Goal: Task Accomplishment & Management: Manage account settings

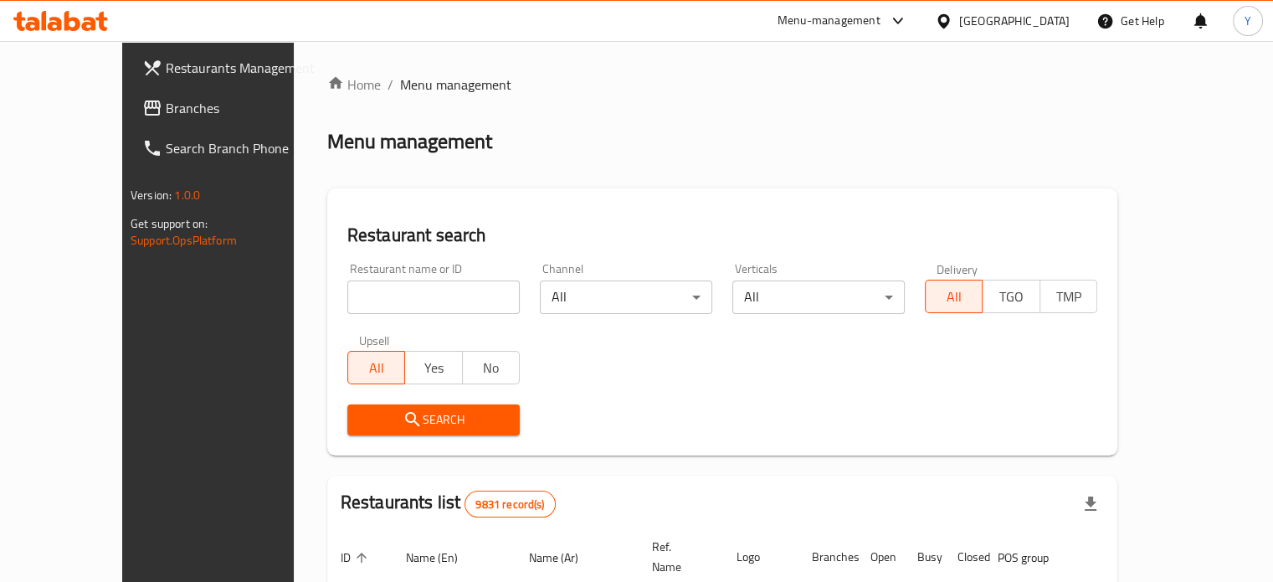
click at [617, 130] on div "Menu management" at bounding box center [722, 141] width 790 height 27
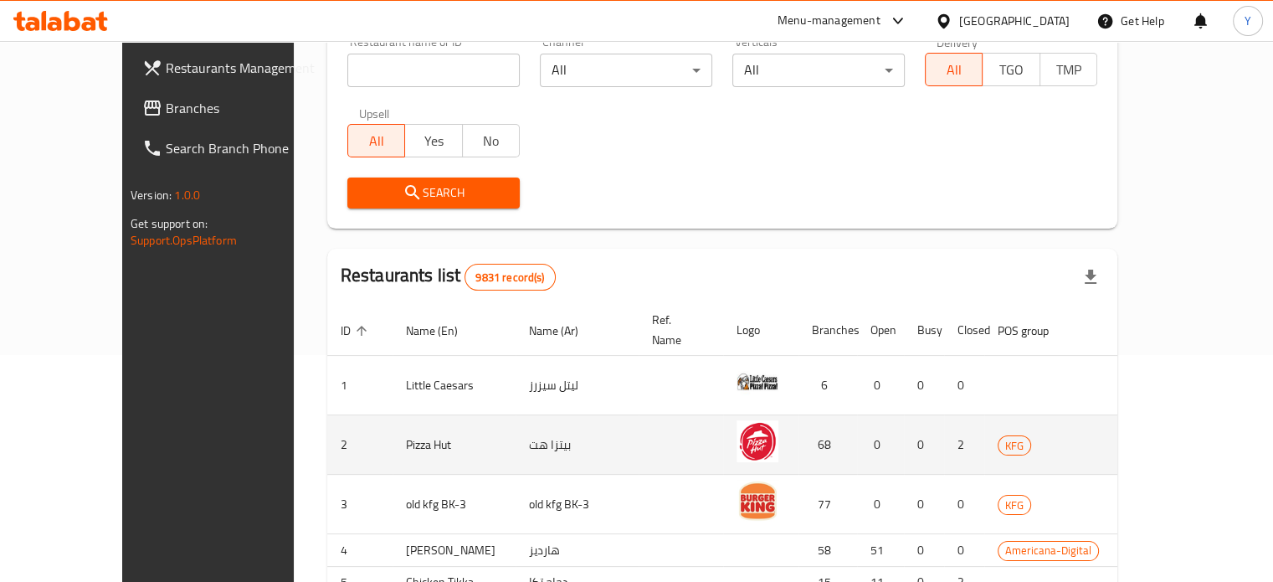
scroll to position [418, 0]
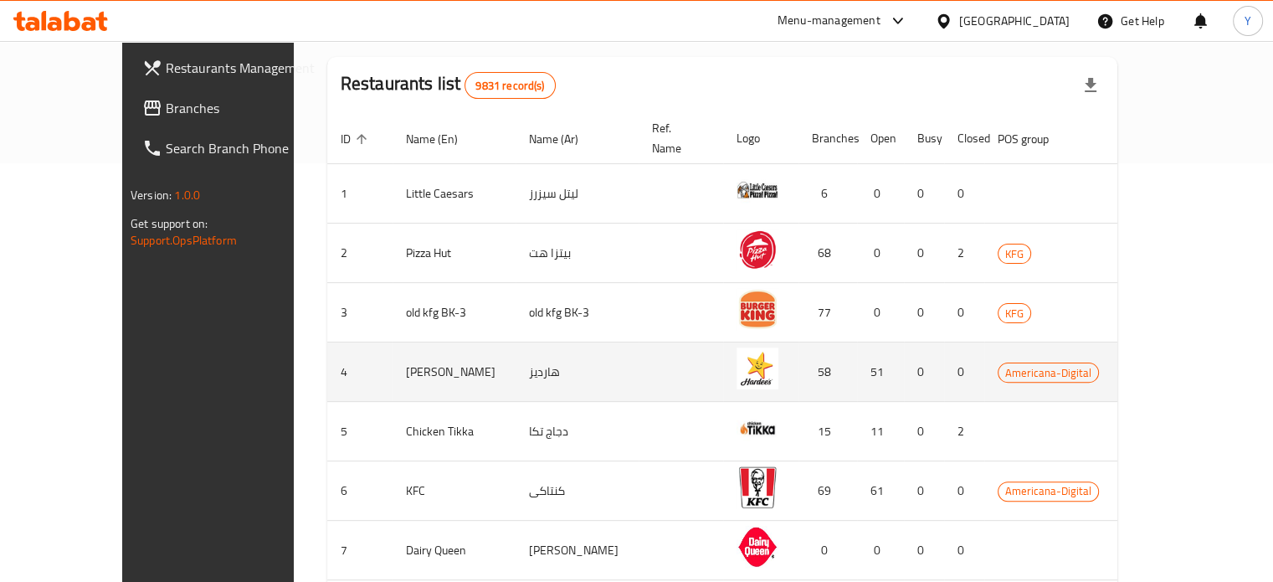
click at [1224, 366] on icon "enhanced table" at bounding box center [1233, 373] width 18 height 14
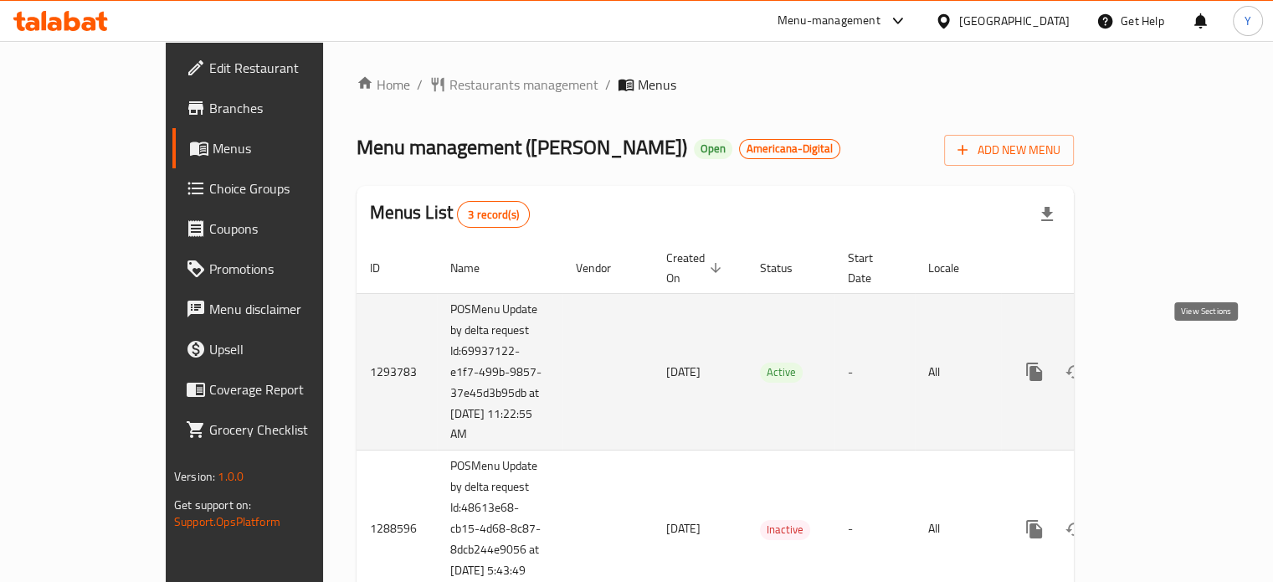
click at [1162, 364] on icon "enhanced table" at bounding box center [1154, 371] width 15 height 15
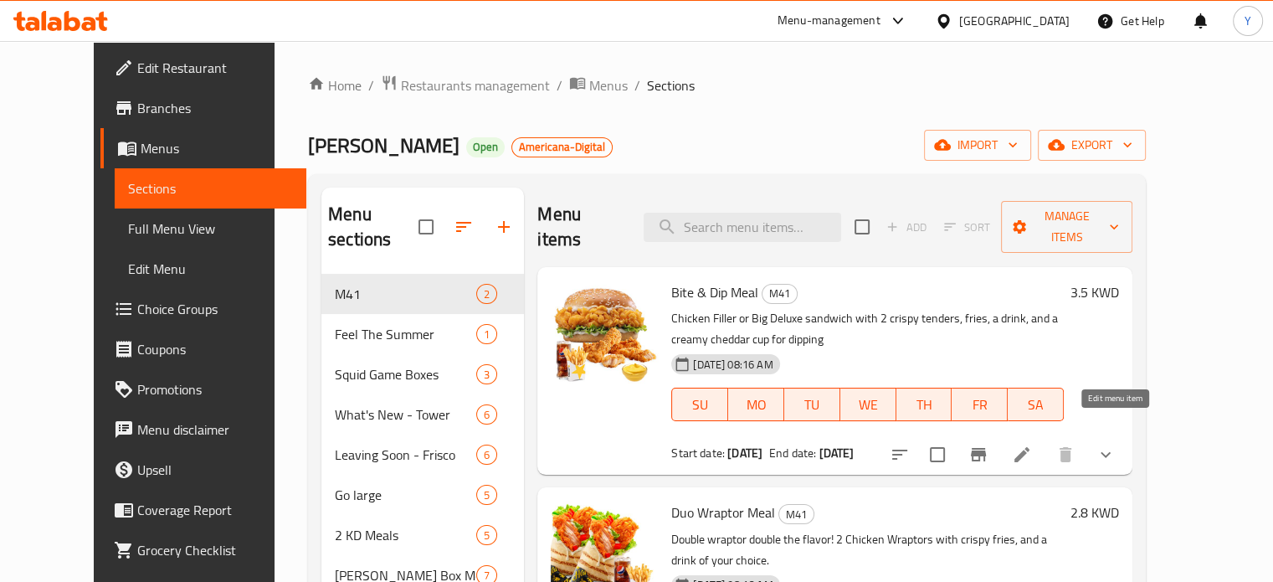
click at [1032, 444] on icon at bounding box center [1022, 454] width 20 height 20
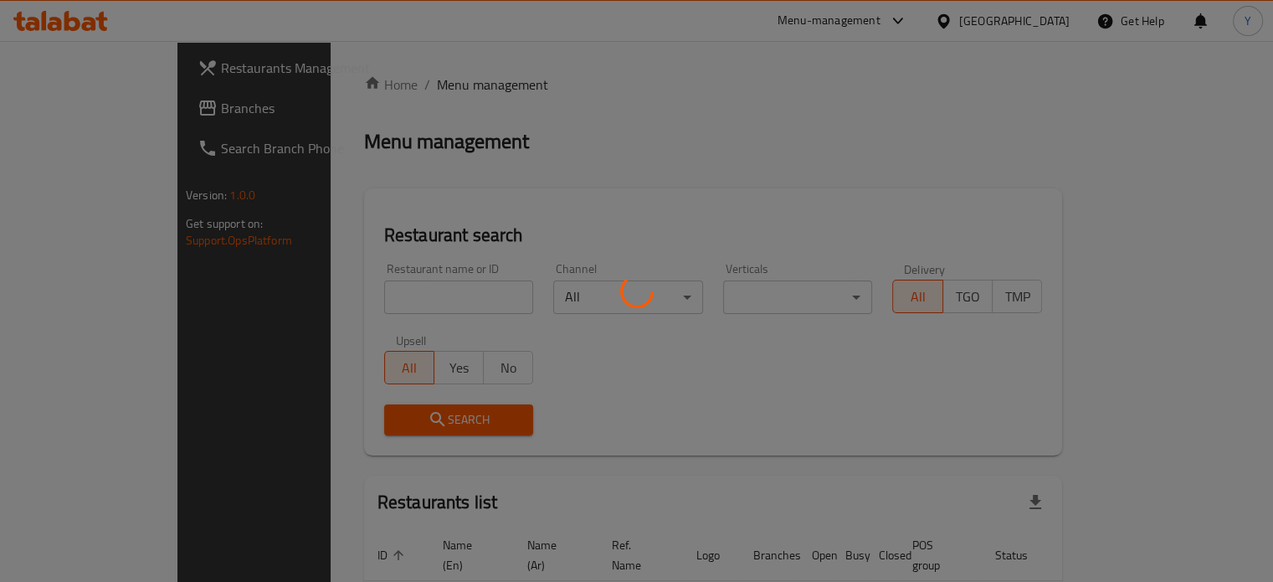
drag, startPoint x: 0, startPoint y: 0, endPoint x: 436, endPoint y: 260, distance: 507.8
click at [465, 204] on div at bounding box center [636, 291] width 1273 height 582
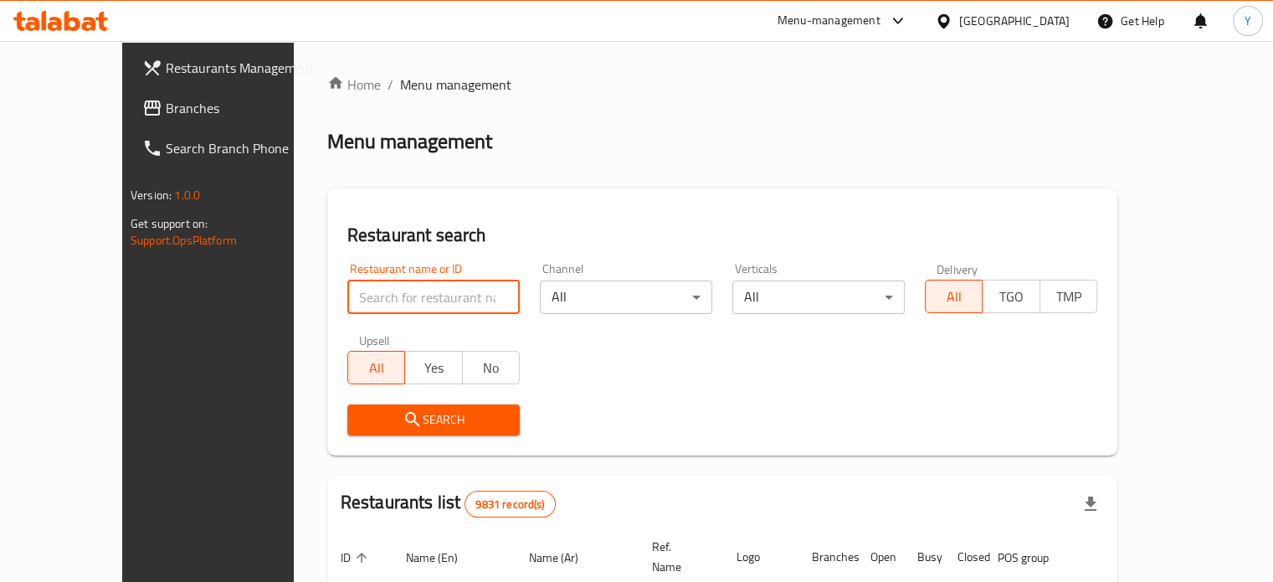
click at [375, 296] on input "search" at bounding box center [433, 296] width 172 height 33
type input "kebdaki"
click button "Search" at bounding box center [433, 419] width 172 height 31
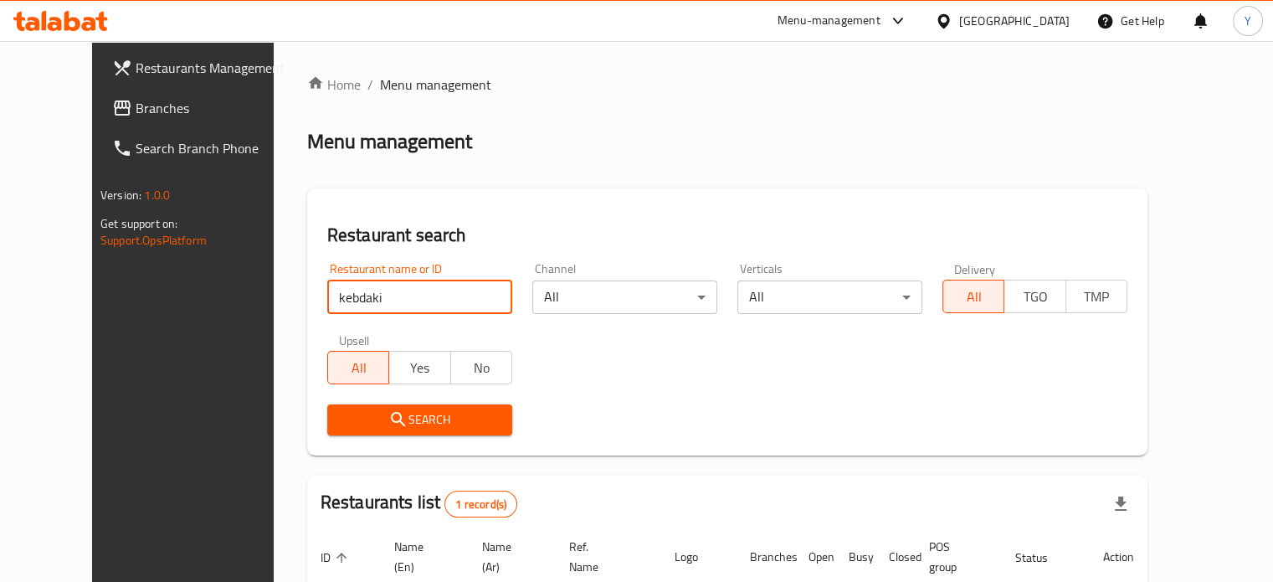
click at [731, 174] on div "Home / Menu management Menu management Restaurant search Restaurant name or ID …" at bounding box center [727, 403] width 840 height 659
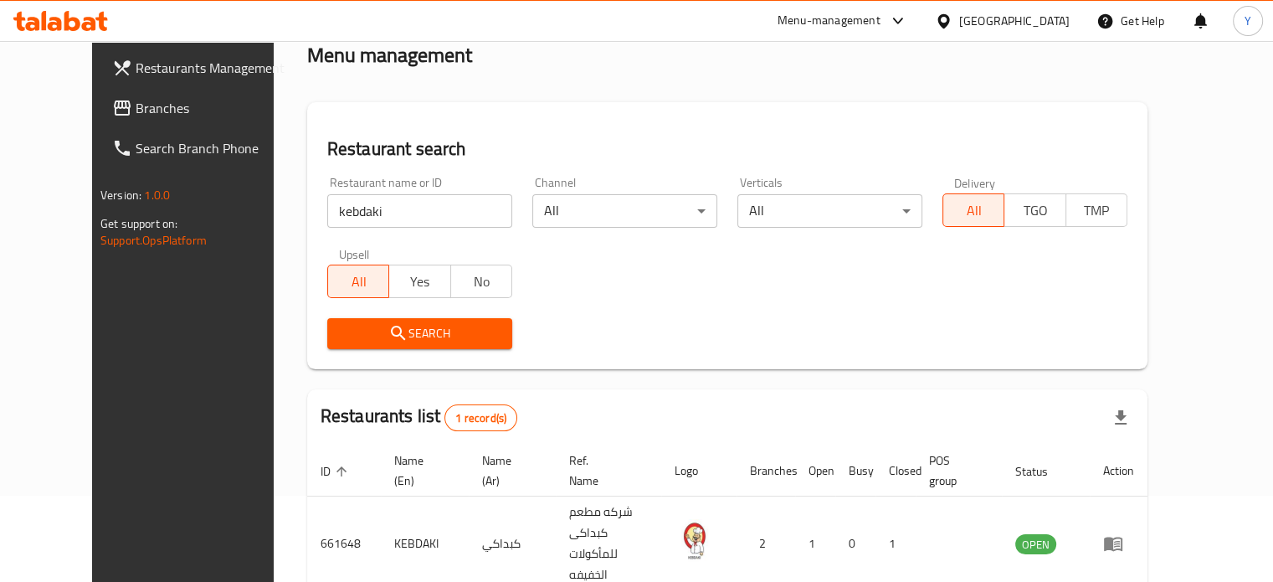
scroll to position [151, 0]
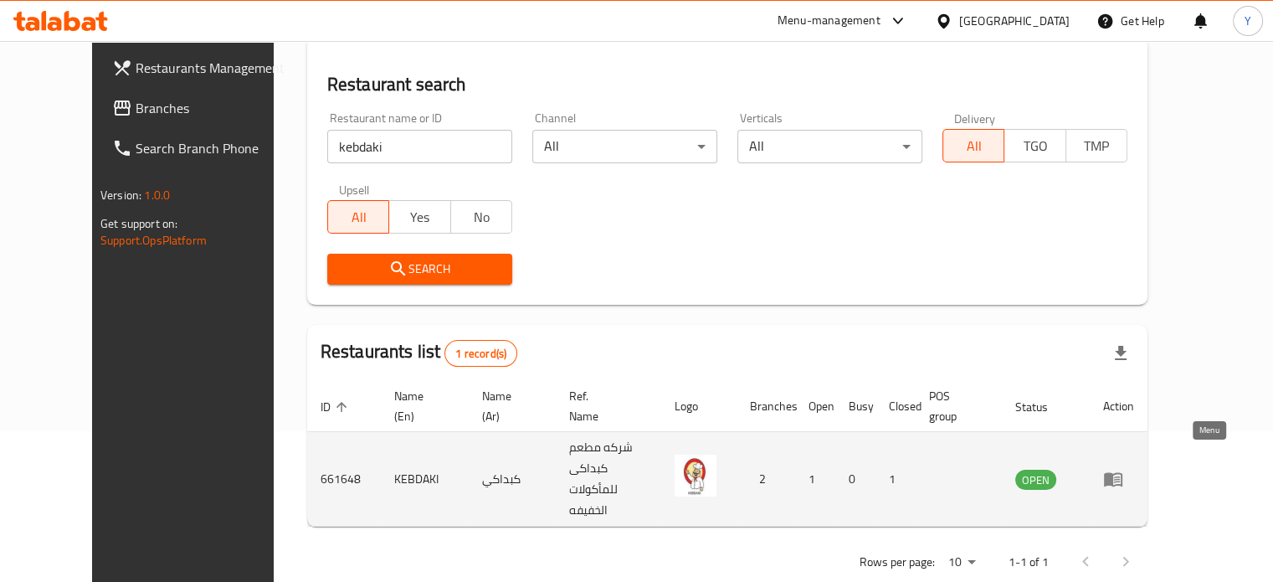
click at [1122, 473] on icon "enhanced table" at bounding box center [1113, 480] width 18 height 14
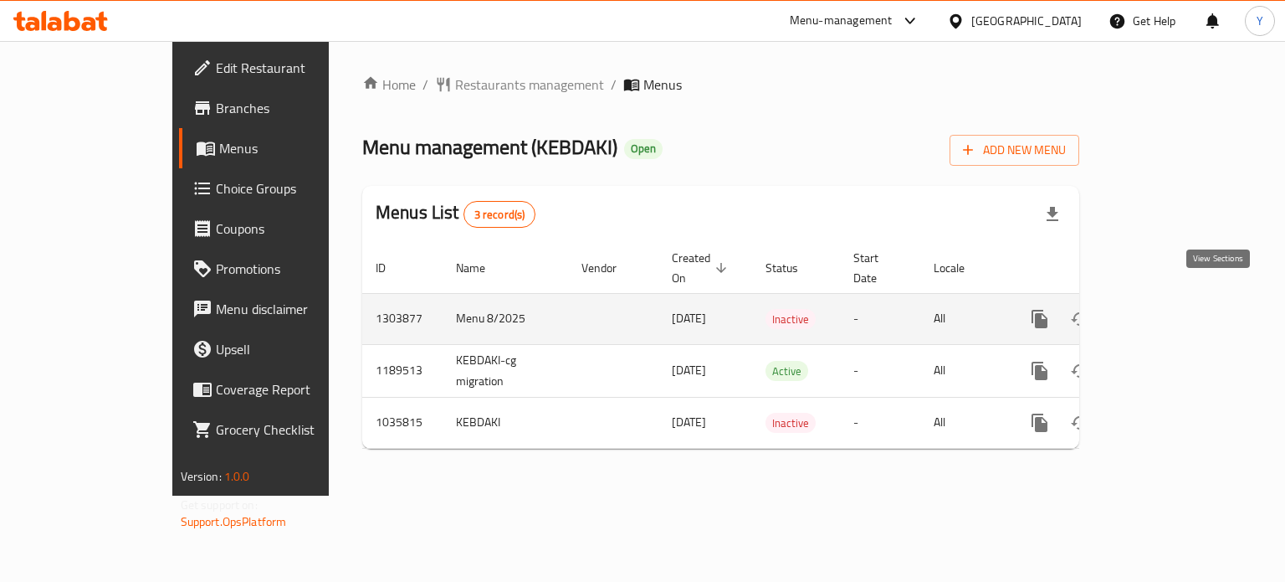
click at [1168, 311] on icon "enhanced table" at bounding box center [1160, 318] width 15 height 15
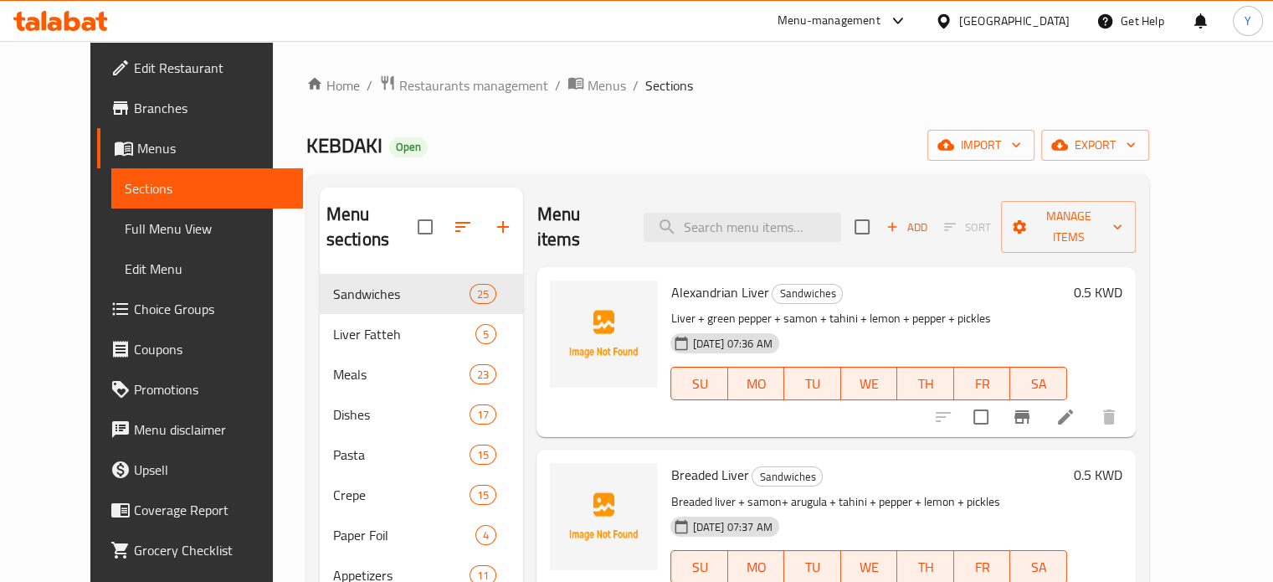
click at [936, 80] on ol "Home / Restaurants management / Menus / Sections" at bounding box center [727, 85] width 843 height 22
click at [880, 19] on div "Menu-management" at bounding box center [828, 21] width 103 height 20
click at [800, 190] on div "Restaurant-Management" at bounding box center [812, 185] width 131 height 18
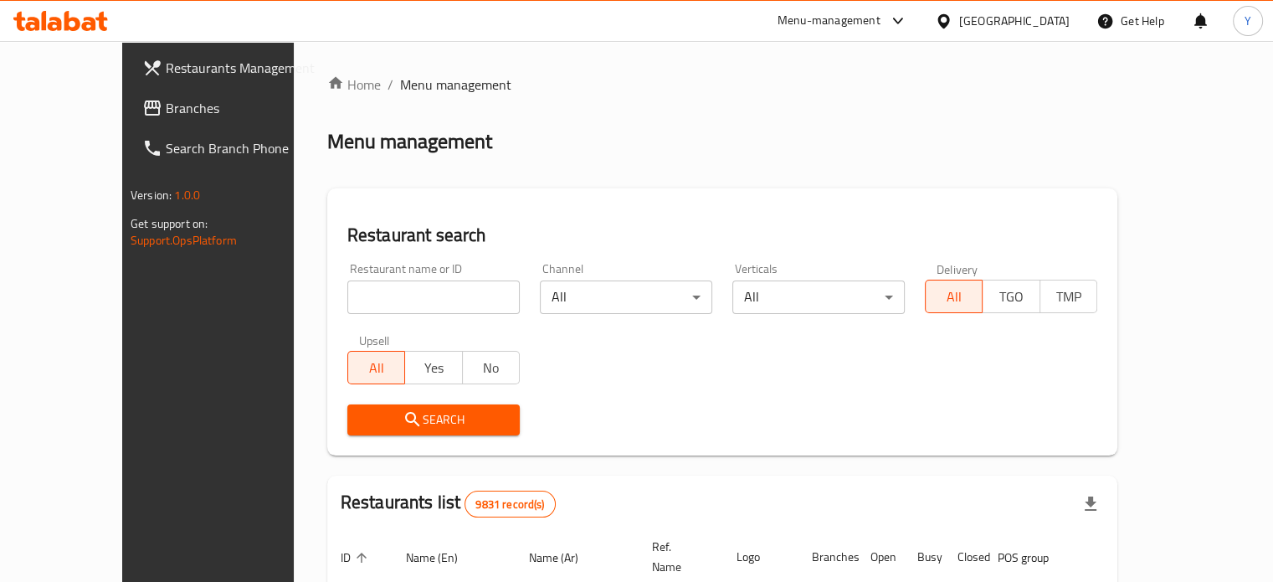
drag, startPoint x: 362, startPoint y: 285, endPoint x: 351, endPoint y: 297, distance: 16.6
click at [362, 287] on input "search" at bounding box center [433, 296] width 172 height 33
type input "EVER"
click button "Search" at bounding box center [433, 419] width 172 height 31
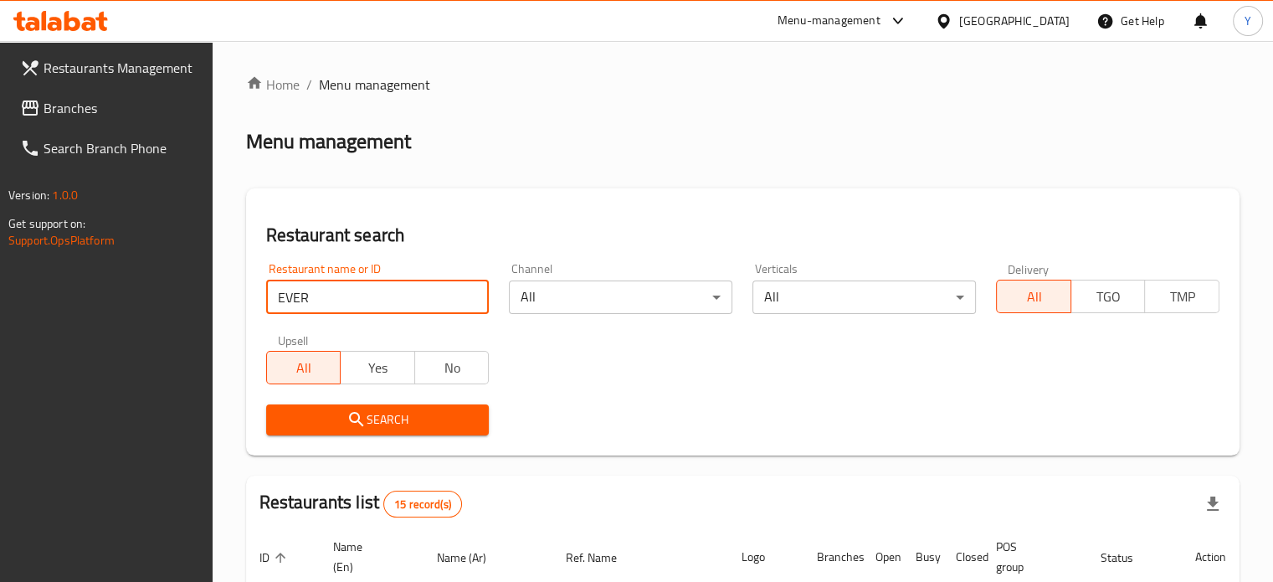
click at [586, 136] on div "Menu management" at bounding box center [742, 141] width 993 height 27
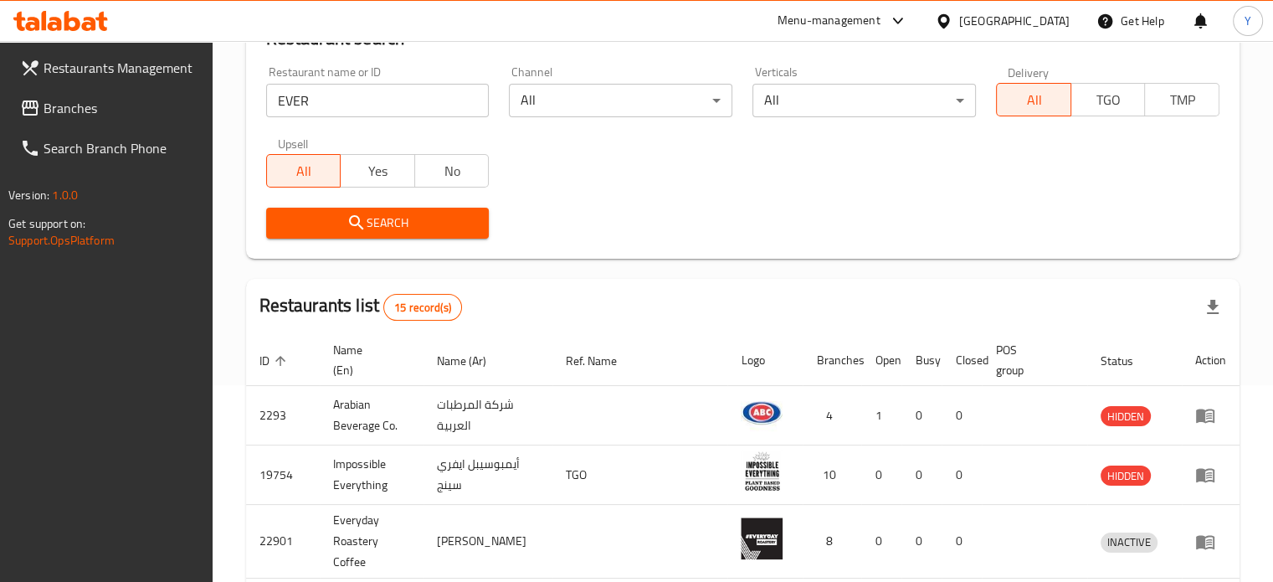
scroll to position [502, 0]
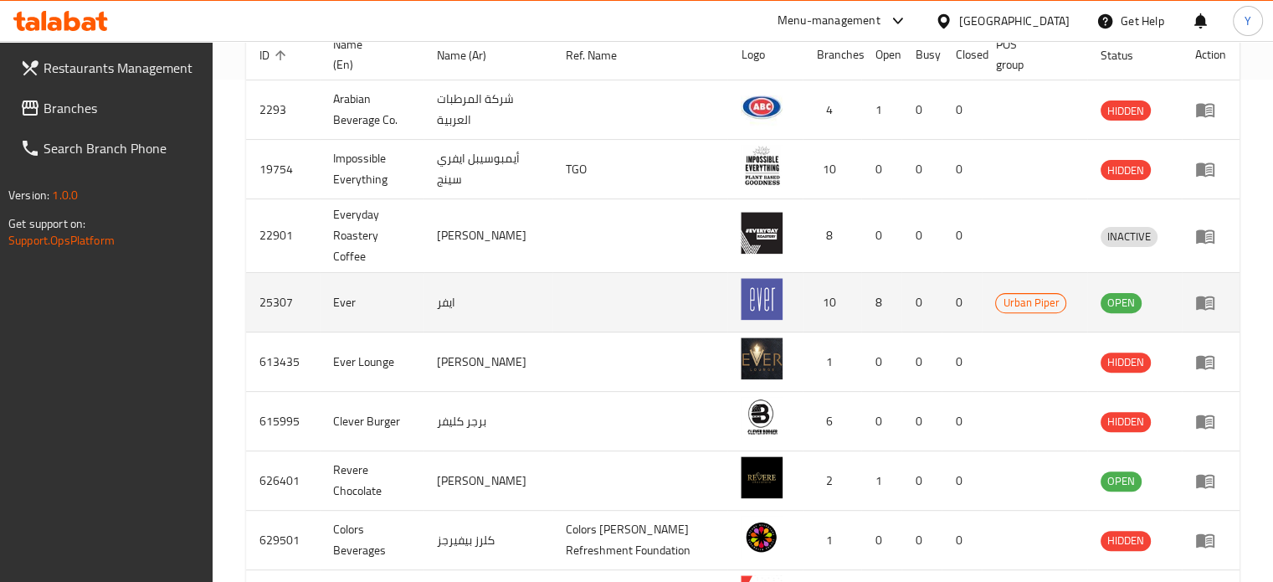
click at [1208, 300] on icon "enhanced table" at bounding box center [1205, 302] width 20 height 20
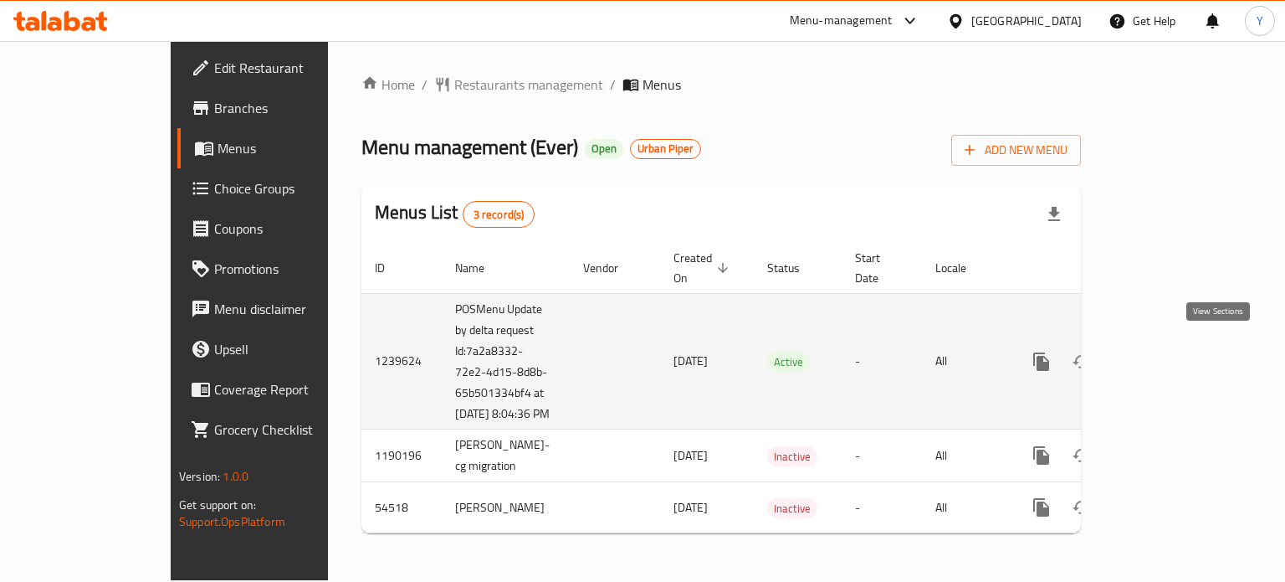
click at [1170, 354] on icon "enhanced table" at bounding box center [1162, 361] width 15 height 15
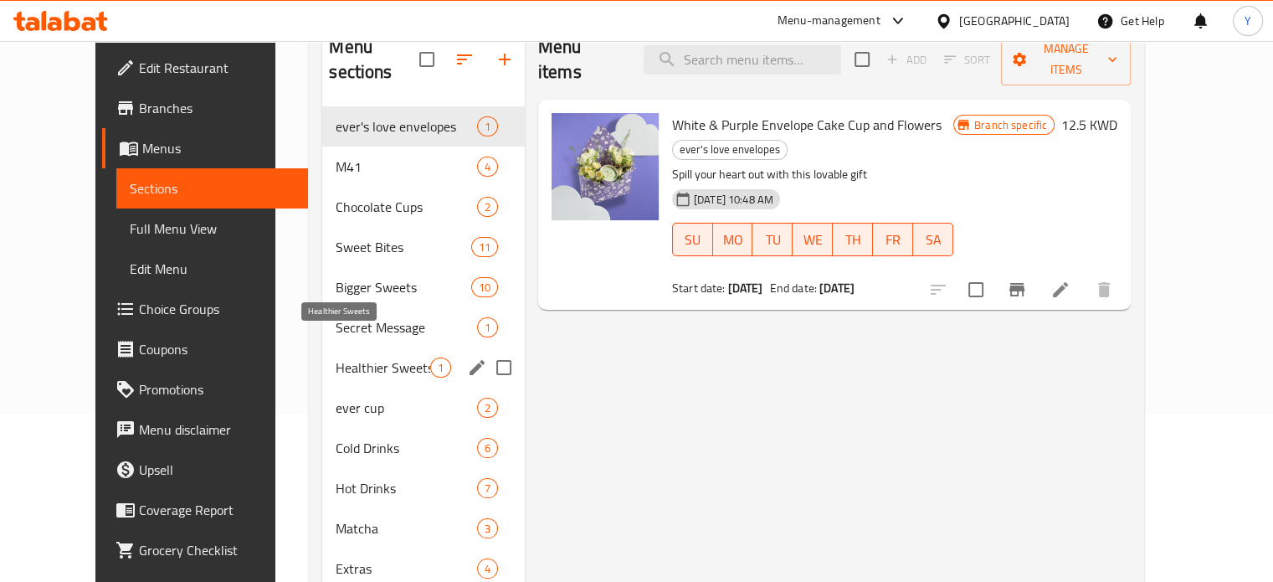
scroll to position [234, 0]
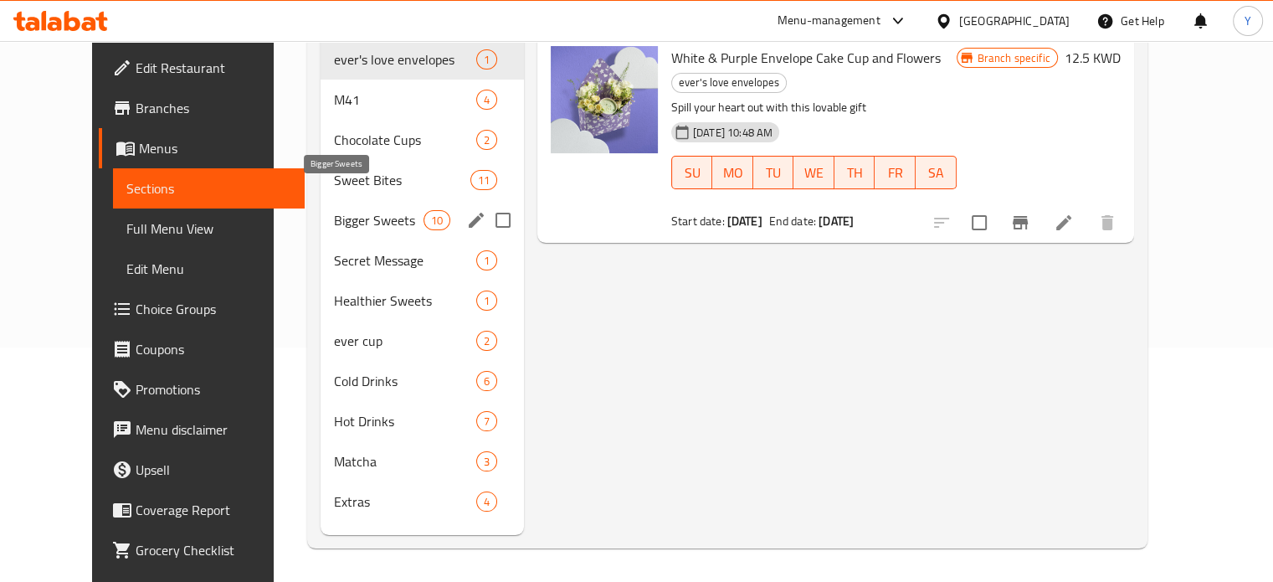
click at [351, 210] on span "Bigger Sweets" at bounding box center [379, 220] width 90 height 20
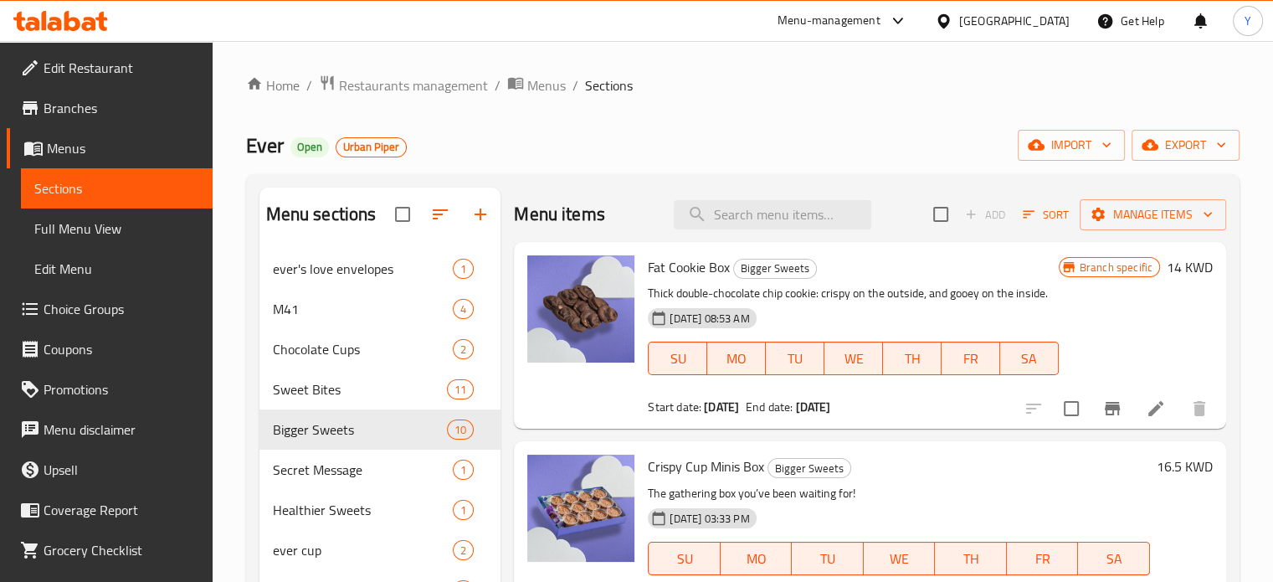
click at [779, 113] on div "Home / Restaurants management / Menus / Sections Ever Open Urban Piper import e…" at bounding box center [742, 428] width 993 height 708
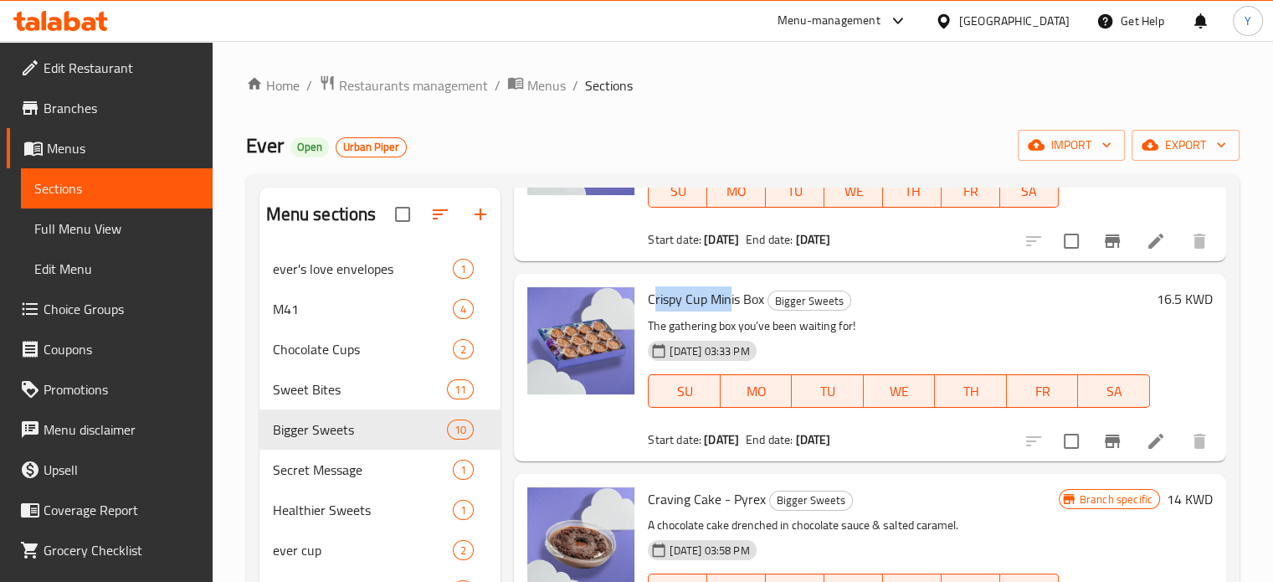
drag, startPoint x: 730, startPoint y: 317, endPoint x: 652, endPoint y: 320, distance: 77.9
click at [652, 311] on span "Crispy Cup Minis Box" at bounding box center [706, 298] width 116 height 25
click at [926, 310] on h6 "Crispy Cup Minis Box Bigger Sweets" at bounding box center [899, 298] width 502 height 23
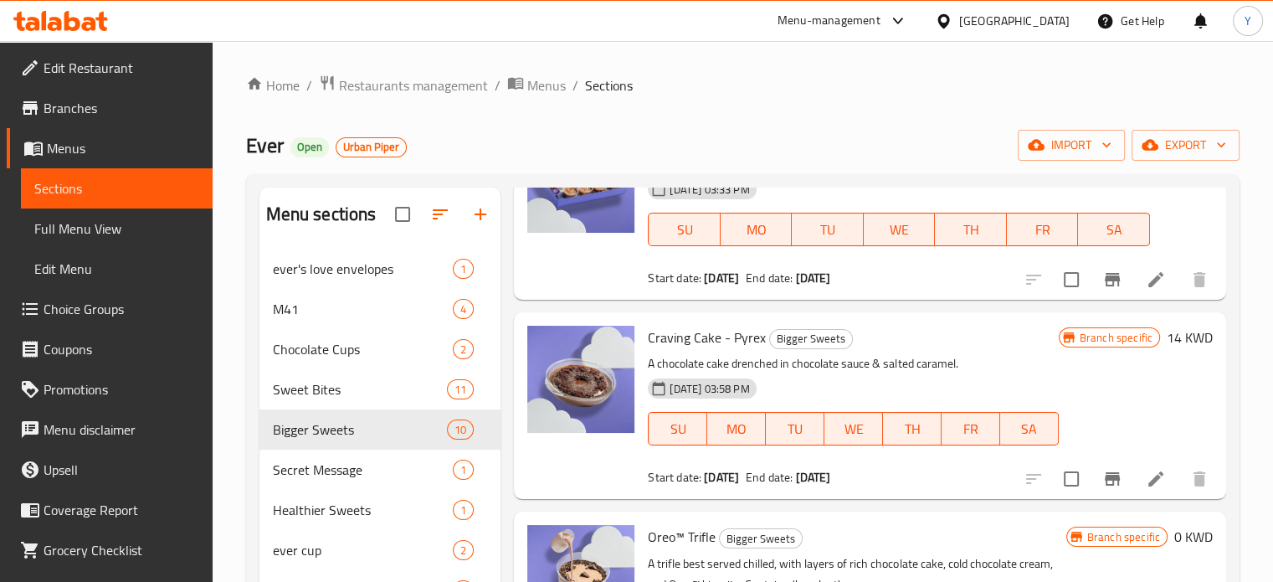
scroll to position [418, 0]
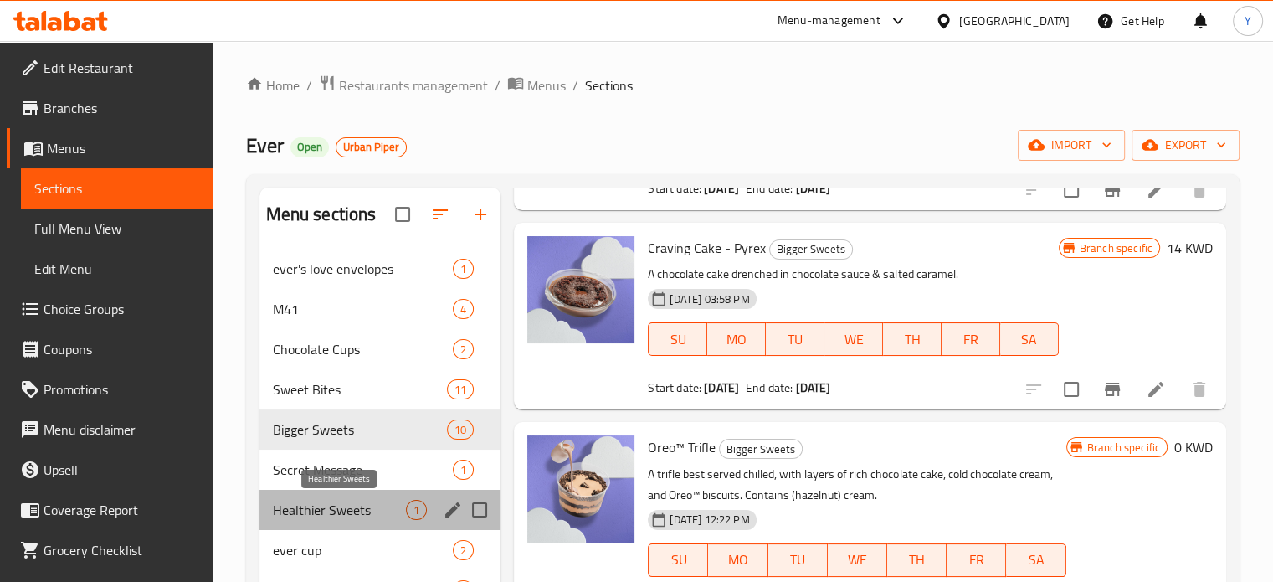
click at [348, 502] on span "Healthier Sweets" at bounding box center [340, 510] width 134 height 20
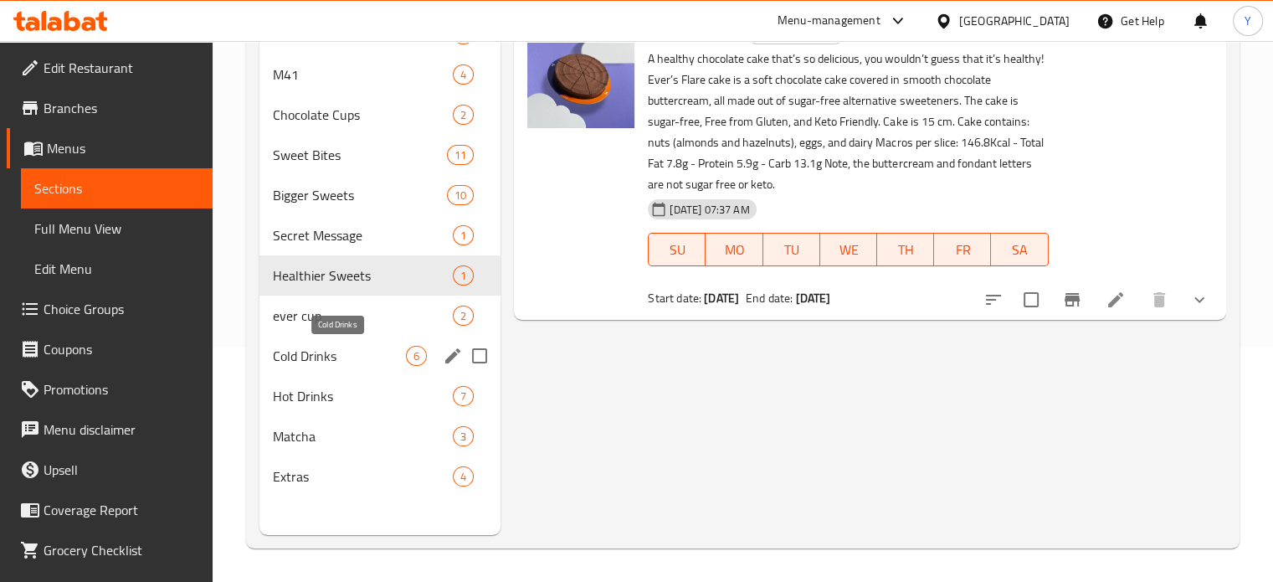
scroll to position [151, 0]
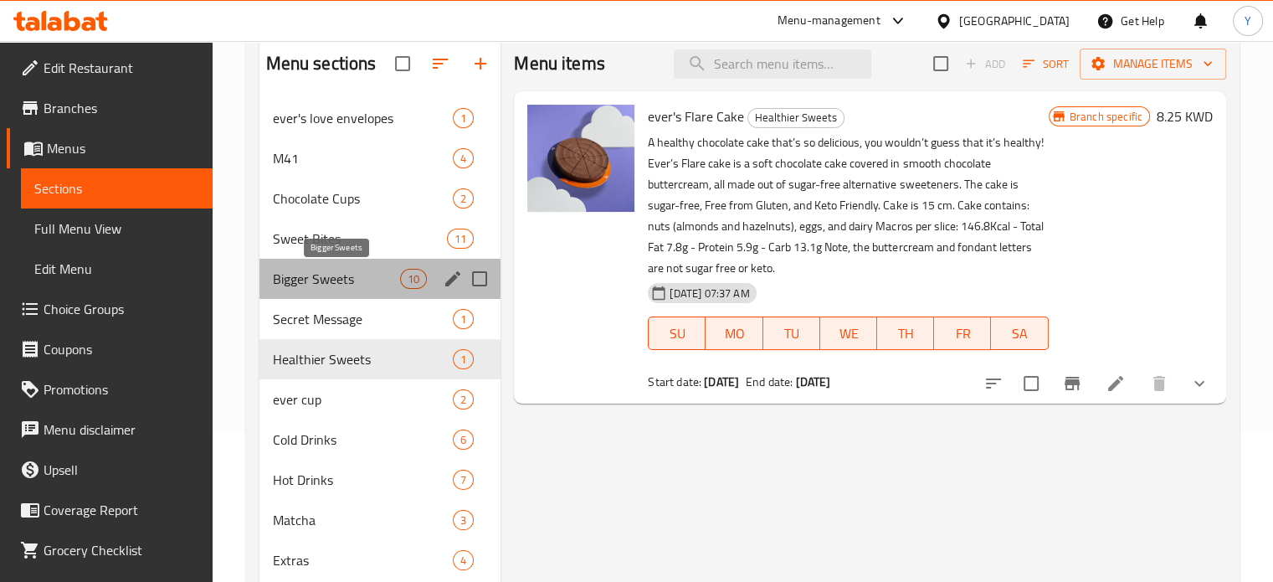
click at [341, 287] on span "Bigger Sweets" at bounding box center [337, 279] width 128 height 20
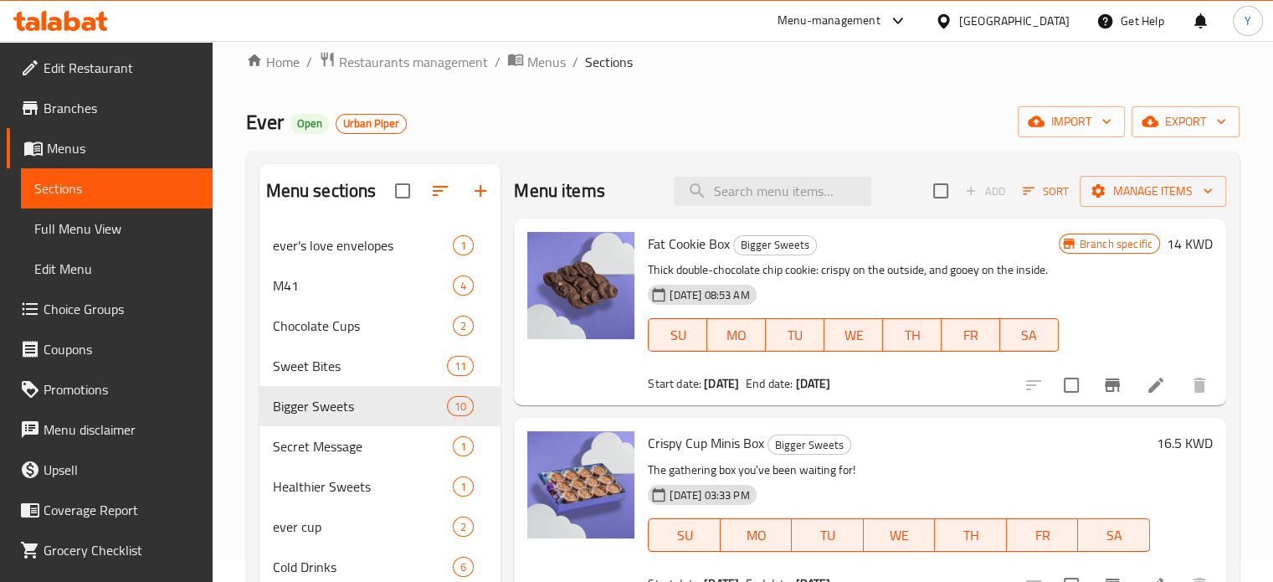
scroll to position [26, 0]
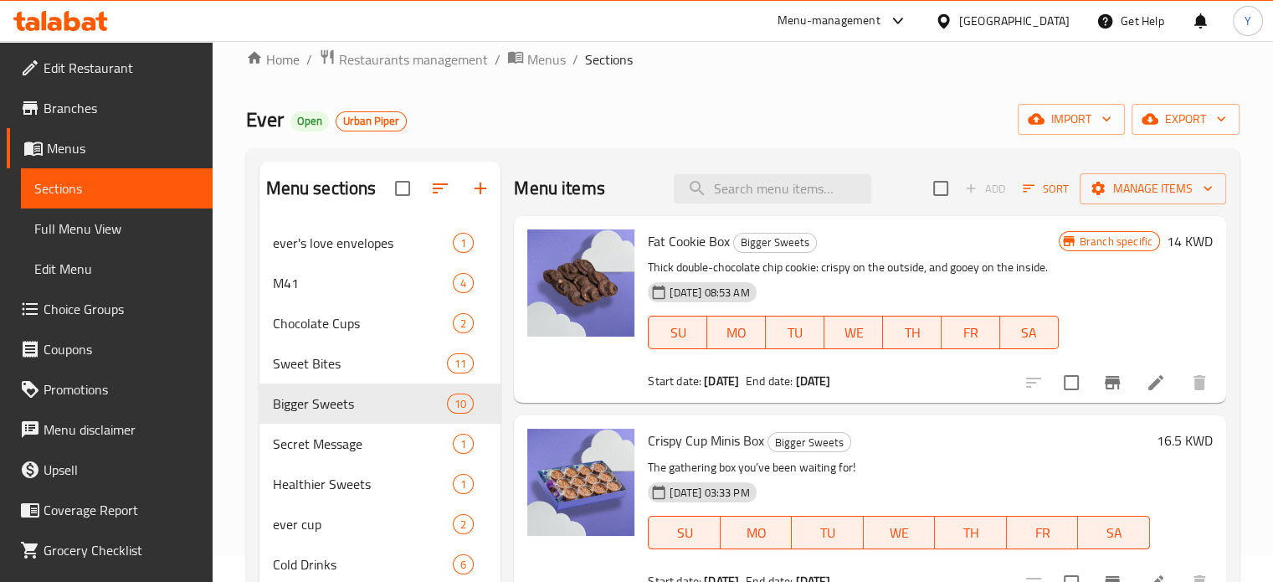
click at [889, 76] on div "Home / Restaurants management / Menus / Sections Ever Open Urban Piper import e…" at bounding box center [742, 403] width 993 height 708
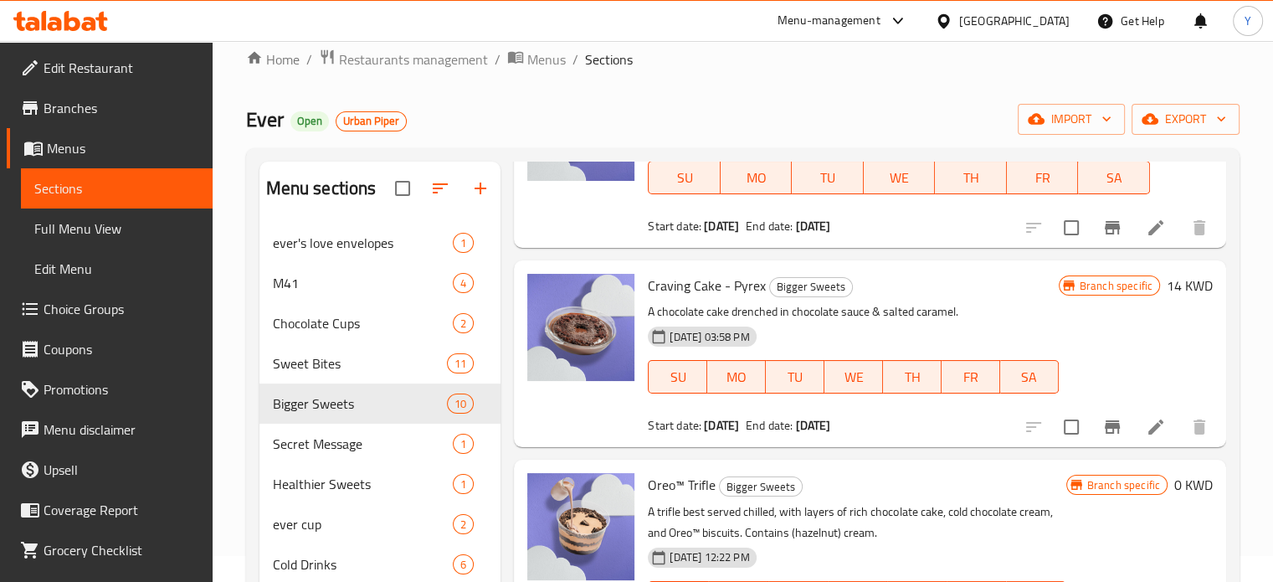
scroll to position [362, 0]
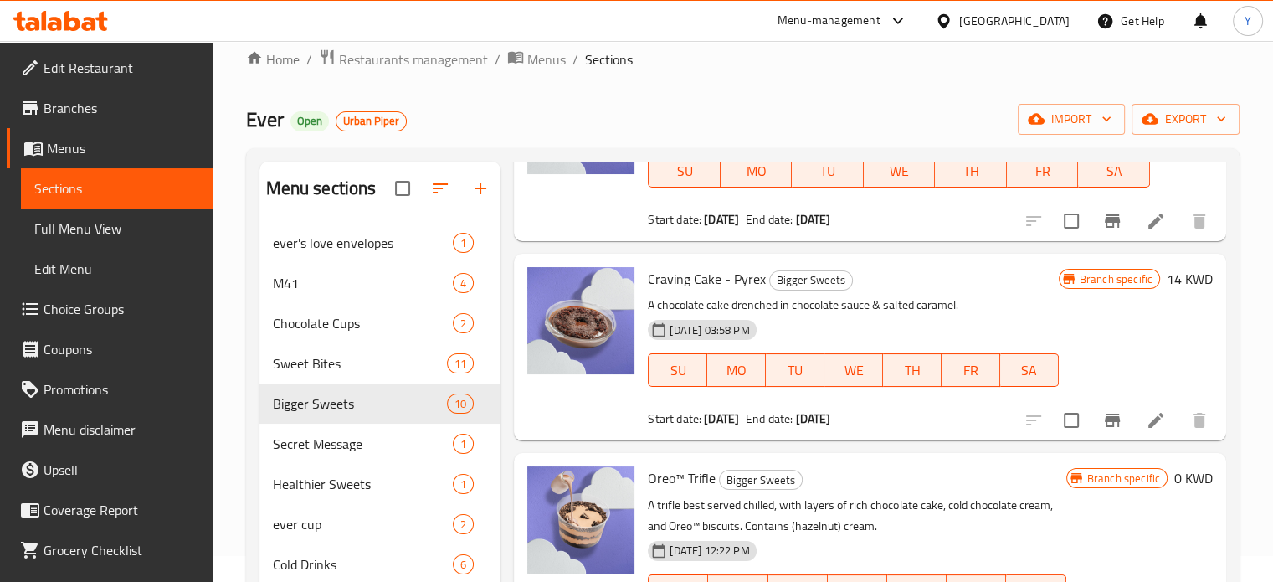
click at [1270, 287] on div "Home / Restaurants management / Menus / Sections Ever Open Urban Piper import e…" at bounding box center [743, 402] width 1060 height 775
click at [1226, 297] on div "Menu sections ever's love envelopes 1 M41 4 Chocolate Cups 2 Sweet Bites 11 Big…" at bounding box center [742, 452] width 993 height 608
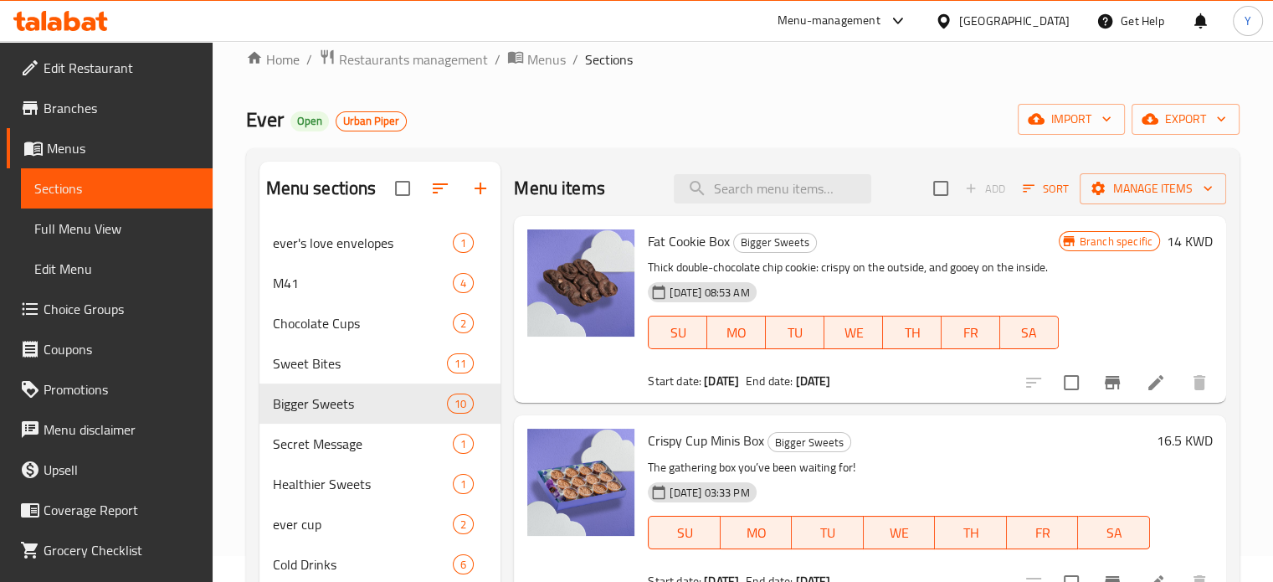
click at [1265, 185] on div "Home / Restaurants management / Menus / Sections Ever Open Urban Piper import e…" at bounding box center [743, 402] width 1060 height 775
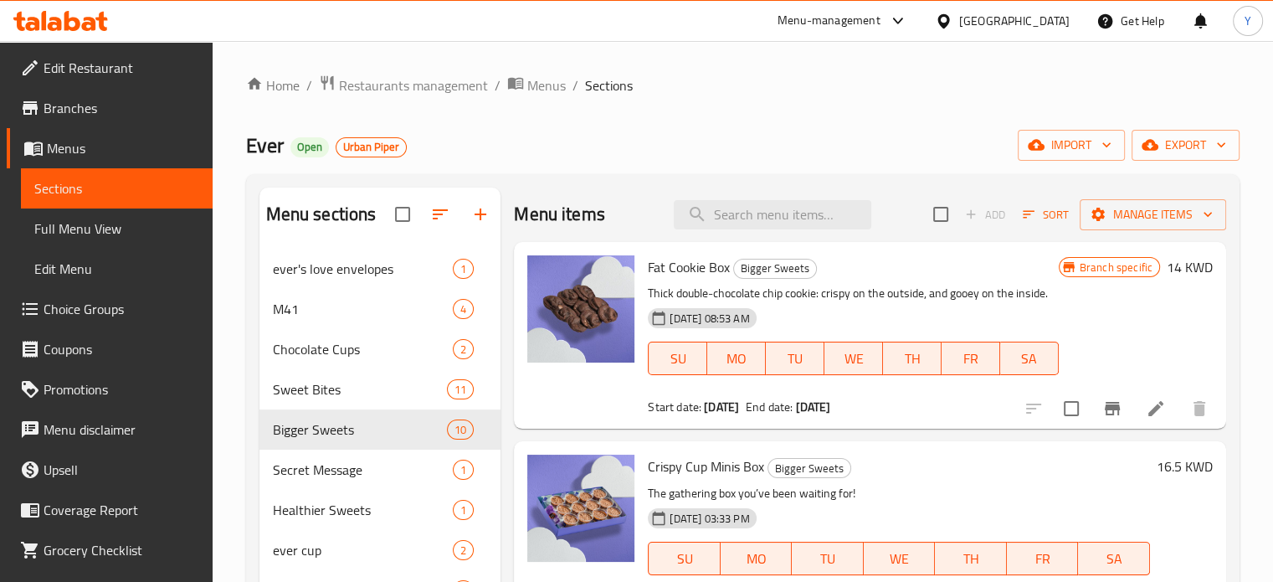
click at [907, 130] on div "Ever Open Urban Piper import export" at bounding box center [742, 145] width 993 height 31
click at [428, 90] on span "Restaurants management" at bounding box center [413, 85] width 149 height 20
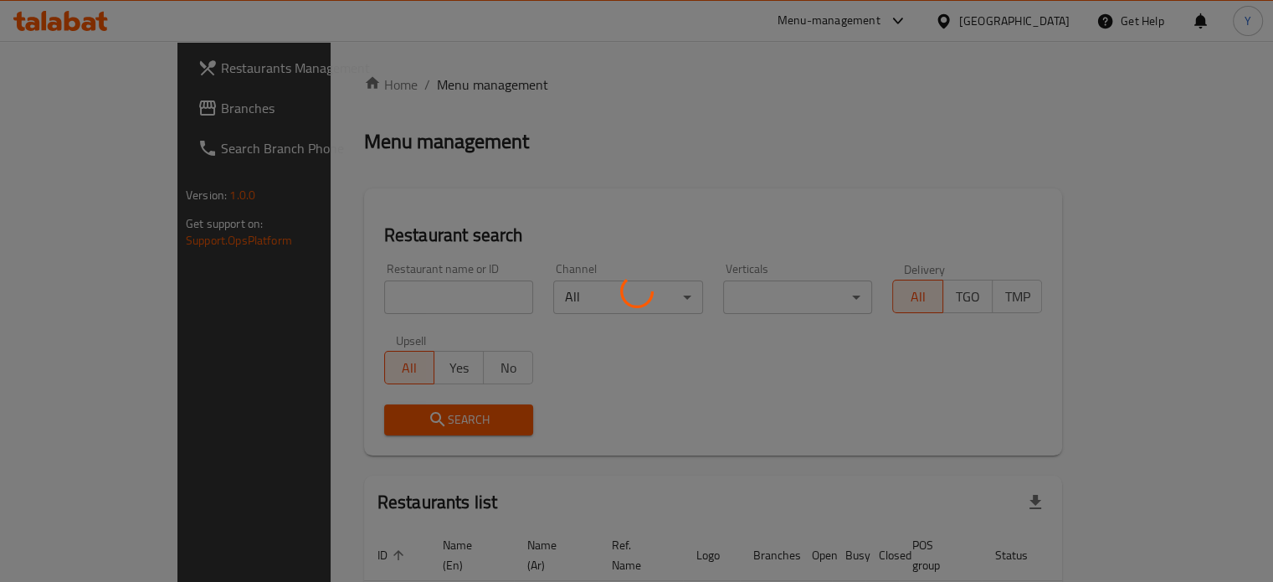
click at [382, 300] on div at bounding box center [636, 291] width 1273 height 582
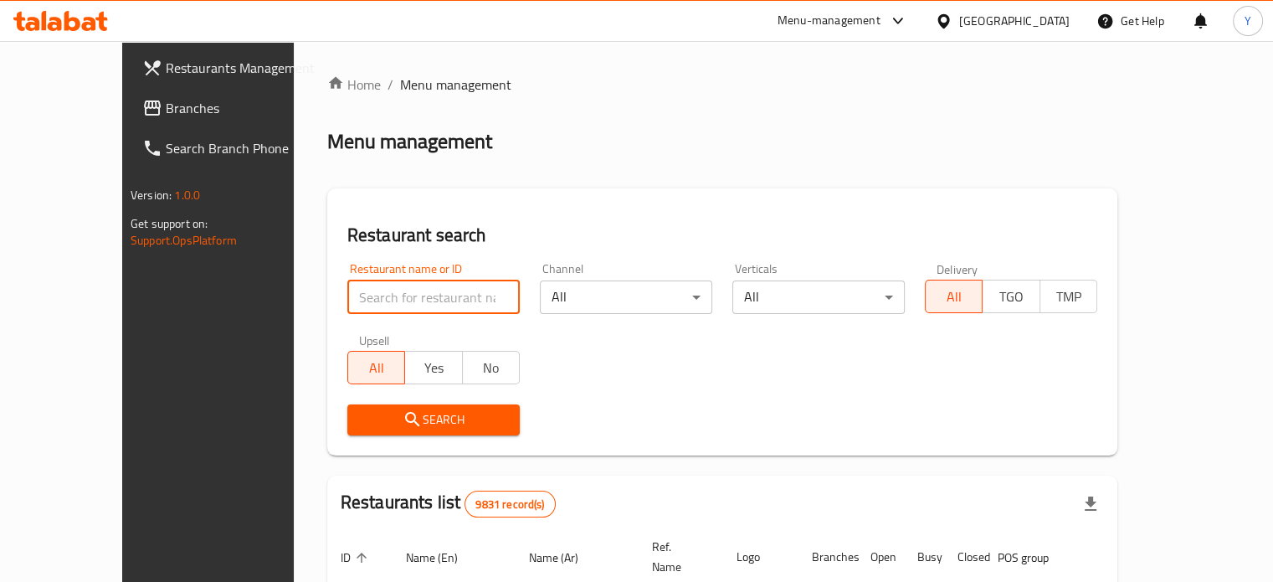
click at [378, 298] on input "search" at bounding box center [433, 296] width 172 height 33
type input "hashem hashem"
click button "Search" at bounding box center [433, 419] width 172 height 31
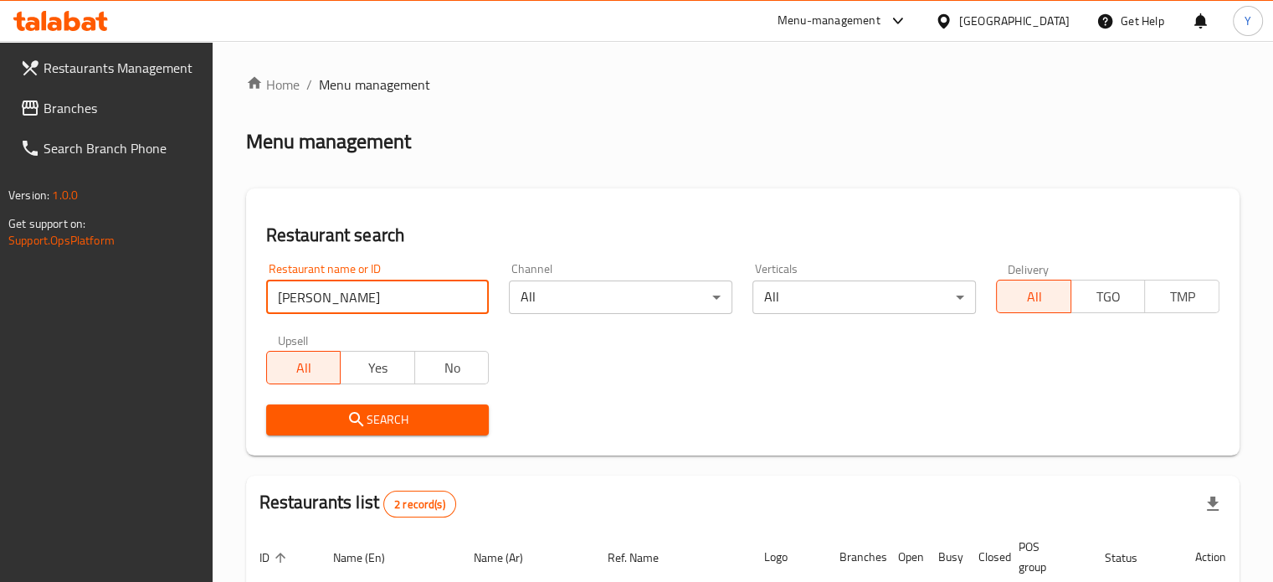
drag, startPoint x: 834, startPoint y: 193, endPoint x: 840, endPoint y: 229, distance: 36.5
click at [834, 193] on div "Restaurant search Restaurant name or ID hashem hashem Restaurant name or ID Cha…" at bounding box center [742, 321] width 993 height 267
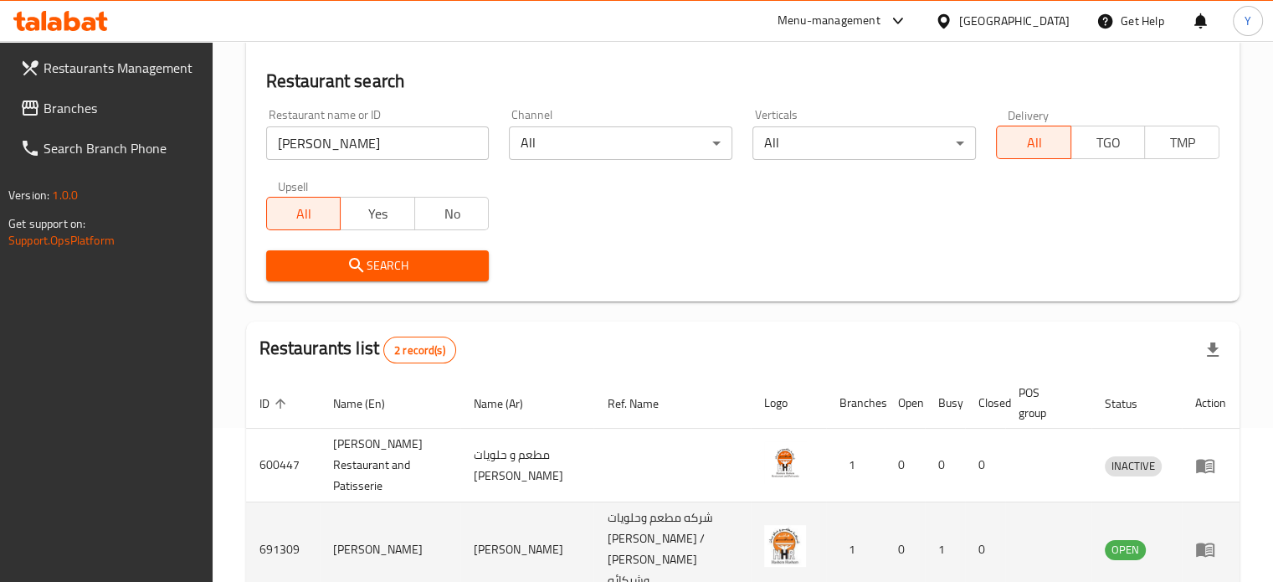
scroll to position [238, 0]
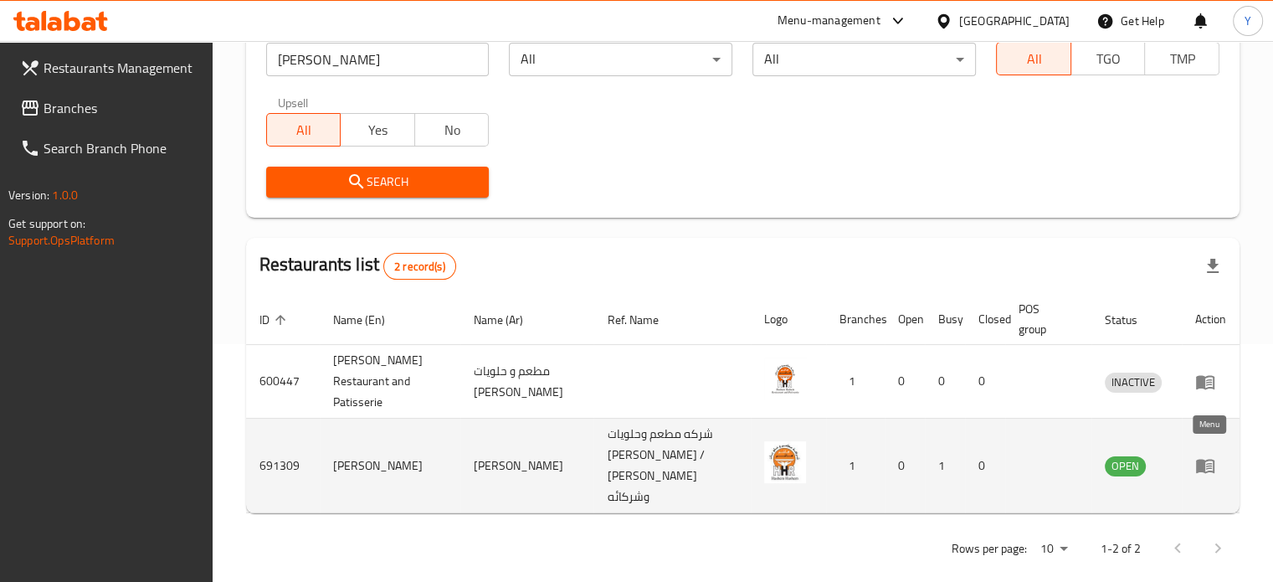
click at [1205, 459] on icon "enhanced table" at bounding box center [1205, 466] width 18 height 14
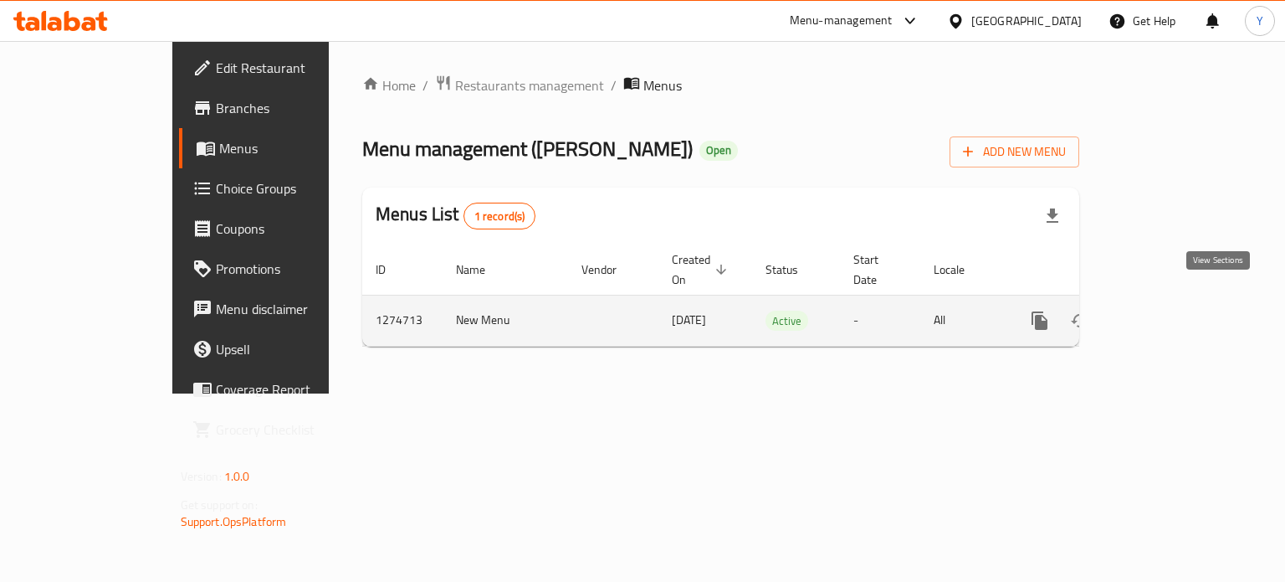
click at [1181, 300] on link "enhanced table" at bounding box center [1161, 320] width 40 height 40
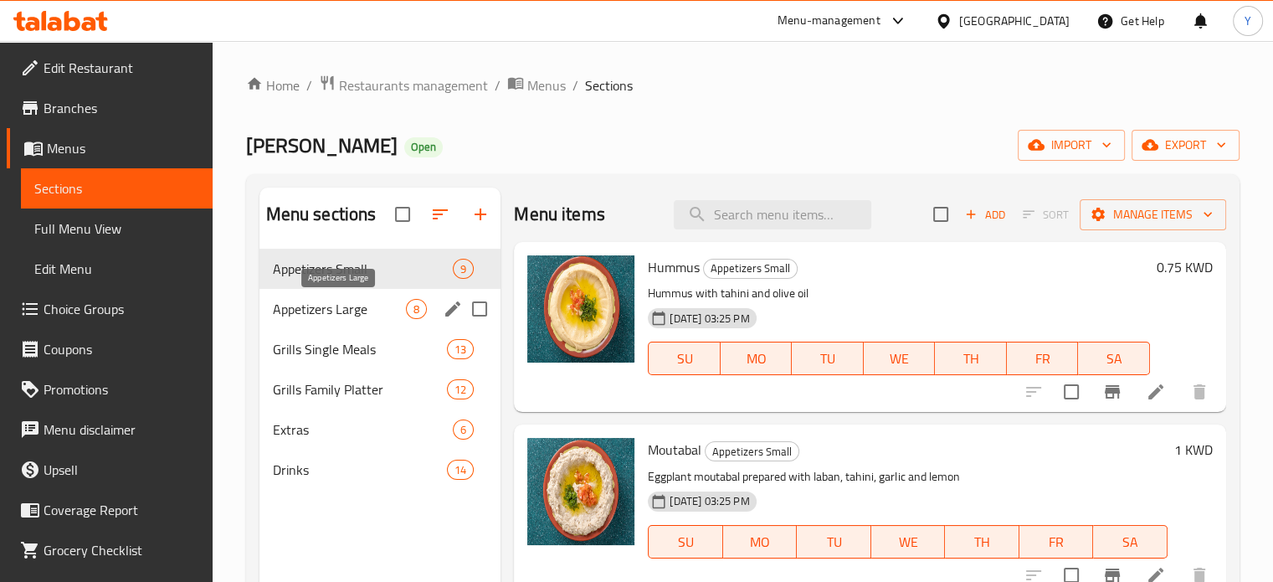
click at [331, 316] on span "Appetizers Large" at bounding box center [340, 309] width 134 height 20
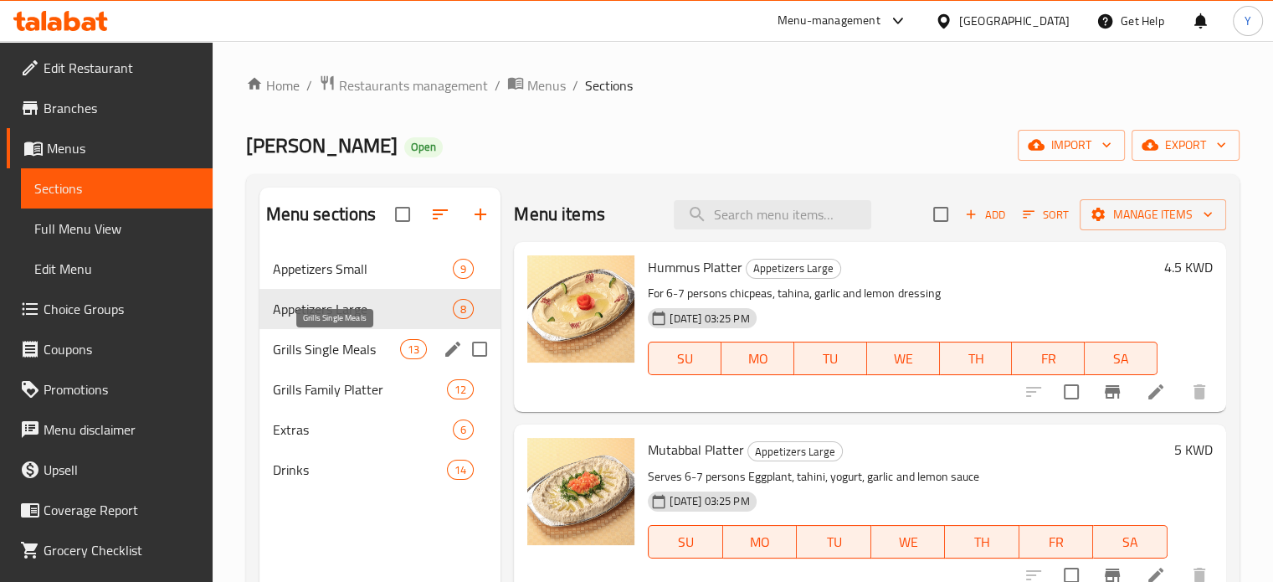
click at [341, 342] on span "Grills Single Meals" at bounding box center [337, 349] width 128 height 20
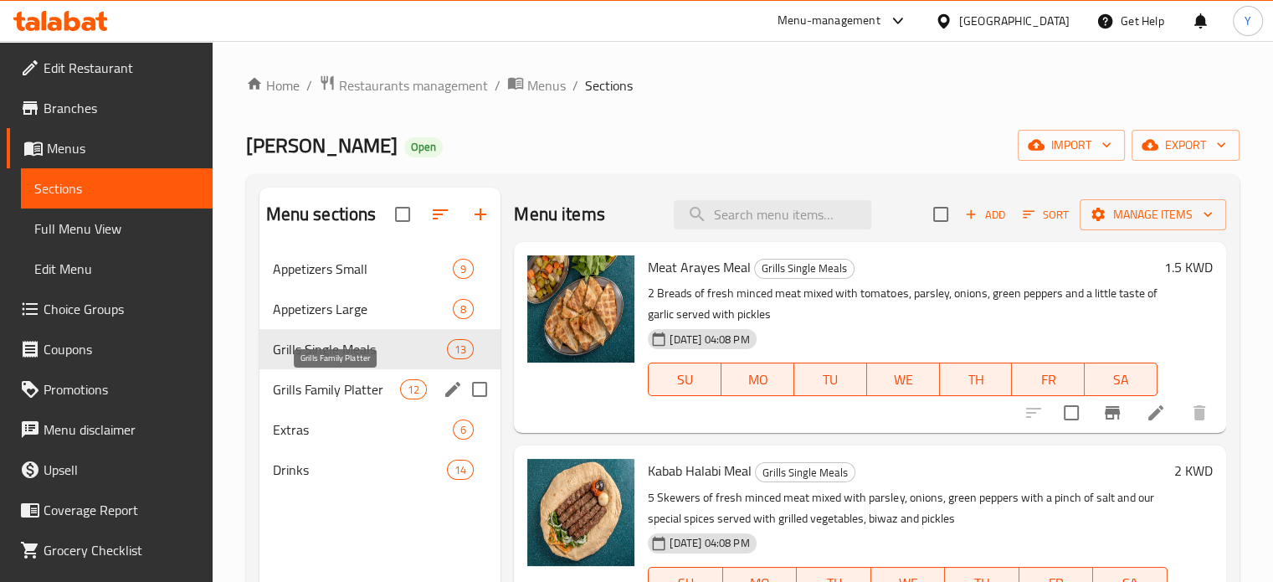
click at [385, 392] on span "Grills Family Platter" at bounding box center [337, 389] width 128 height 20
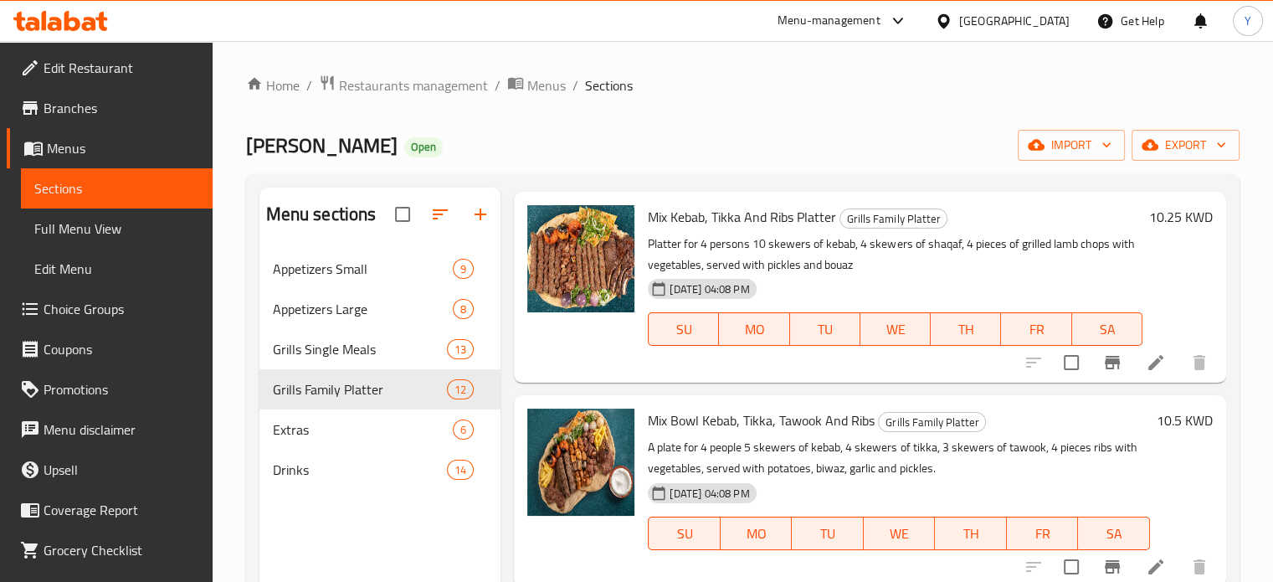
scroll to position [1800, 0]
click at [1146, 567] on icon at bounding box center [1156, 567] width 20 height 20
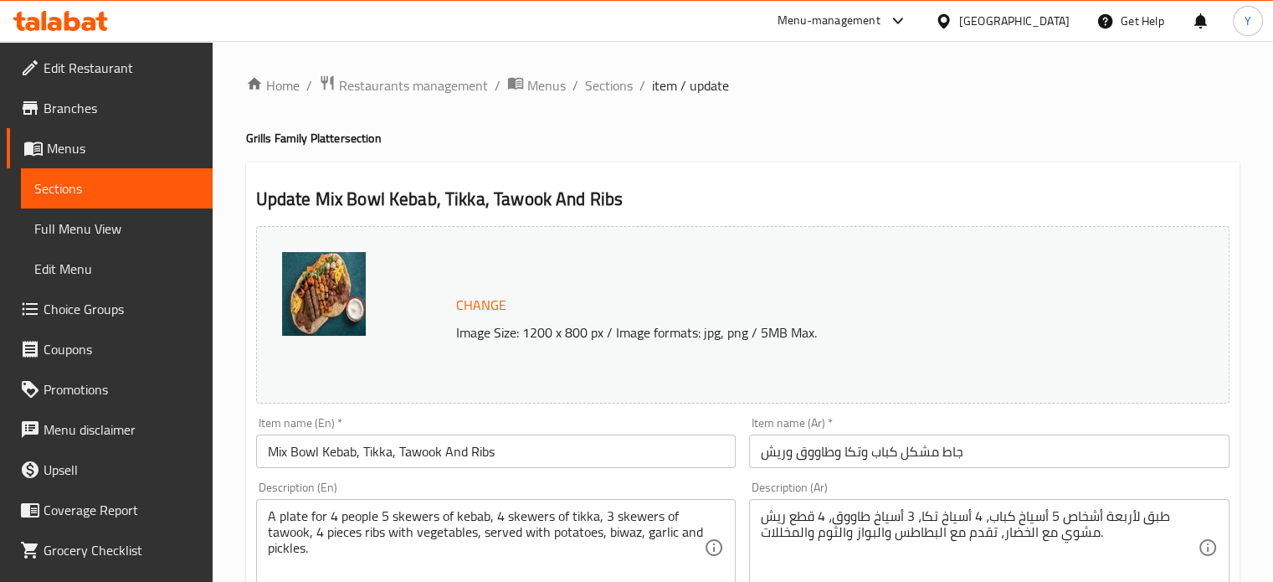
drag, startPoint x: 900, startPoint y: 113, endPoint x: 864, endPoint y: 113, distance: 36.0
click at [606, 80] on span "Sections" at bounding box center [609, 85] width 48 height 20
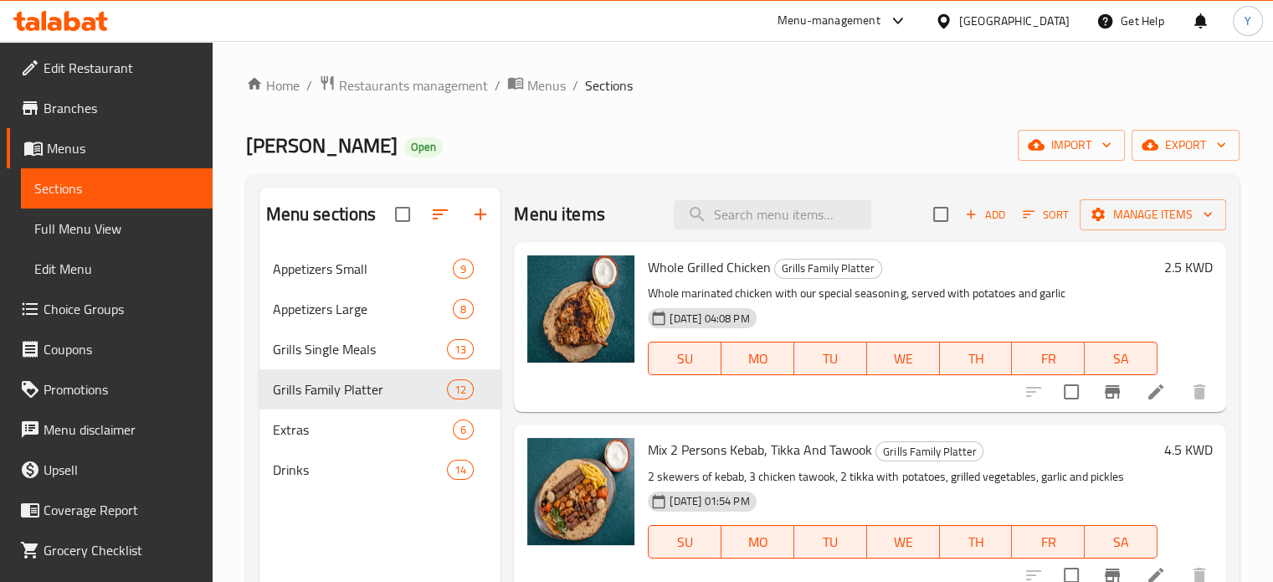
drag, startPoint x: 702, startPoint y: 146, endPoint x: 670, endPoint y: 173, distance: 42.2
click at [702, 146] on div "Hashem Hashem Open import export" at bounding box center [742, 145] width 993 height 31
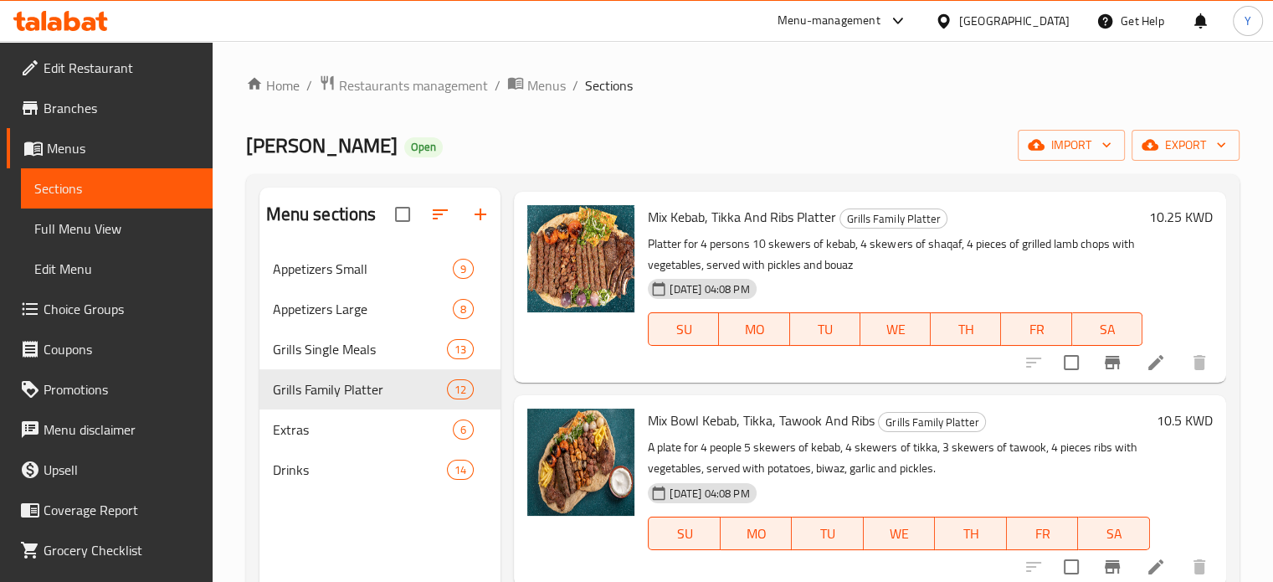
scroll to position [234, 0]
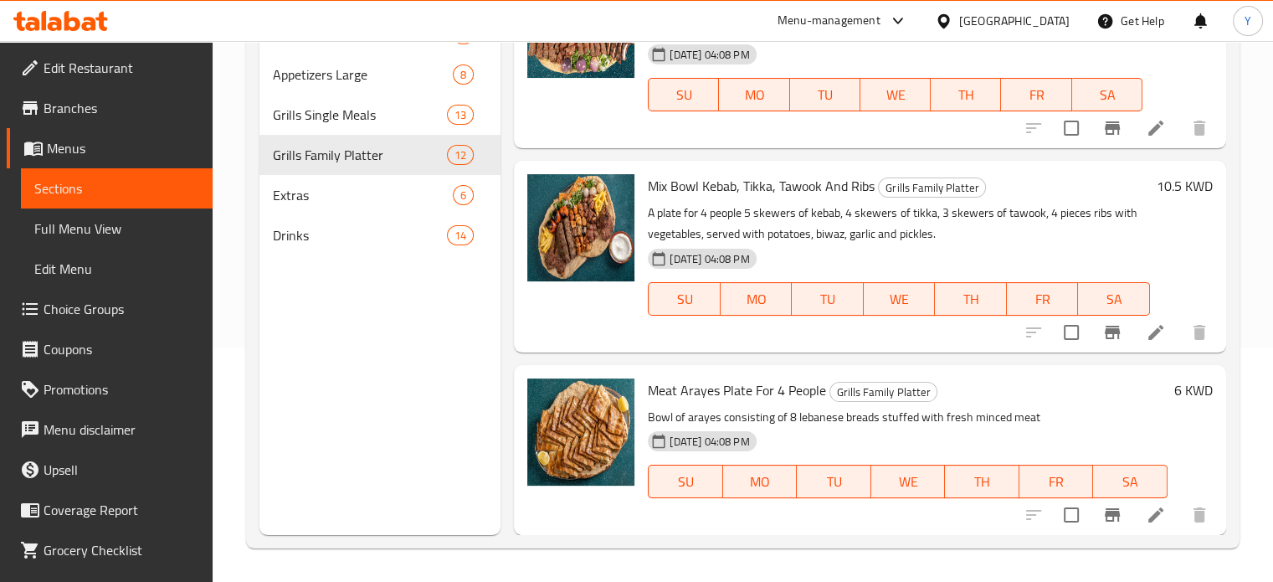
click at [398, 354] on div "Menu sections Appetizers Small 9 Appetizers Large 8 Grills Single Meals 13 Gril…" at bounding box center [380, 244] width 242 height 582
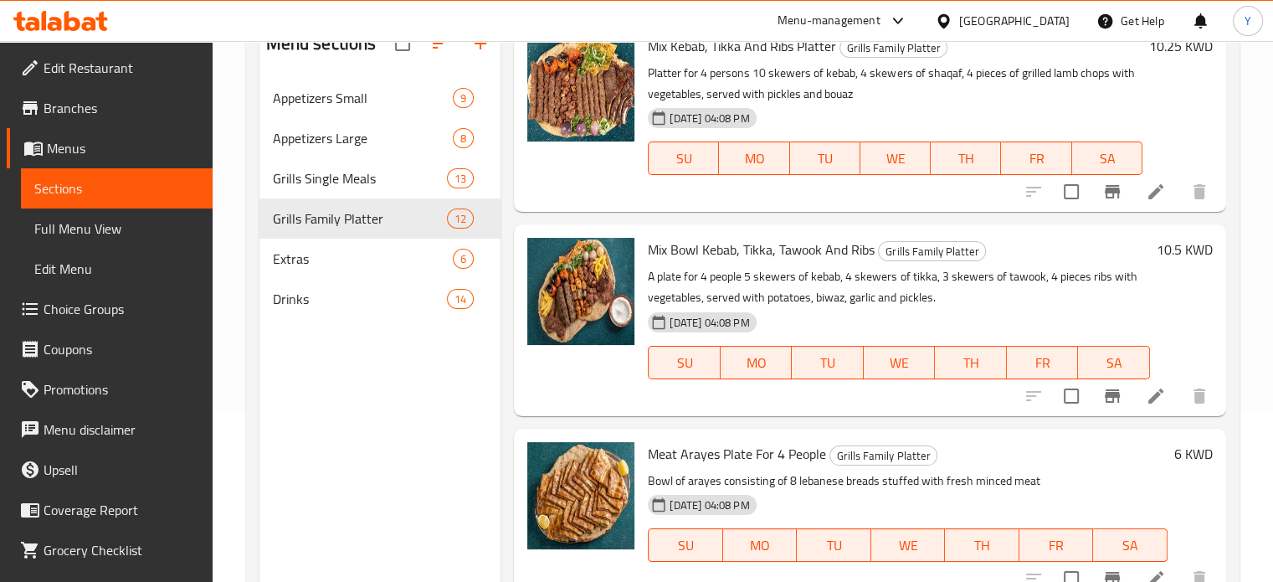
scroll to position [67, 0]
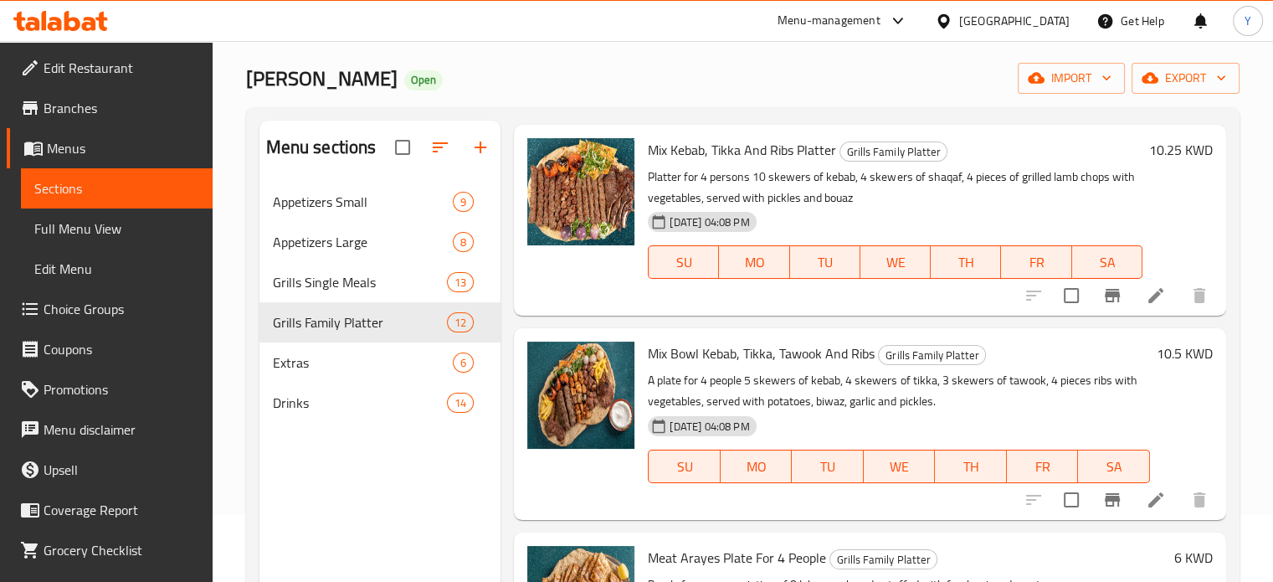
click at [1257, 231] on div "Home / Restaurants management / Menus / Sections Hashem Hashem Open import expo…" at bounding box center [743, 361] width 1060 height 775
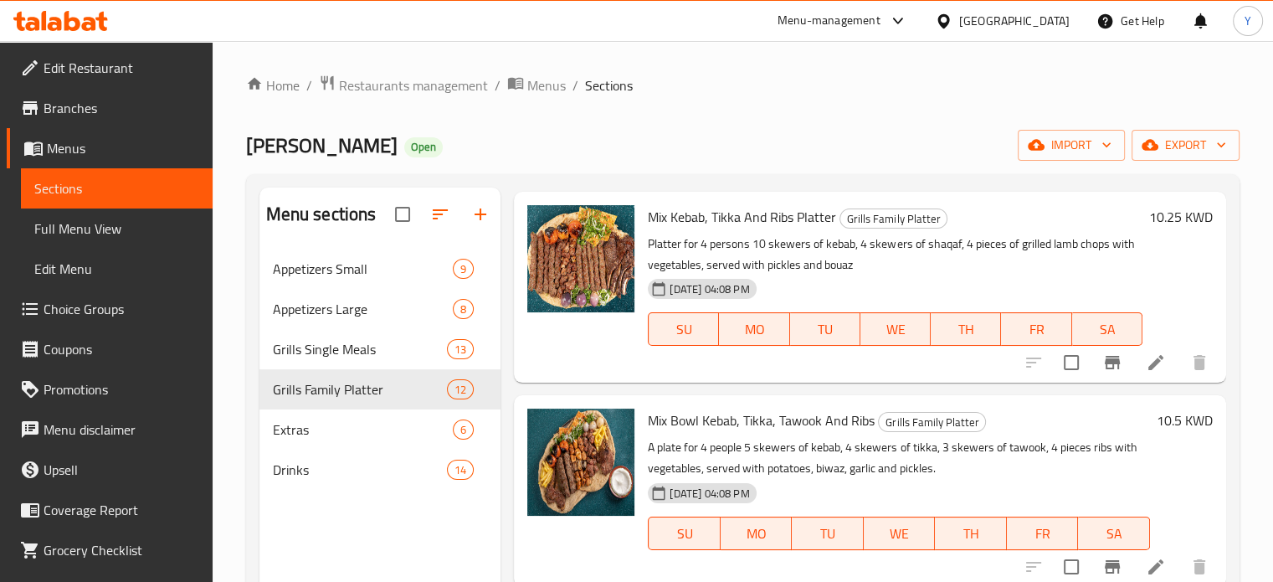
click at [923, 83] on ol "Home / Restaurants management / Menus / Sections" at bounding box center [742, 85] width 993 height 22
click at [925, 78] on ol "Home / Restaurants management / Menus / Sections" at bounding box center [742, 85] width 993 height 22
click at [426, 89] on span "Restaurants management" at bounding box center [413, 85] width 149 height 20
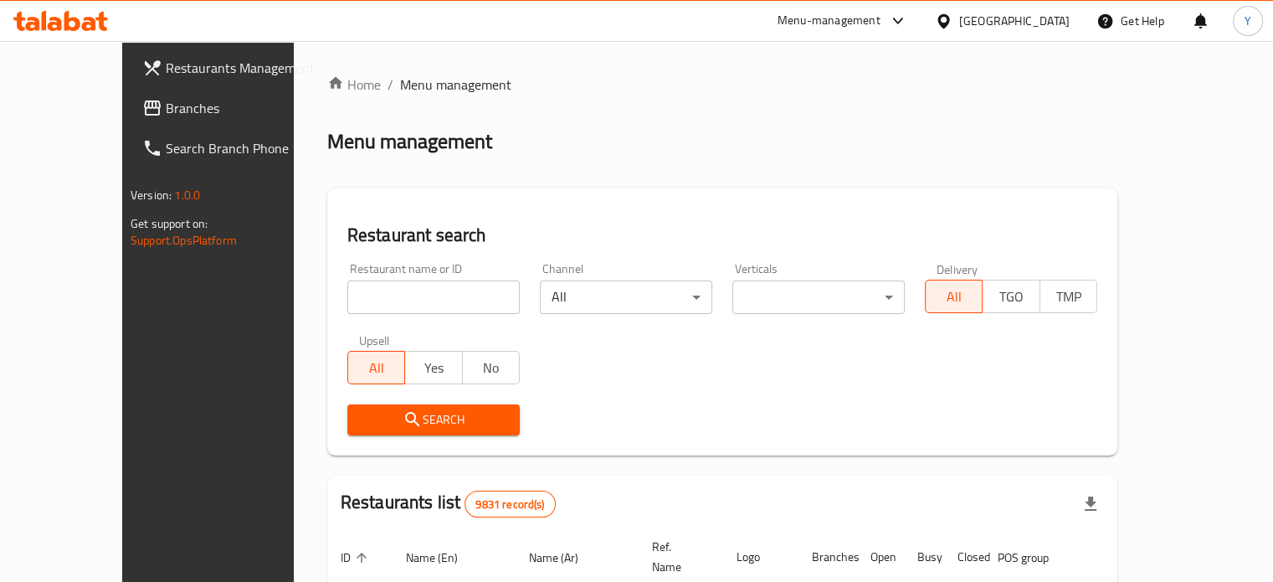
click at [599, 166] on div "Home / Menu management Menu management Restaurant search Restaurant name or ID …" at bounding box center [722, 558] width 790 height 969
click at [429, 299] on input "search" at bounding box center [433, 296] width 172 height 33
type input "black olive"
click button "Search" at bounding box center [433, 419] width 172 height 31
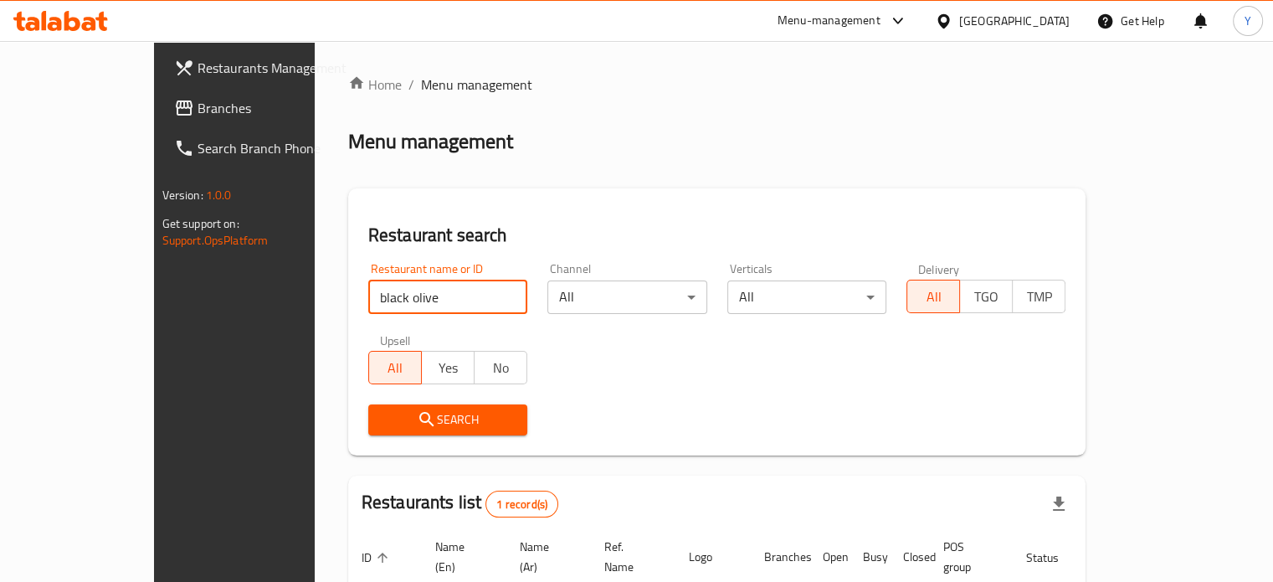
click at [924, 194] on div "Restaurant search Restaurant name or ID black olive Restaurant name or ID Chann…" at bounding box center [717, 321] width 738 height 267
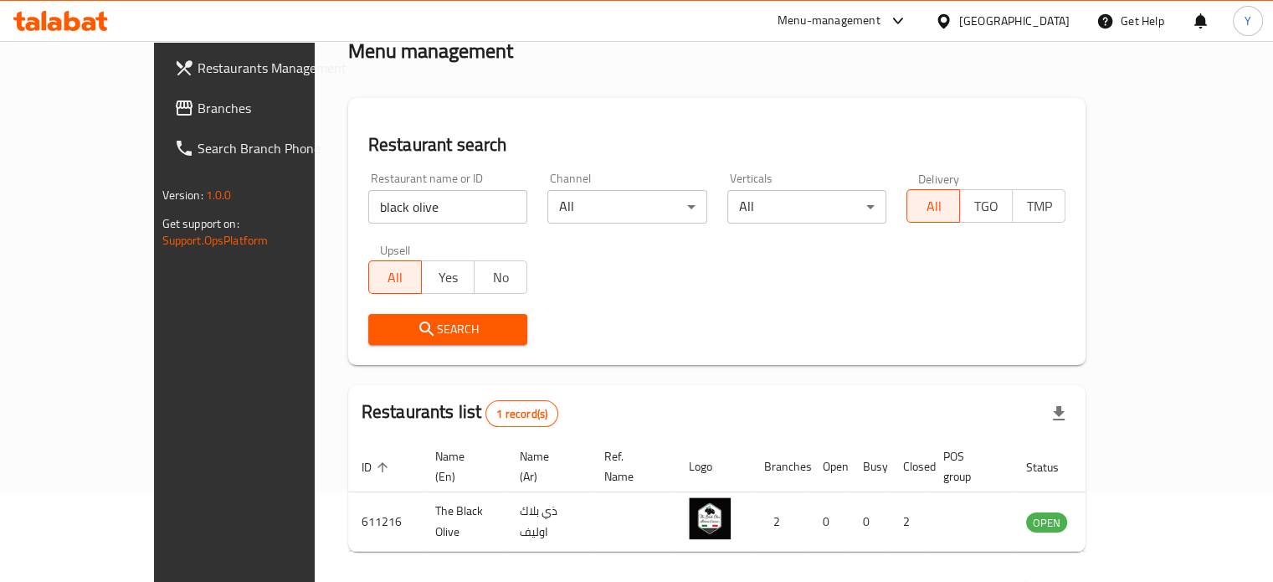
scroll to position [131, 0]
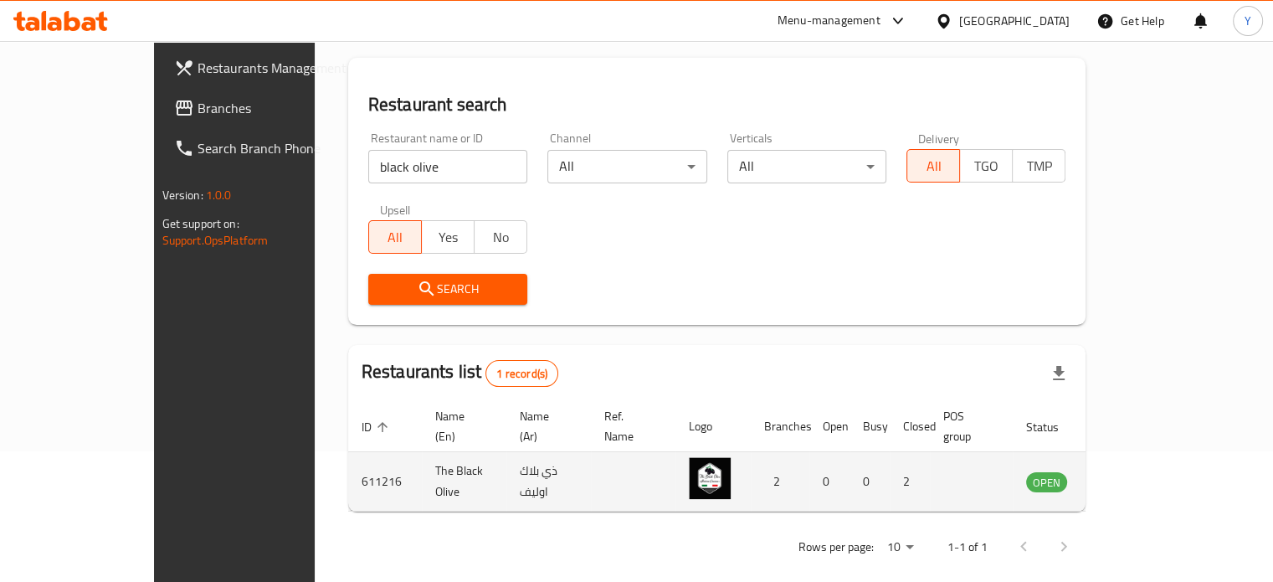
click at [1133, 475] on icon "enhanced table" at bounding box center [1124, 482] width 18 height 14
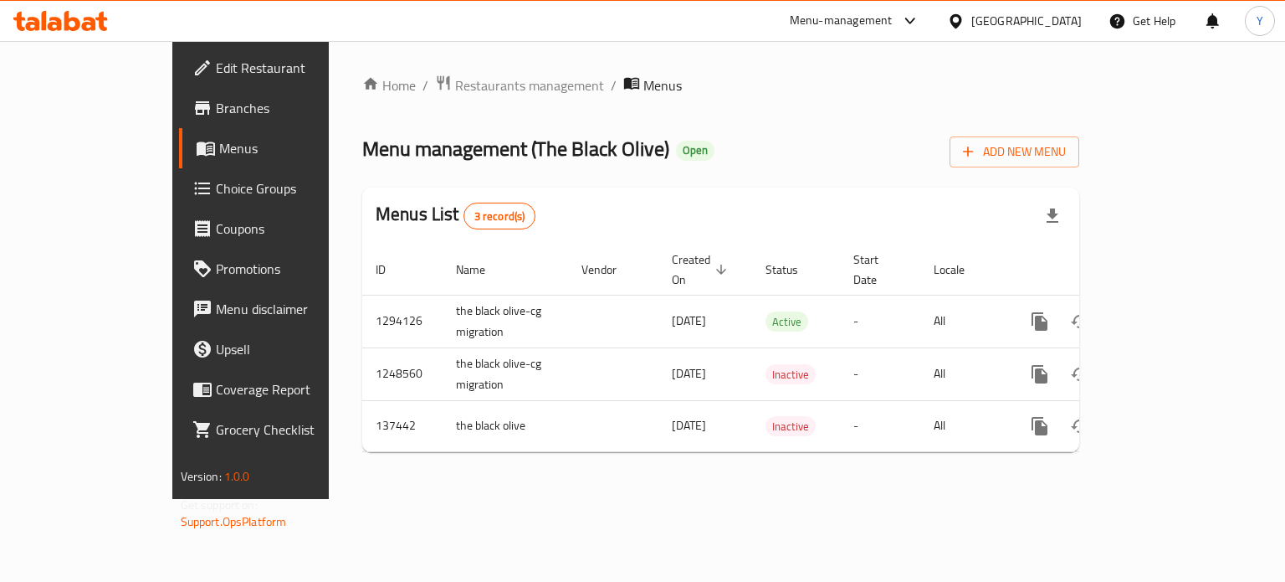
click at [793, 488] on div "Home / Restaurants management / Menus Menu management ( The Black Olive ) Open …" at bounding box center [721, 270] width 784 height 458
click at [1066, 144] on span "Add New Menu" at bounding box center [1014, 151] width 103 height 21
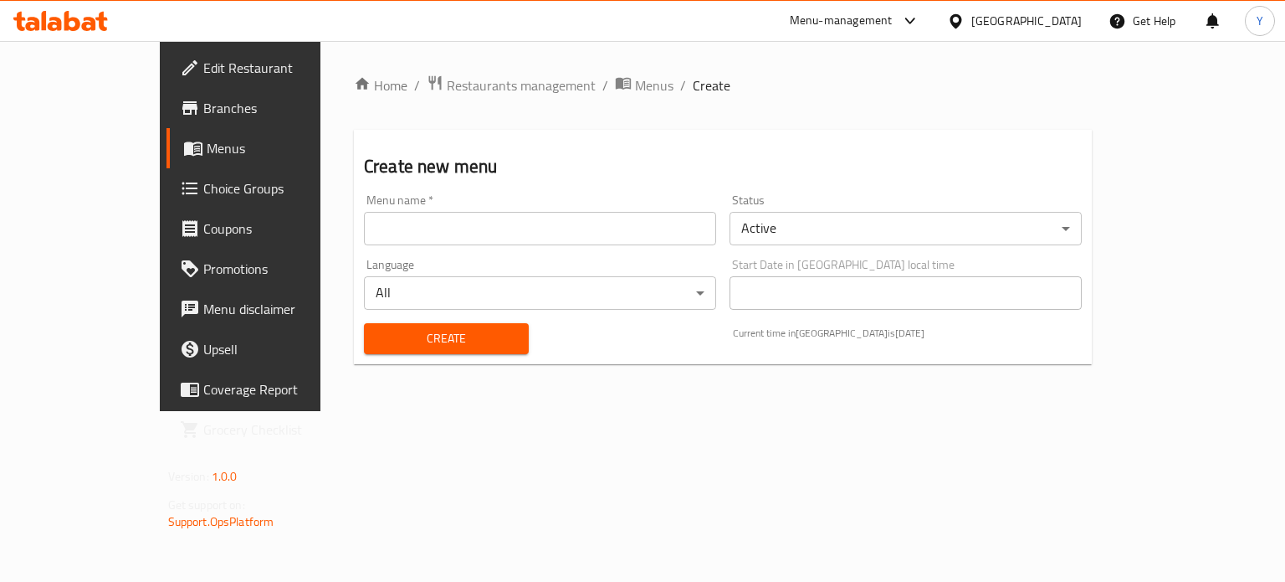
click at [382, 223] on input "text" at bounding box center [540, 228] width 352 height 33
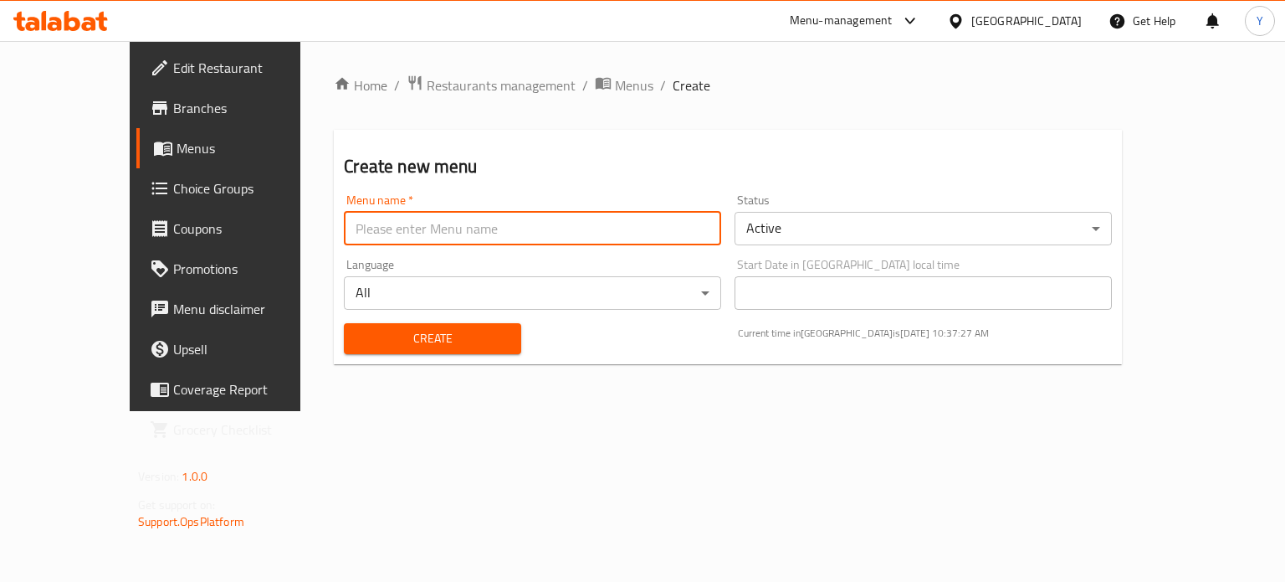
drag, startPoint x: 780, startPoint y: 131, endPoint x: 799, endPoint y: 151, distance: 27.2
click at [780, 131] on div "Create new menu Menu name   * Menu name * Status Active ​ Language All ​ Start …" at bounding box center [728, 247] width 788 height 234
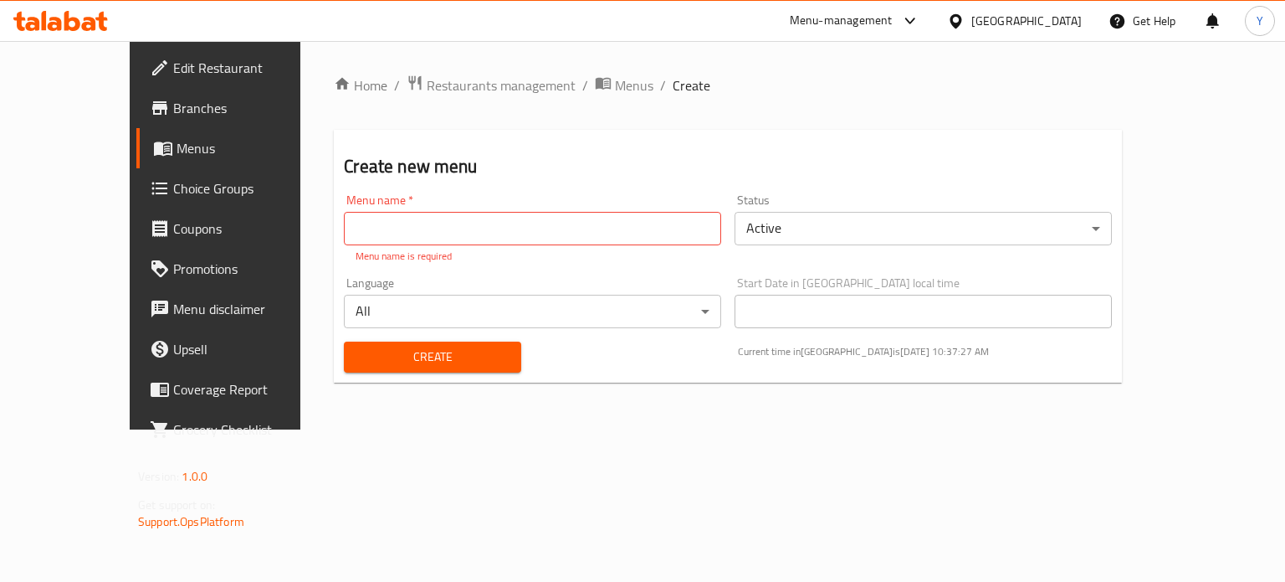
click at [839, 221] on body "​ Menu-management Kuwait Get Help Y Edit Restaurant Branches Menus Choice Group…" at bounding box center [642, 311] width 1285 height 541
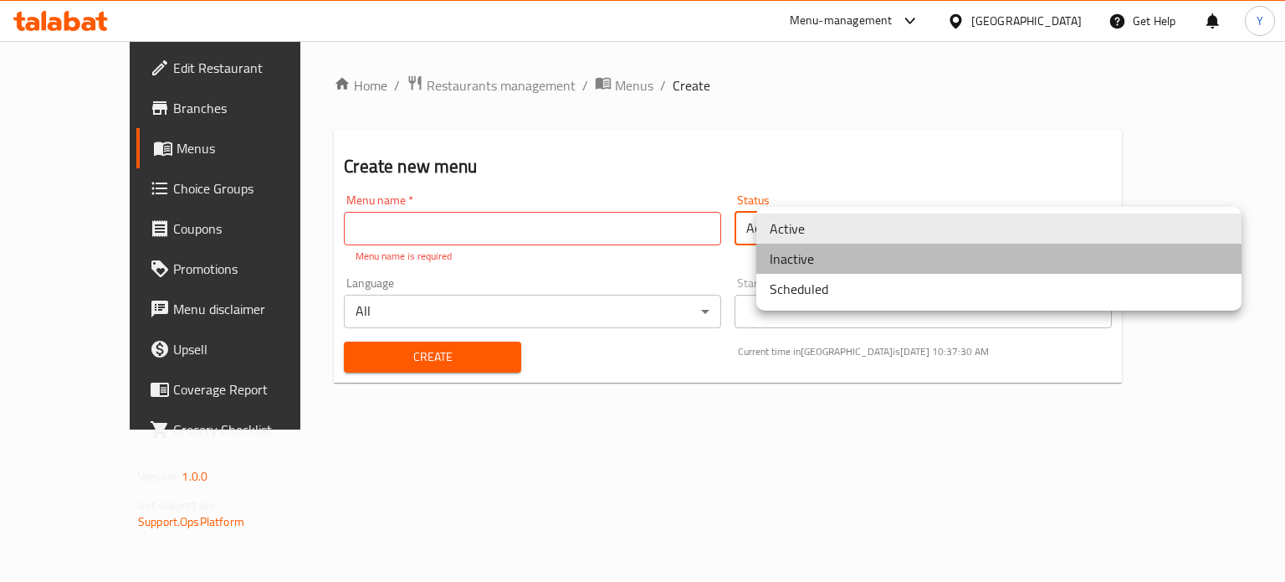
click at [815, 253] on li "Inactive" at bounding box center [999, 259] width 485 height 30
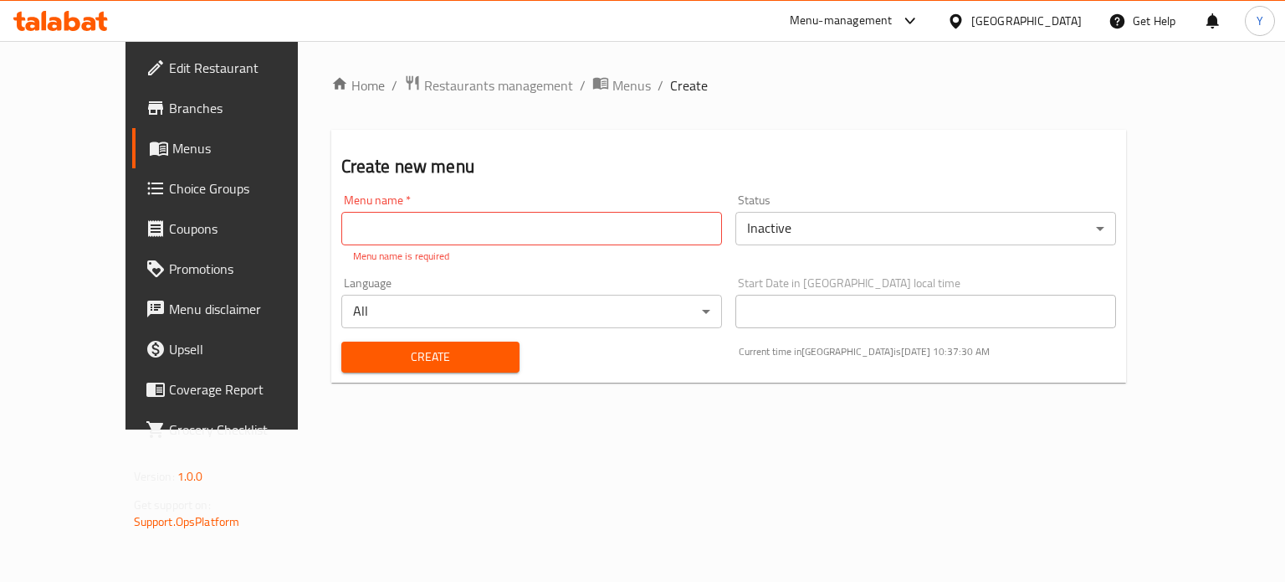
click at [798, 146] on div "Create new menu Menu name   * Menu name * Menu name is required Status Inactive…" at bounding box center [729, 256] width 796 height 253
click at [646, 126] on div "Home / Restaurants management / Menus / Create Create new menu Menu name   * Me…" at bounding box center [729, 234] width 796 height 321
click at [424, 90] on span "Restaurants management" at bounding box center [498, 85] width 149 height 20
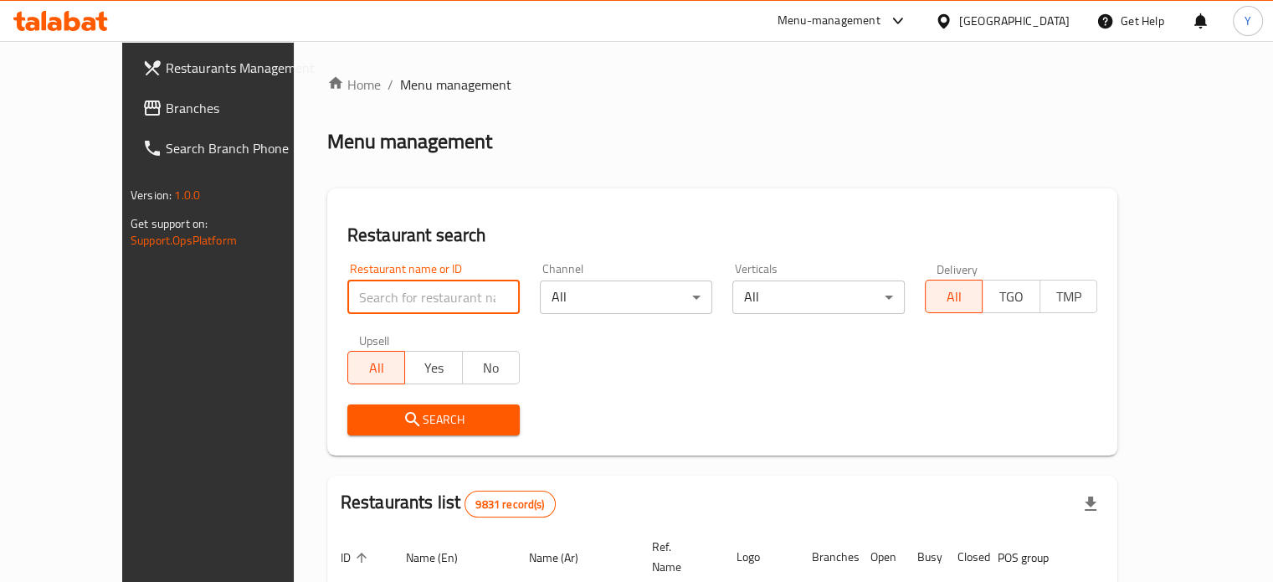
click at [382, 290] on input "search" at bounding box center [433, 296] width 172 height 33
type input "shish othman"
click button "Search" at bounding box center [433, 419] width 172 height 31
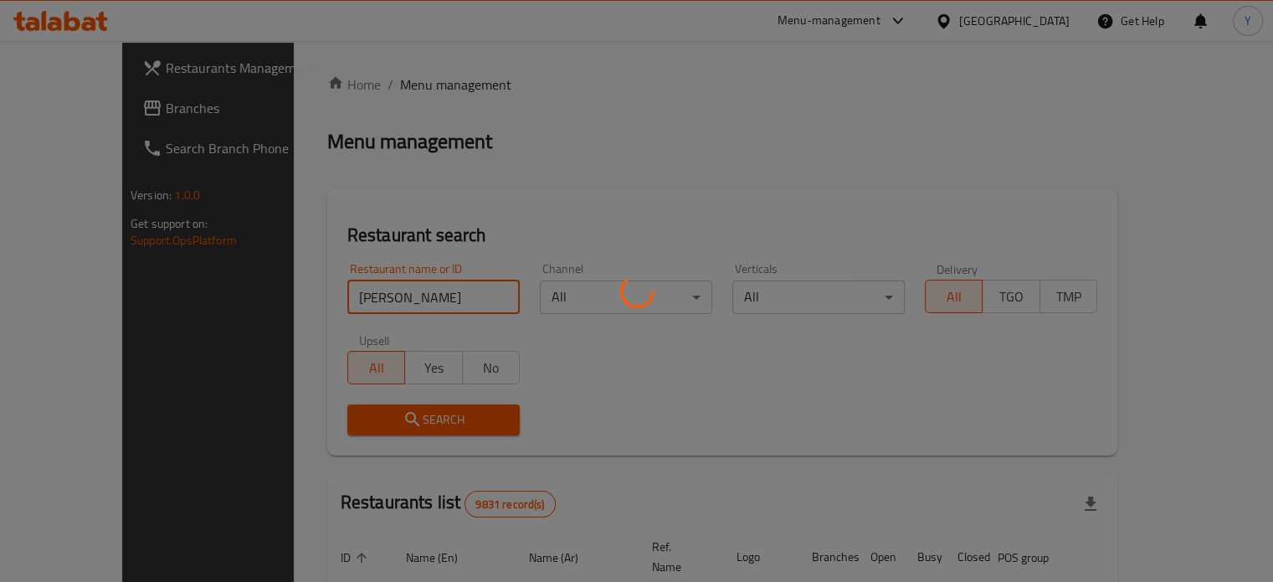
click button "Search" at bounding box center [433, 419] width 172 height 31
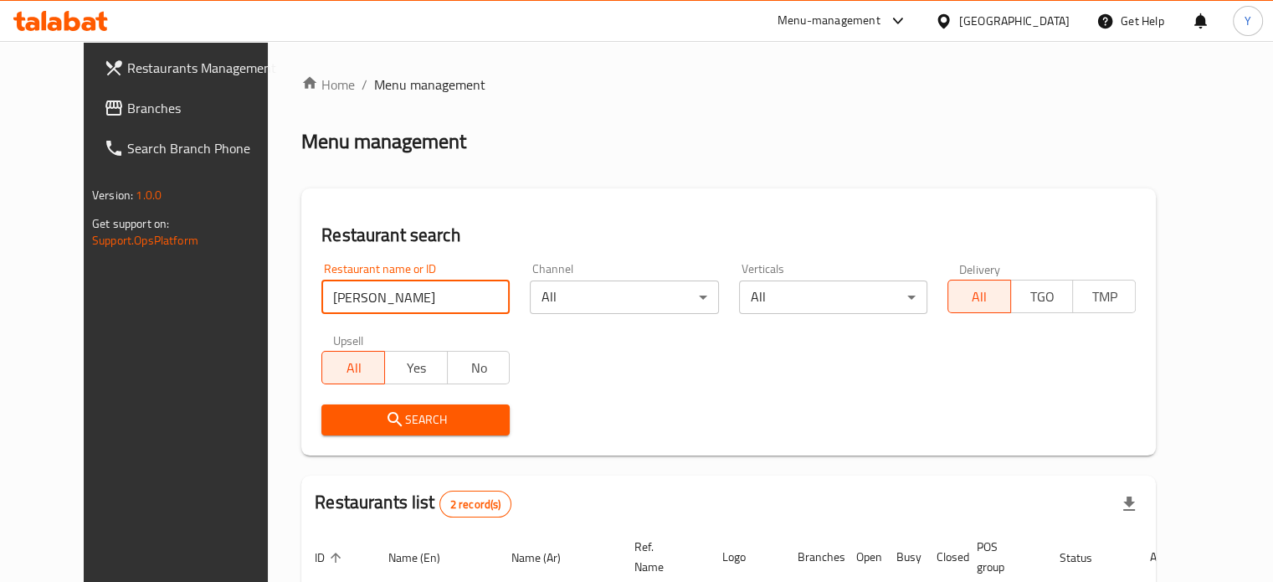
click at [559, 184] on div "Home / Menu management Menu management Restaurant search Restaurant name or ID …" at bounding box center [728, 451] width 854 height 754
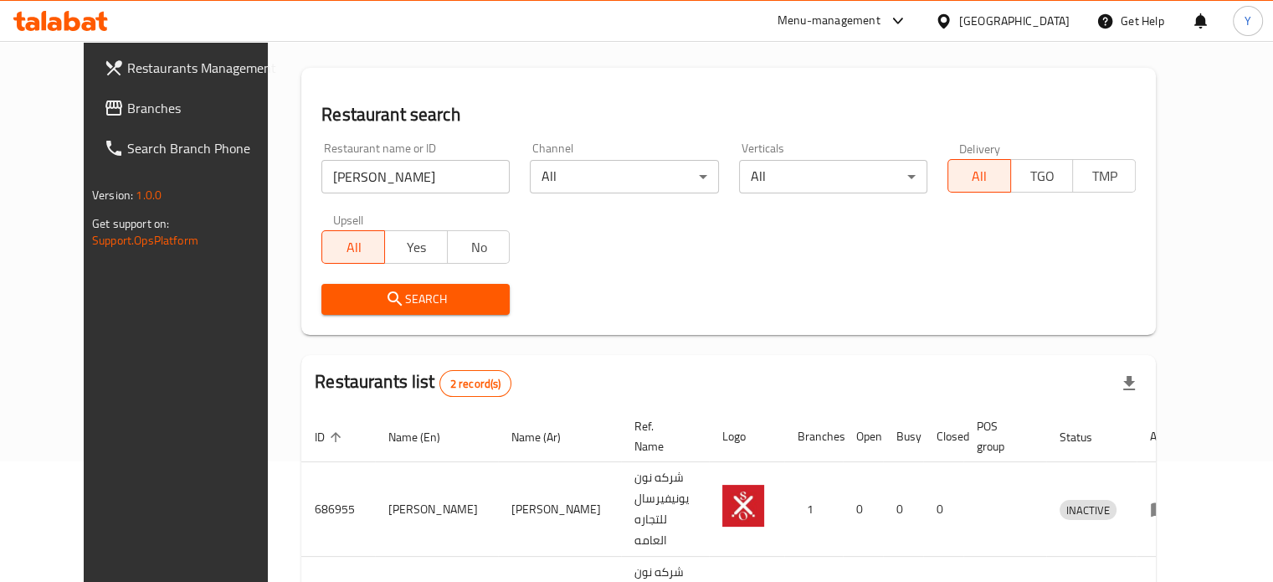
scroll to position [208, 0]
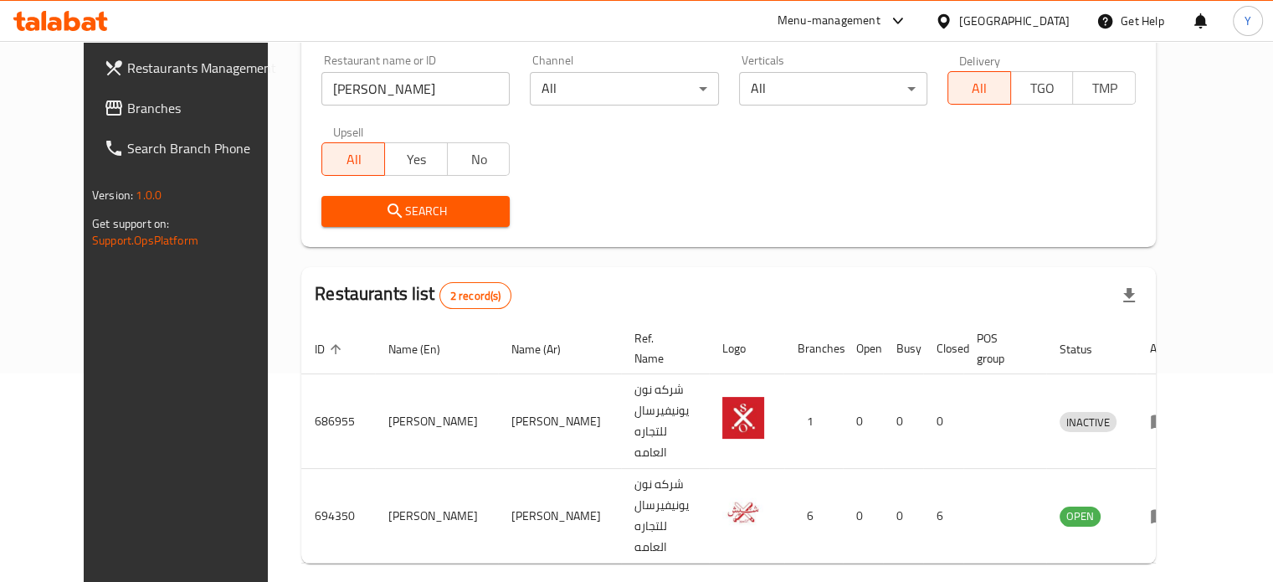
click at [1044, 200] on div "Search" at bounding box center [728, 211] width 834 height 51
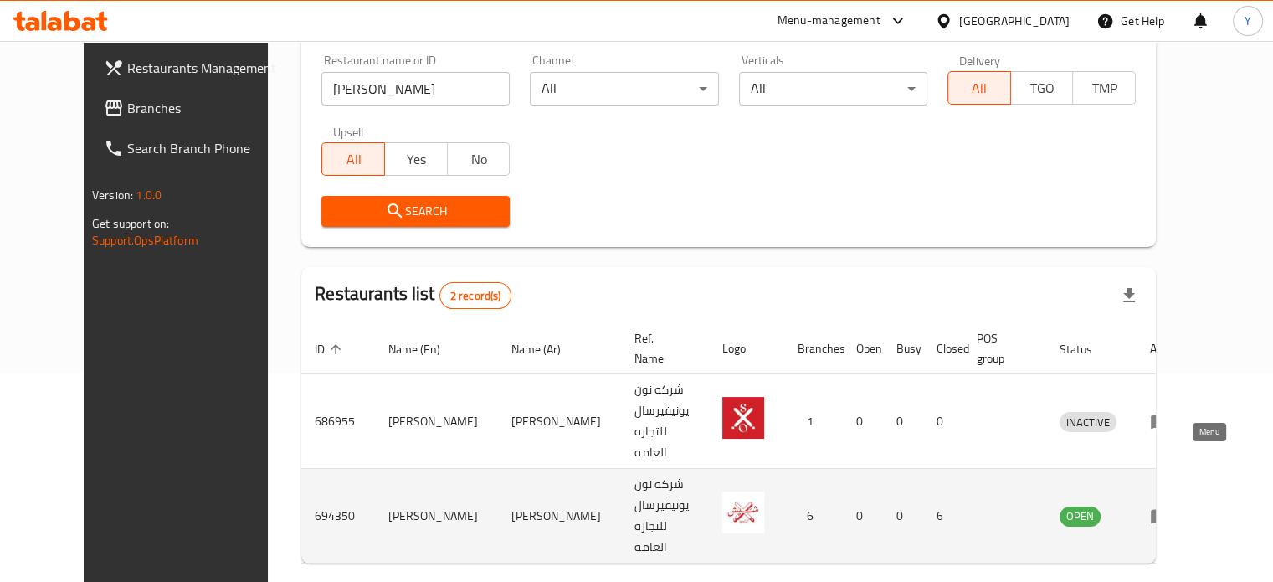
click at [1170, 505] on icon "enhanced table" at bounding box center [1160, 515] width 20 height 20
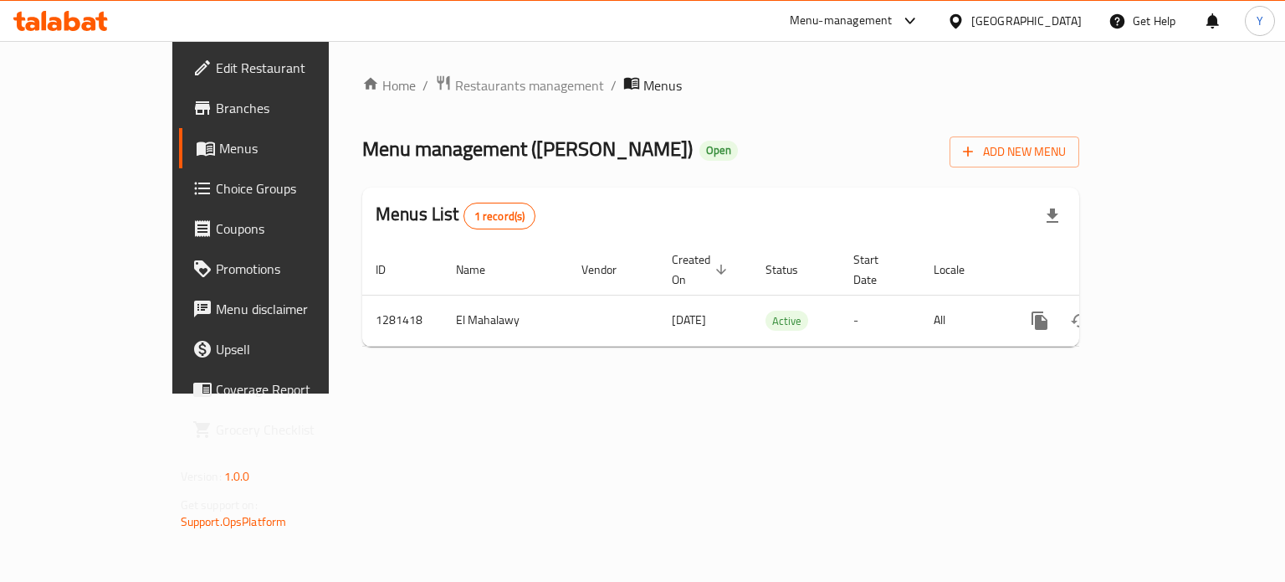
drag, startPoint x: 844, startPoint y: 189, endPoint x: 864, endPoint y: 192, distance: 20.2
click at [857, 191] on div "Menus List 1 record(s)" at bounding box center [720, 215] width 717 height 57
click at [913, 393] on div "Home / Restaurants management / Menus Menu management ( Shish Othman ) Open Add…" at bounding box center [721, 217] width 784 height 352
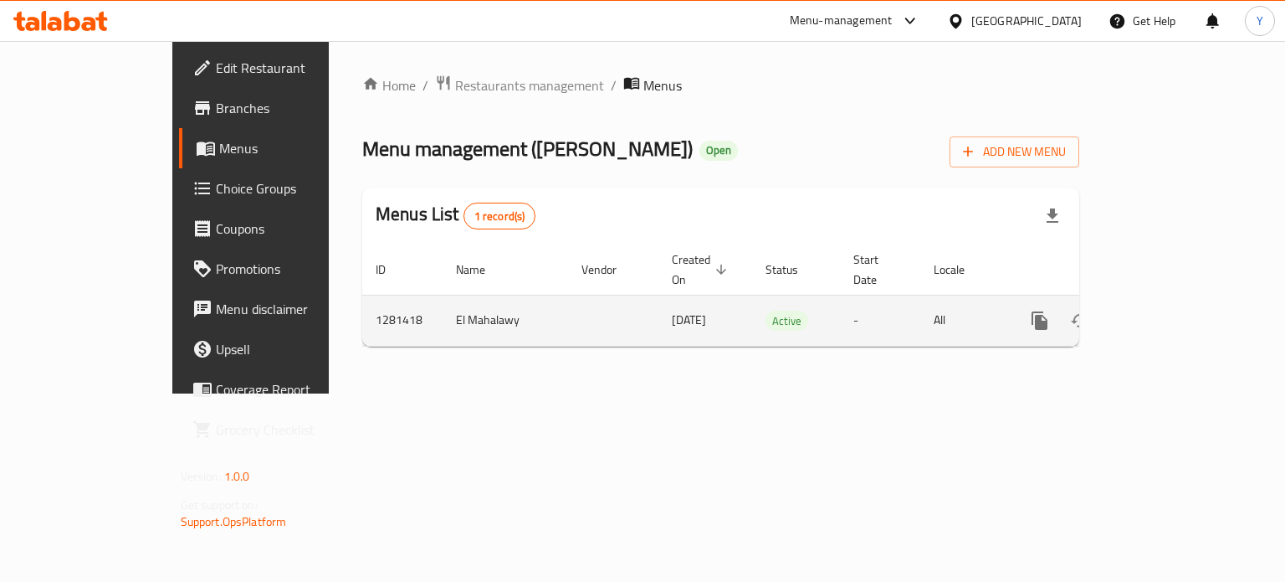
click at [1171, 310] on icon "enhanced table" at bounding box center [1161, 320] width 20 height 20
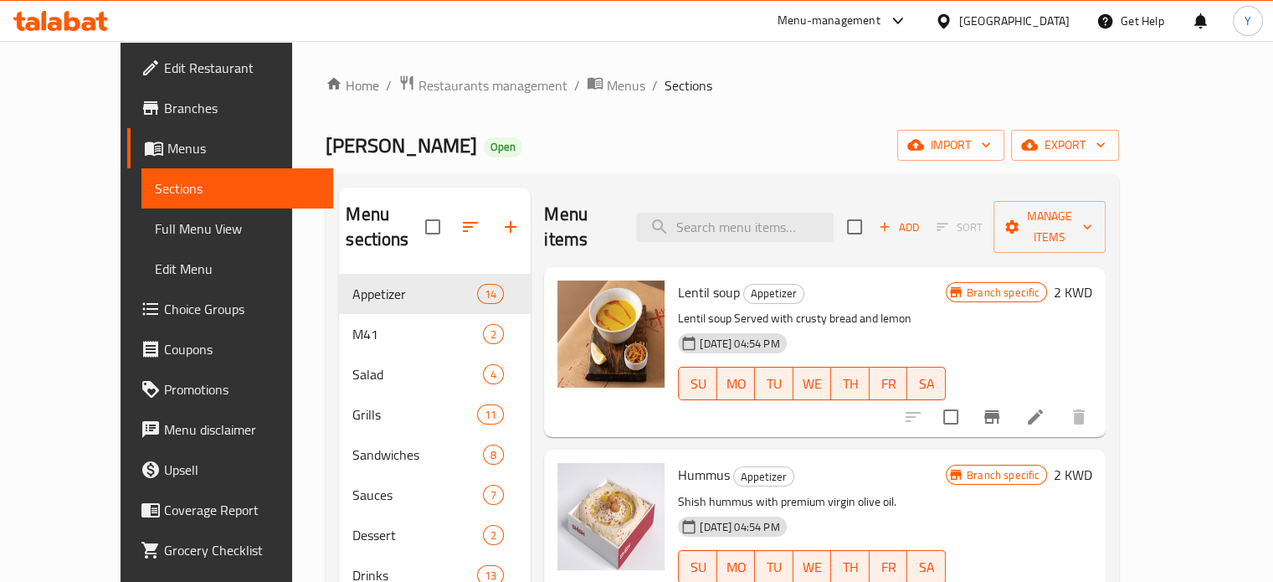
click at [757, 87] on ol "Home / Restaurants management / Menus / Sections" at bounding box center [722, 85] width 793 height 22
click at [836, 105] on div "Home / Restaurants management / Menus / Sections Shish Othman Open import expor…" at bounding box center [722, 428] width 793 height 708
click at [783, 117] on div "Home / Restaurants management / Menus / Sections Shish Othman Open import expor…" at bounding box center [722, 428] width 793 height 708
click at [850, 100] on div "Home / Restaurants management / Menus / Sections Shish Othman Open import expor…" at bounding box center [722, 428] width 793 height 708
drag, startPoint x: 709, startPoint y: 105, endPoint x: 278, endPoint y: 205, distance: 442.5
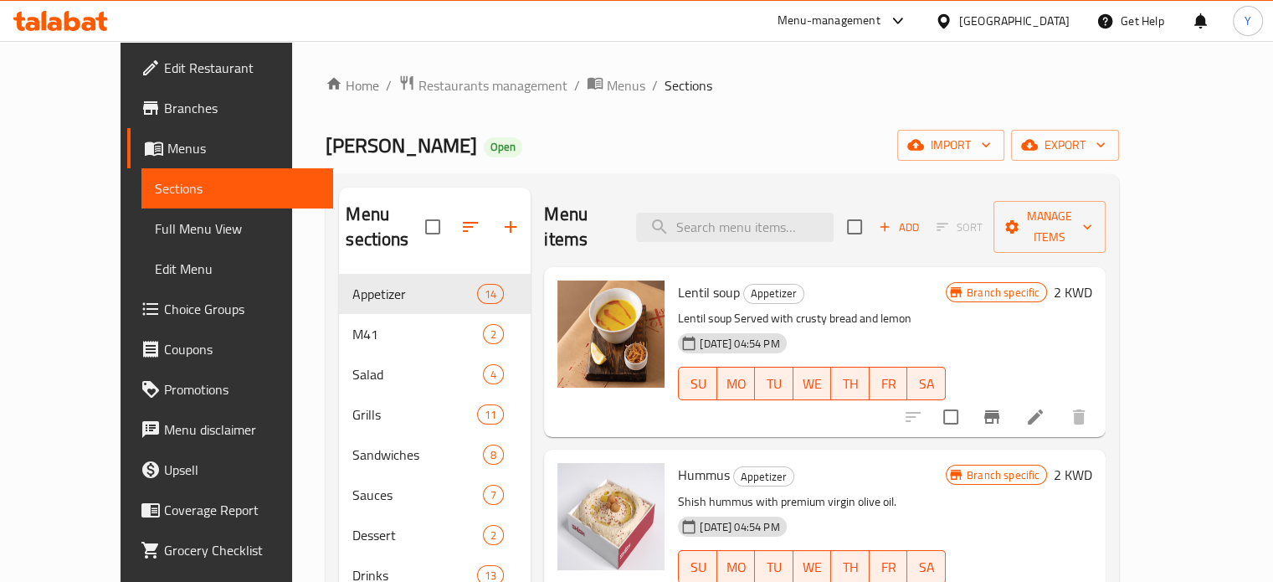
click at [705, 106] on div "Home / Restaurants management / Menus / Sections Shish Othman Open import expor…" at bounding box center [722, 428] width 793 height 708
click at [418, 87] on span "Restaurants management" at bounding box center [492, 85] width 149 height 20
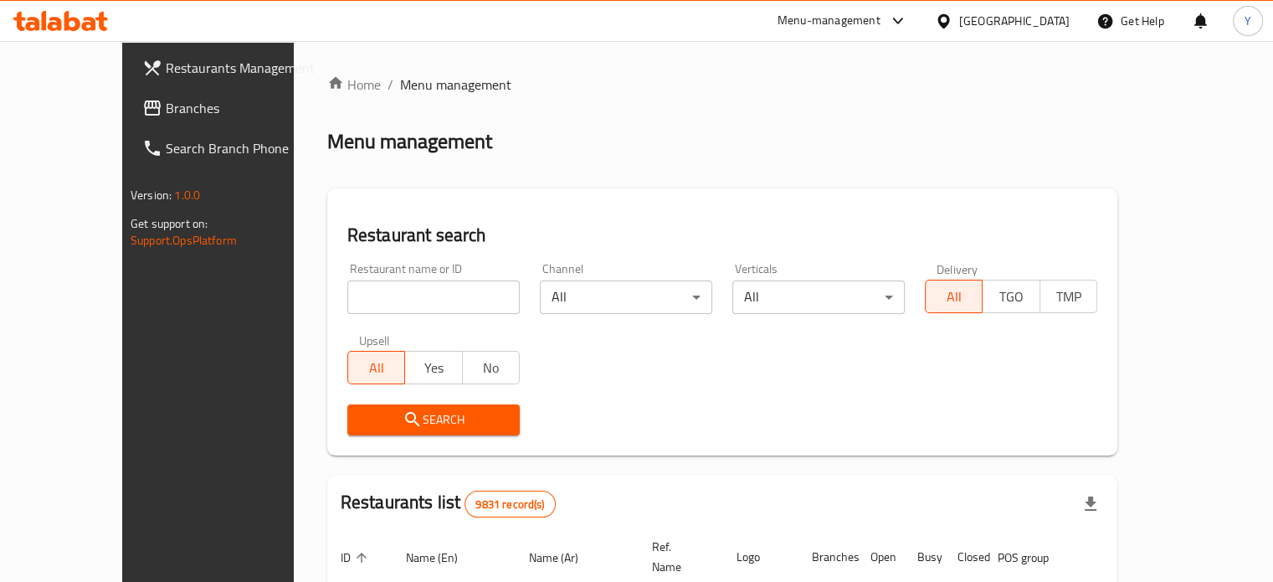
click at [377, 285] on input "search" at bounding box center [433, 296] width 172 height 33
type input "elamigos"
click button "Search" at bounding box center [433, 419] width 172 height 31
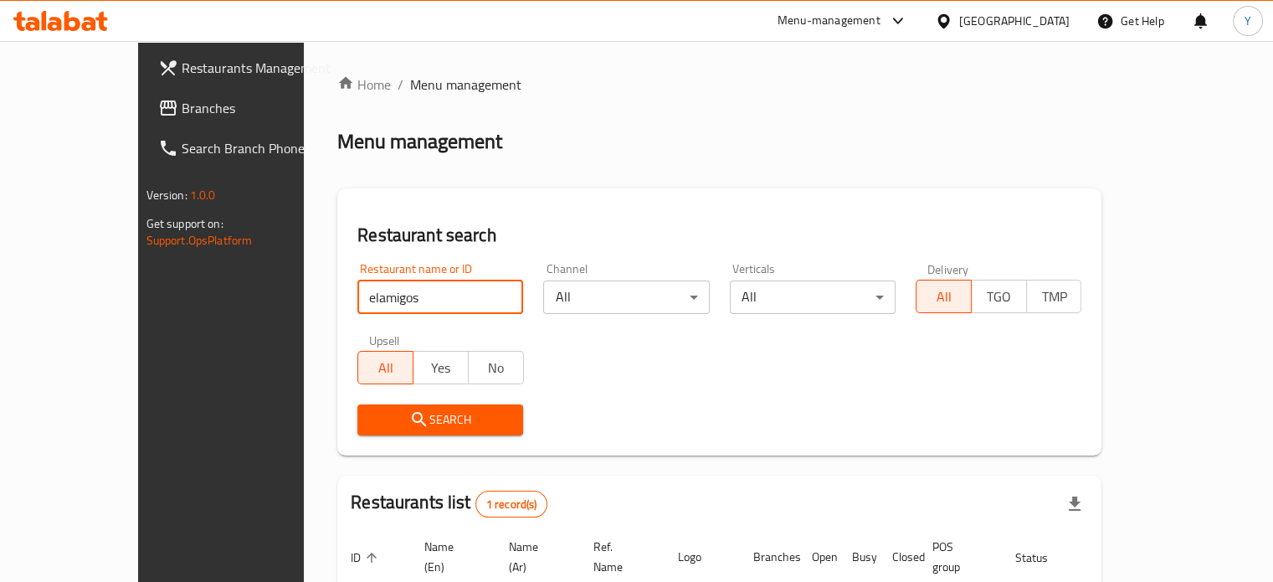
click at [495, 128] on div "Menu management" at bounding box center [719, 141] width 764 height 27
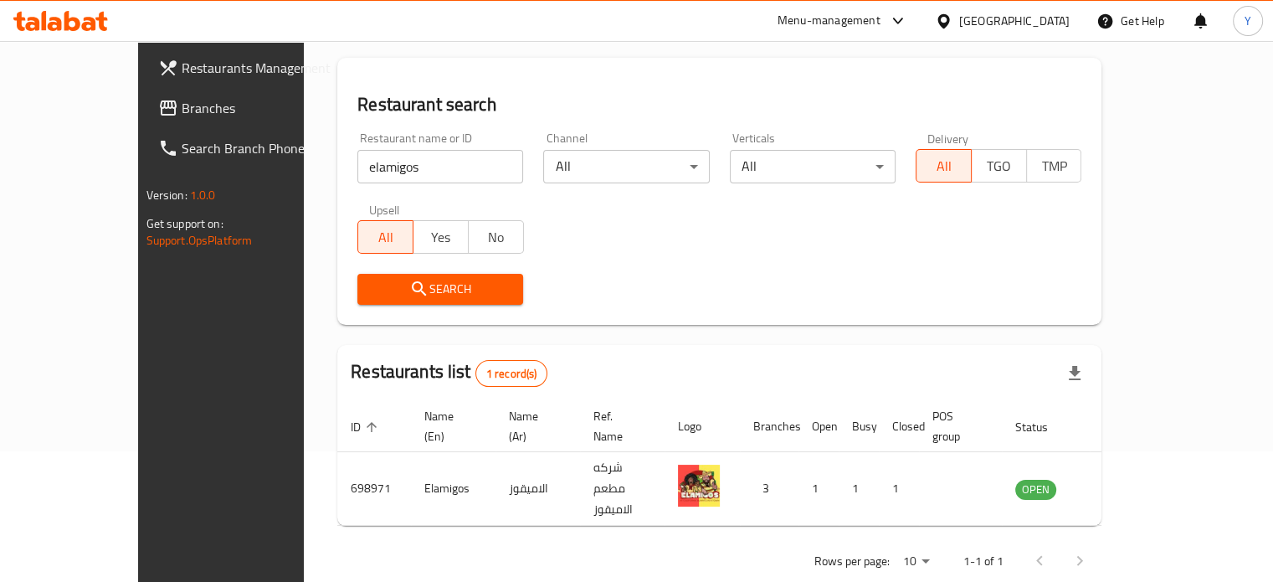
scroll to position [131, 0]
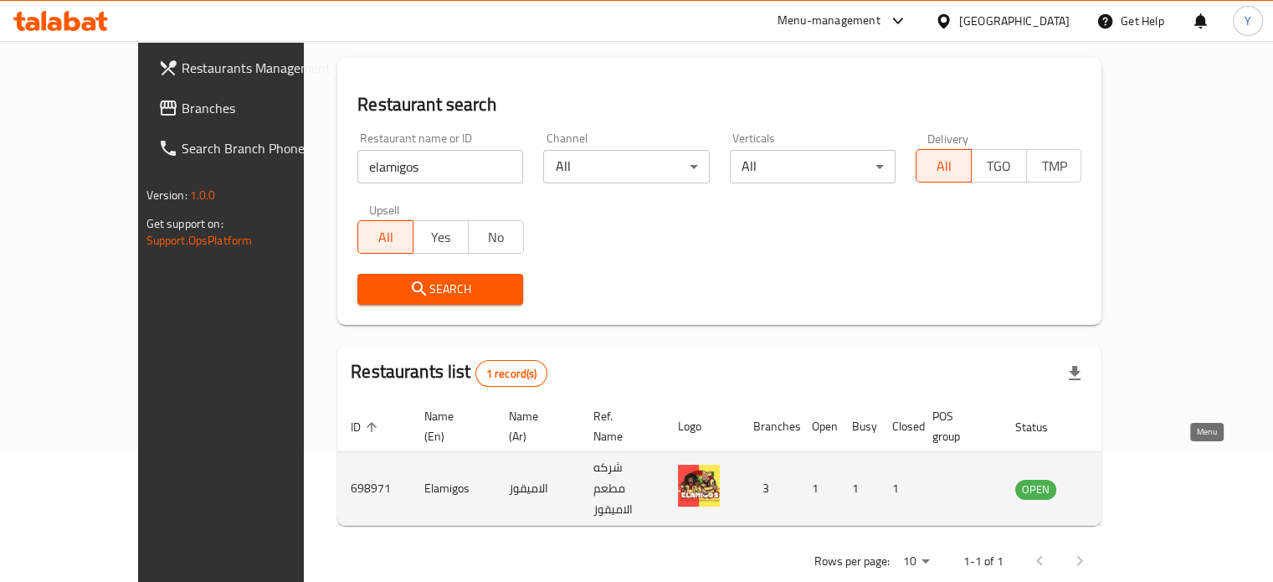
click at [1122, 482] on icon "enhanced table" at bounding box center [1113, 489] width 18 height 14
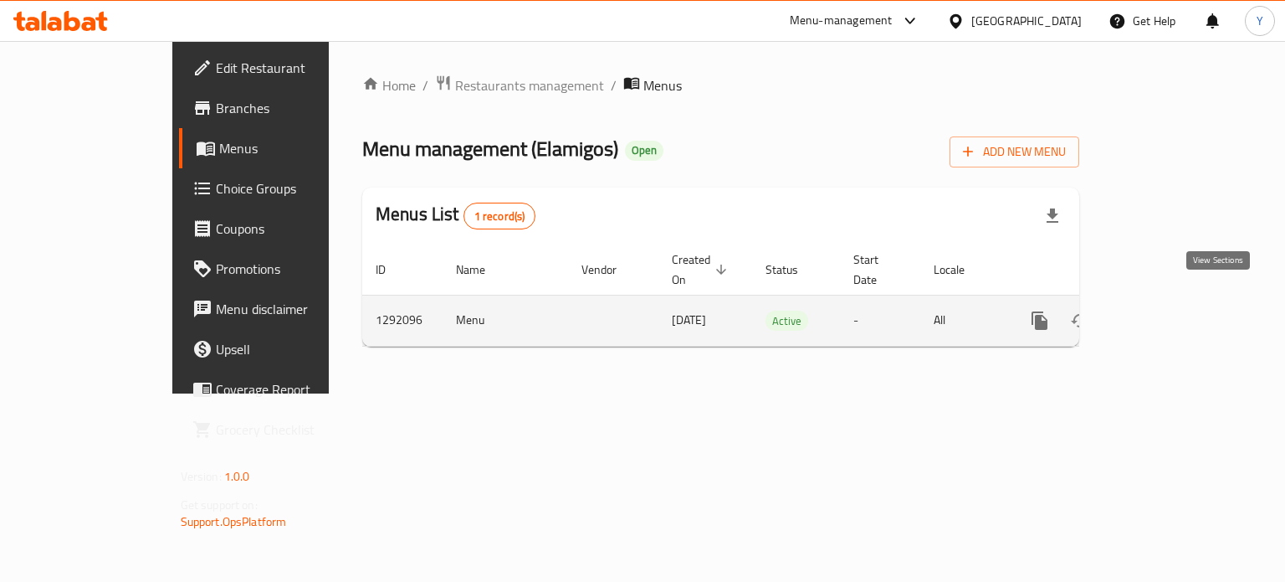
click at [1171, 310] on icon "enhanced table" at bounding box center [1161, 320] width 20 height 20
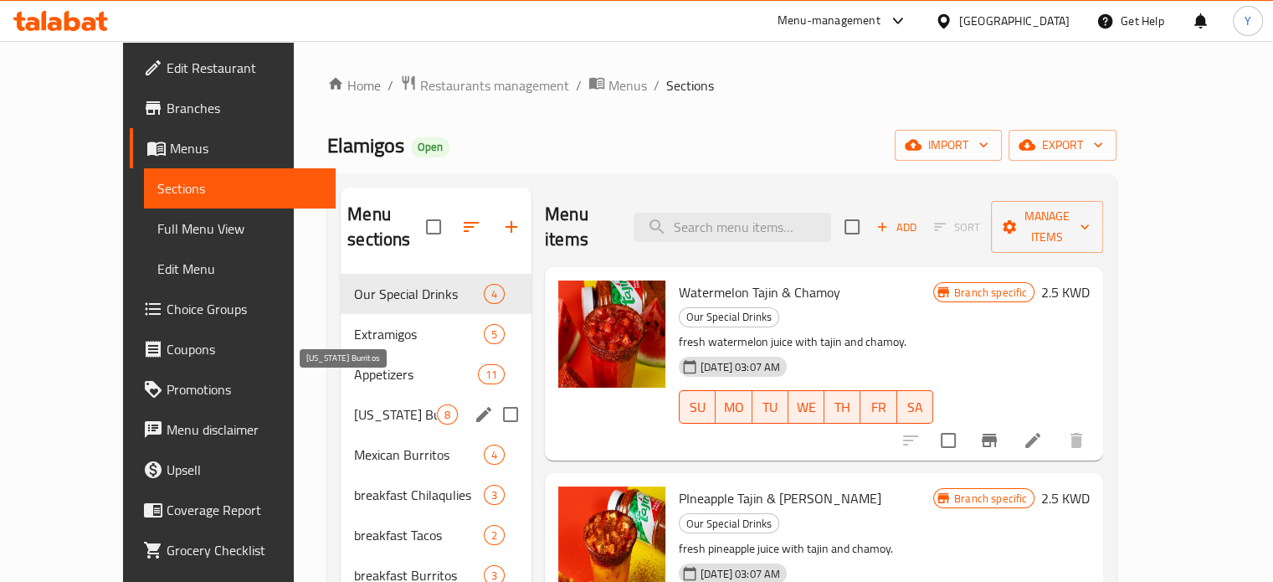
drag, startPoint x: 341, startPoint y: 384, endPoint x: 336, endPoint y: 407, distance: 23.1
click at [354, 404] on span "California Burritos" at bounding box center [395, 414] width 83 height 20
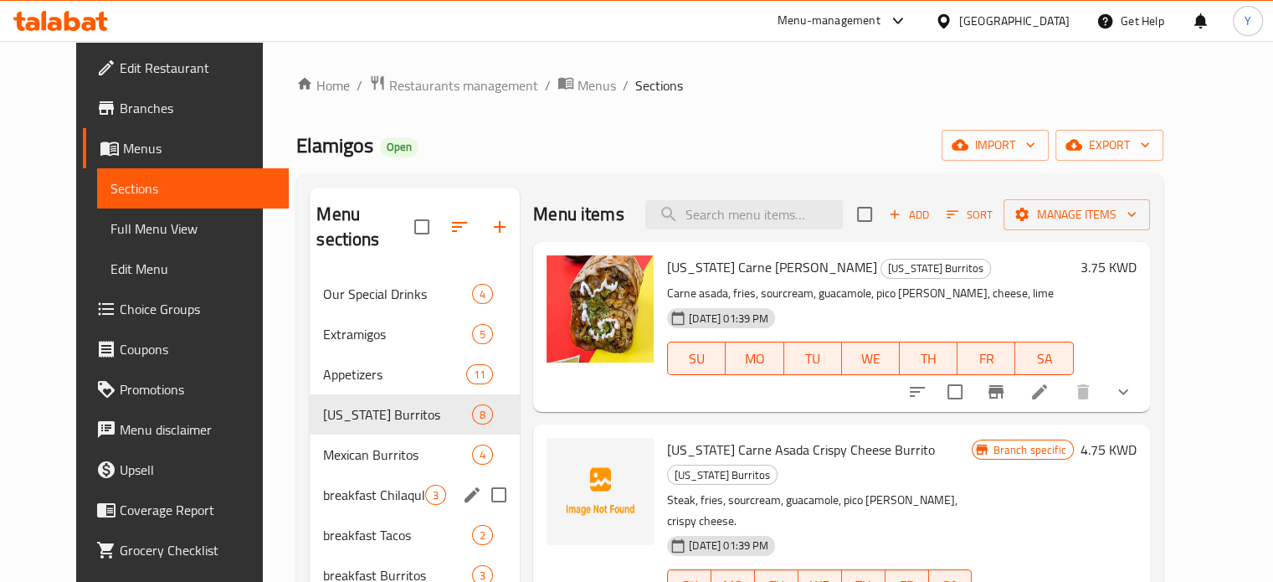
click at [327, 481] on div "breakfast Chilaqulies 3" at bounding box center [415, 495] width 210 height 40
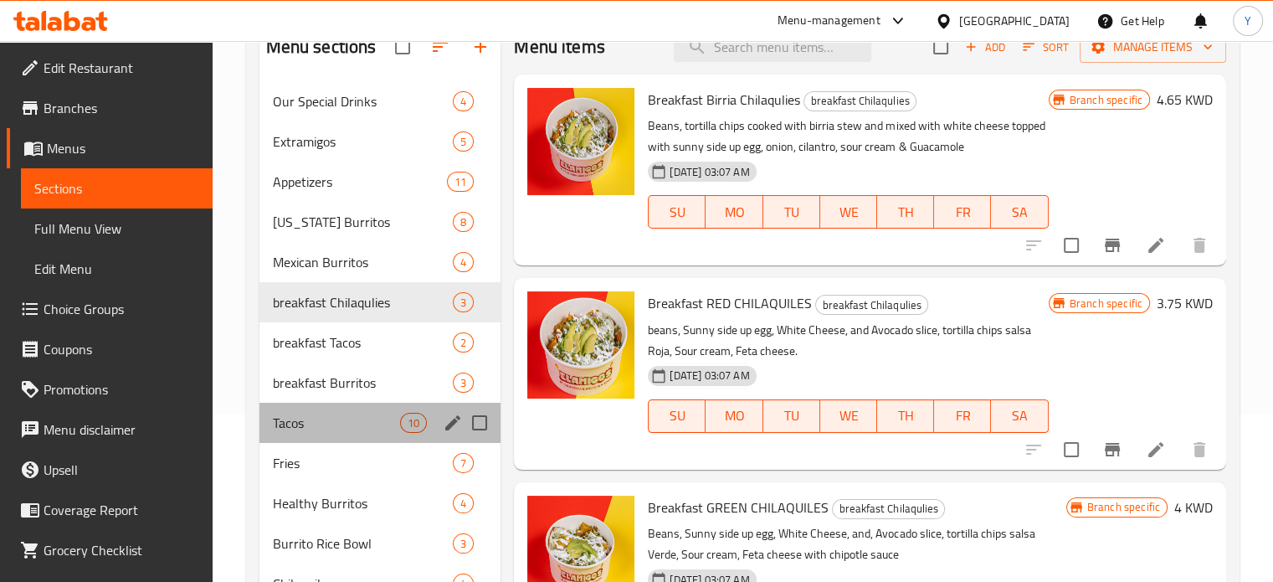
click at [304, 436] on div "Tacos 10" at bounding box center [380, 423] width 242 height 40
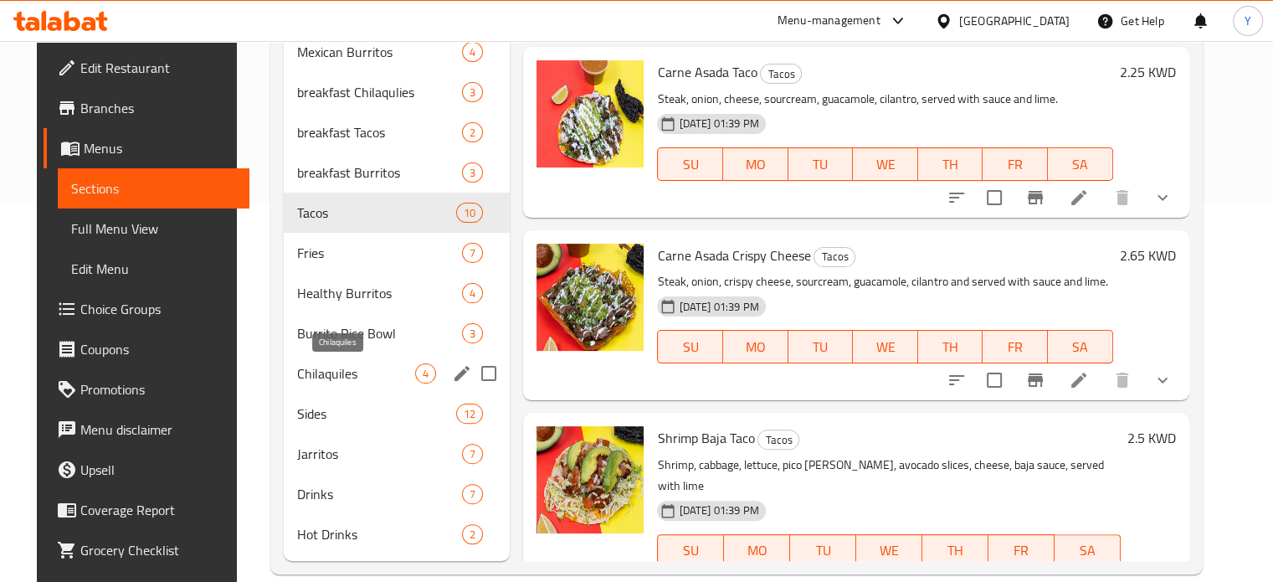
scroll to position [403, 0]
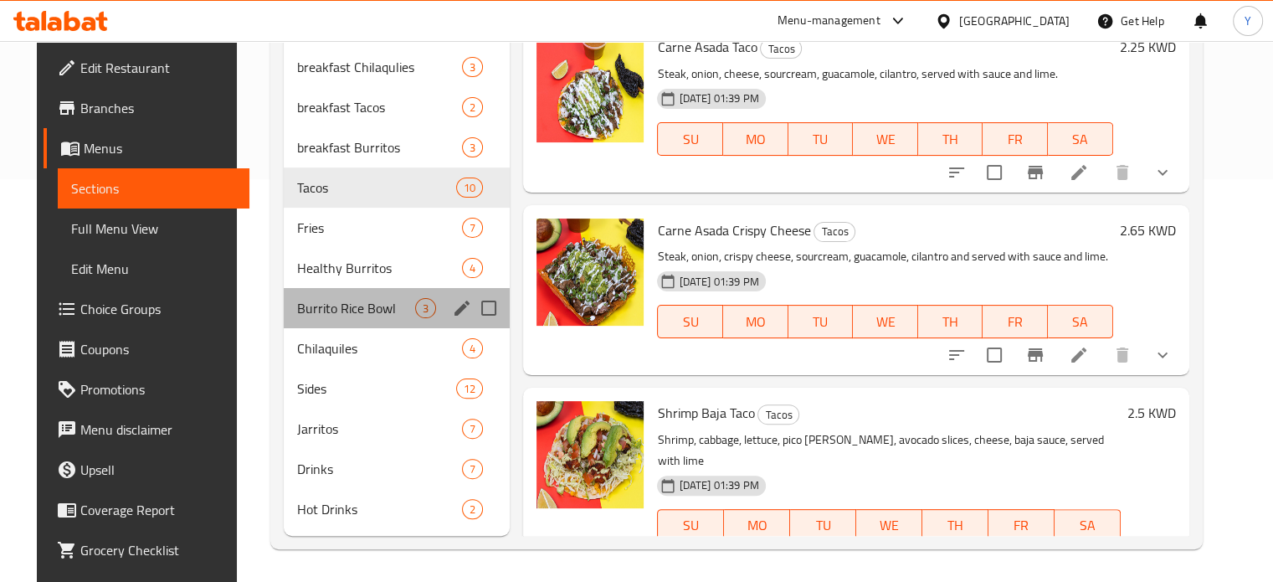
click at [310, 295] on div "Burrito Rice Bowl 3" at bounding box center [397, 308] width 226 height 40
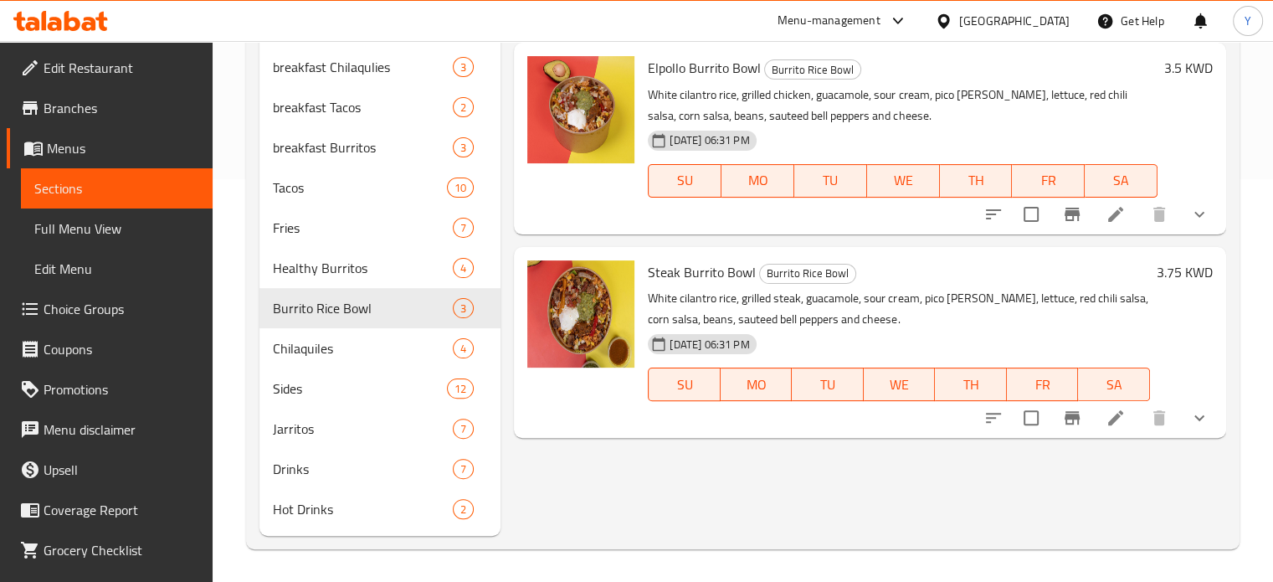
click at [854, 471] on div "Menu items Add Sort Manage items Shrimp Burrito bowl Burrito Rice Bowl White ci…" at bounding box center [863, 160] width 726 height 751
click at [794, 6] on div "Menu-management Kuwait Get Help Y" at bounding box center [636, 21] width 1273 height 40
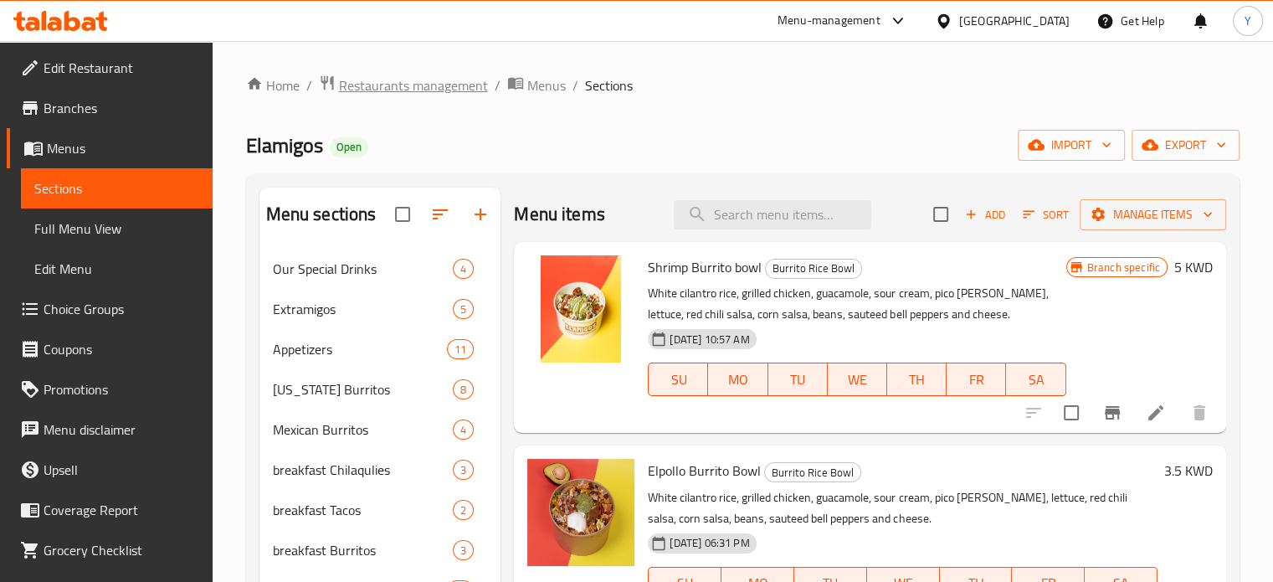
click at [393, 79] on span "Restaurants management" at bounding box center [413, 85] width 149 height 20
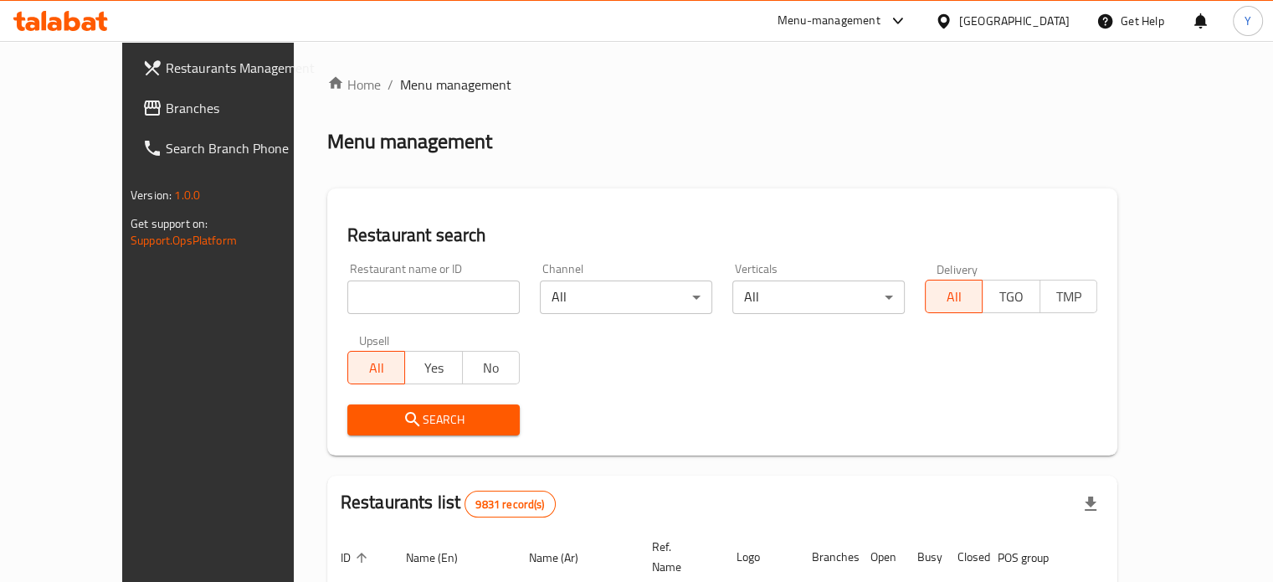
click at [324, 300] on div at bounding box center [636, 291] width 1273 height 582
click at [347, 291] on input "search" at bounding box center [433, 296] width 172 height 33
type input "rnd"
click button "Search" at bounding box center [433, 419] width 172 height 31
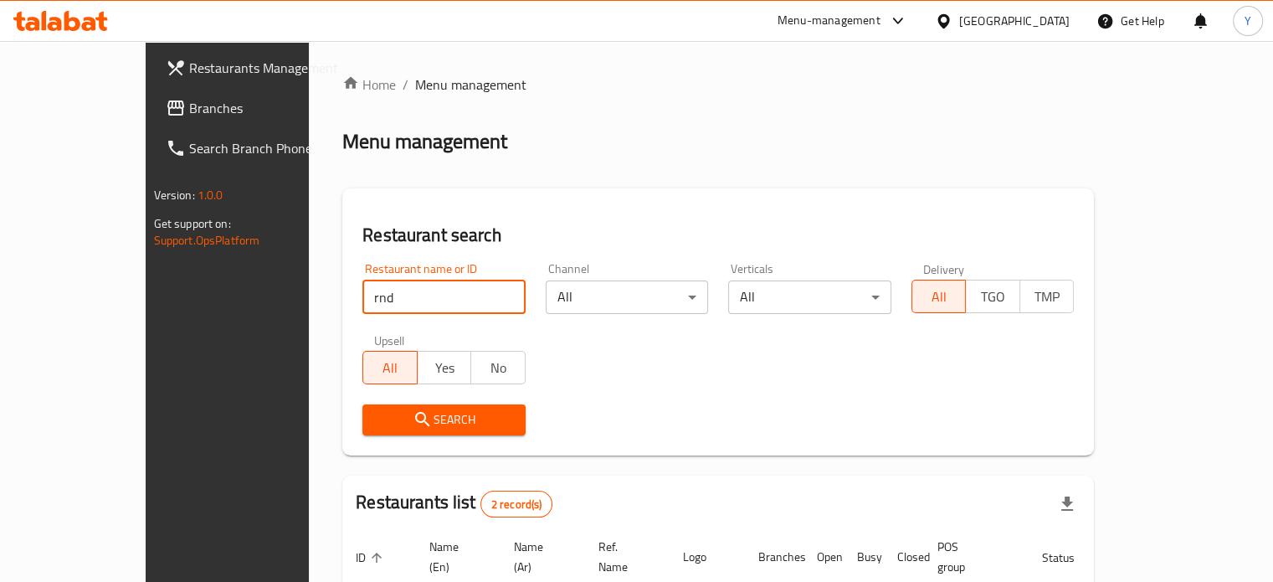
scroll to position [190, 0]
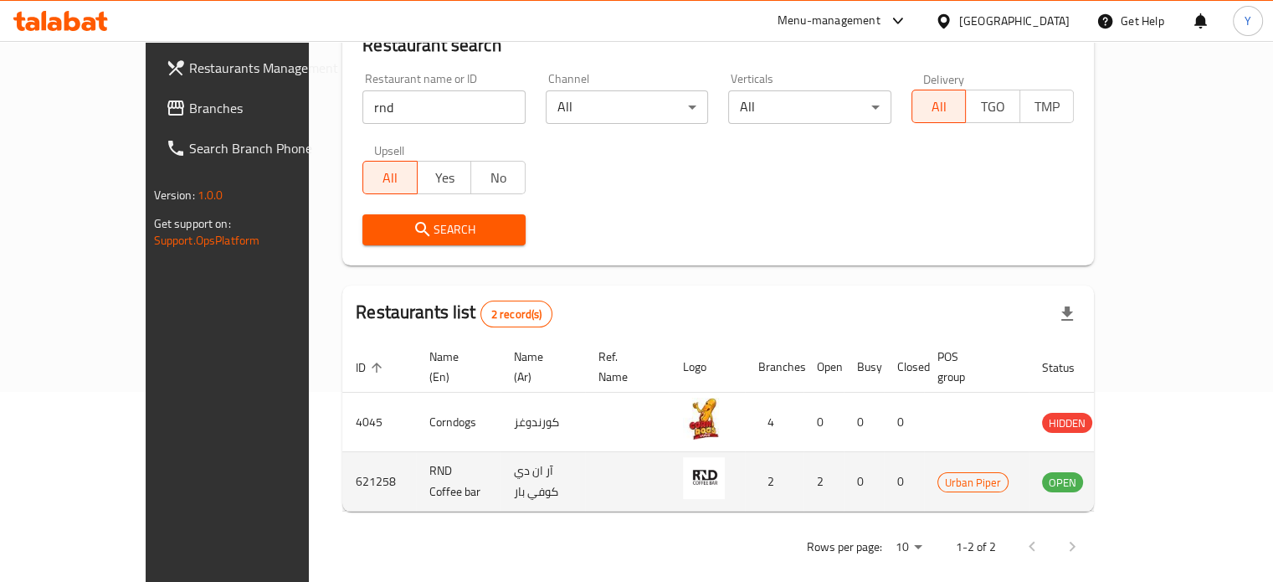
click at [1174, 462] on td "enhanced table" at bounding box center [1145, 481] width 58 height 59
click at [1147, 479] on icon "enhanced table" at bounding box center [1144, 482] width 6 height 7
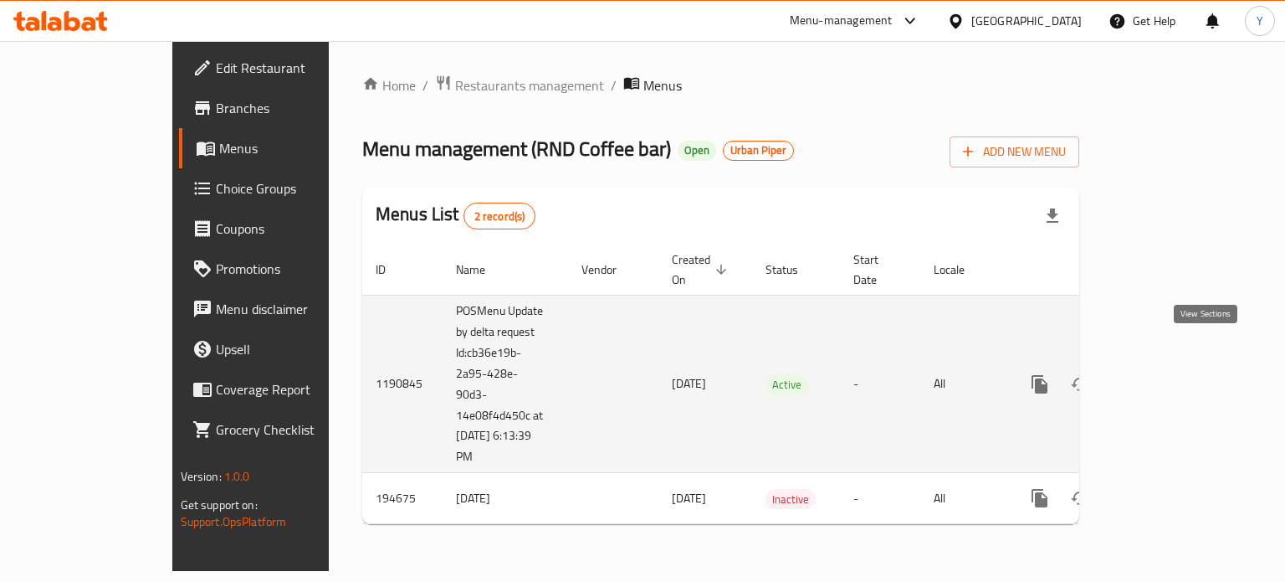
click at [1168, 377] on icon "enhanced table" at bounding box center [1160, 384] width 15 height 15
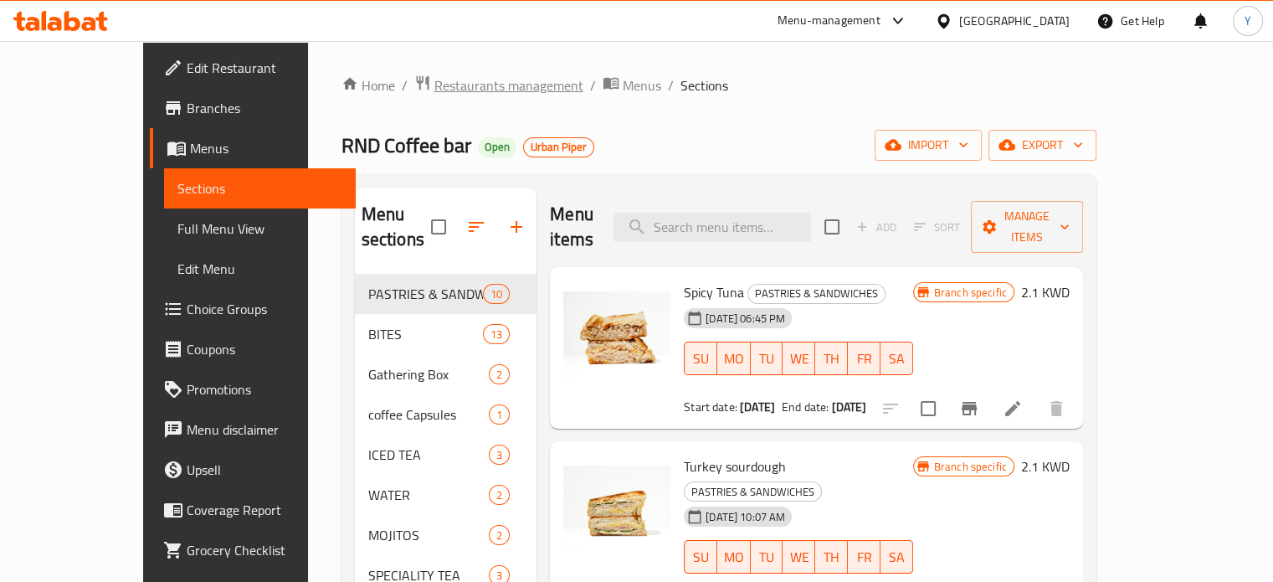
click at [436, 86] on span "Restaurants management" at bounding box center [508, 85] width 149 height 20
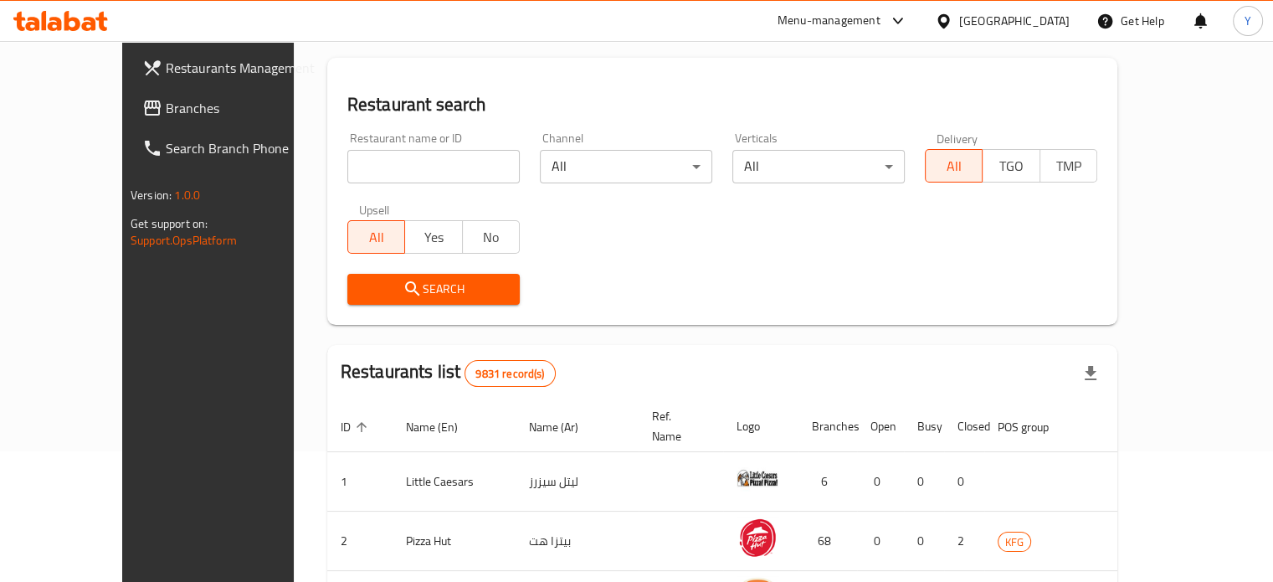
scroll to position [40, 0]
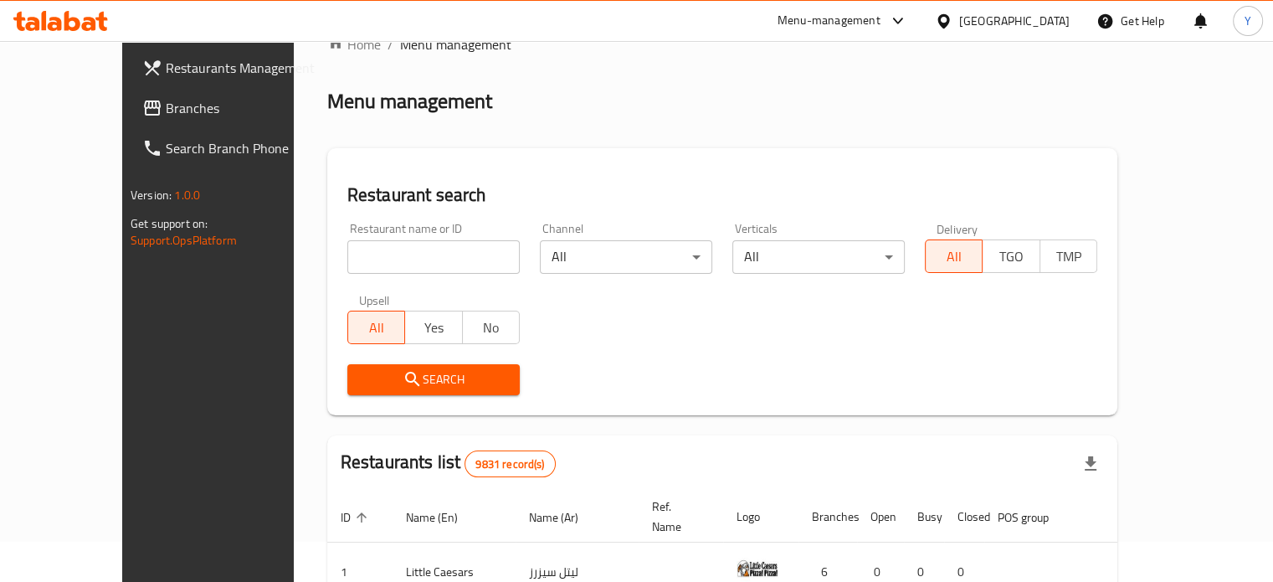
click at [426, 241] on input "search" at bounding box center [433, 256] width 172 height 33
click button "Search" at bounding box center [433, 379] width 172 height 31
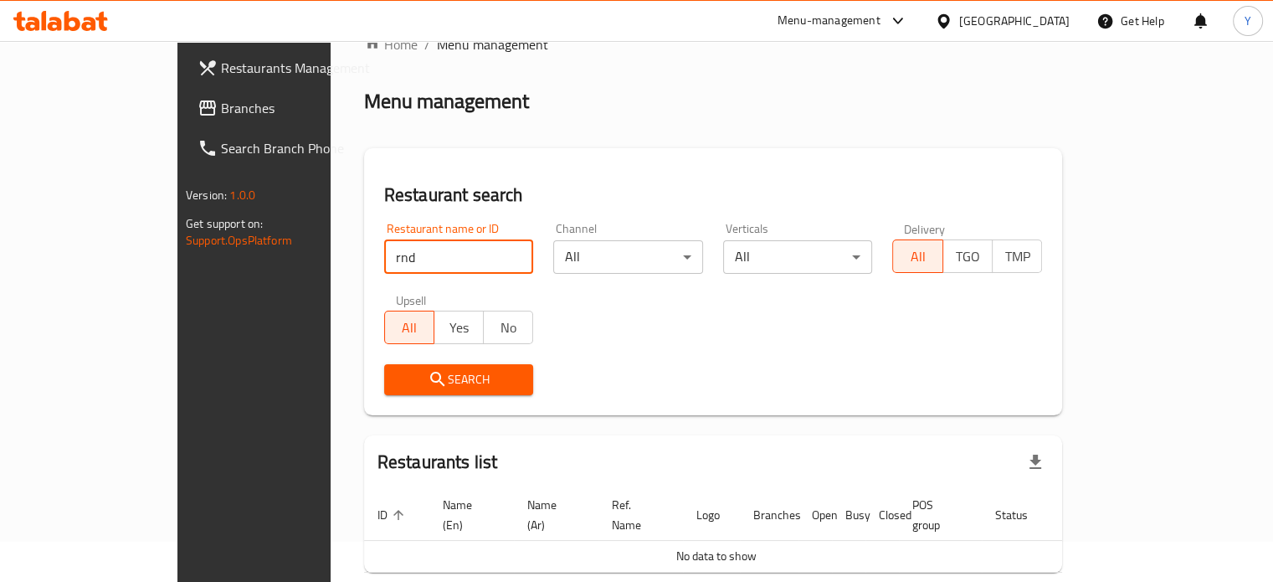
type input "rnd"
click button "Search" at bounding box center [459, 379] width 150 height 31
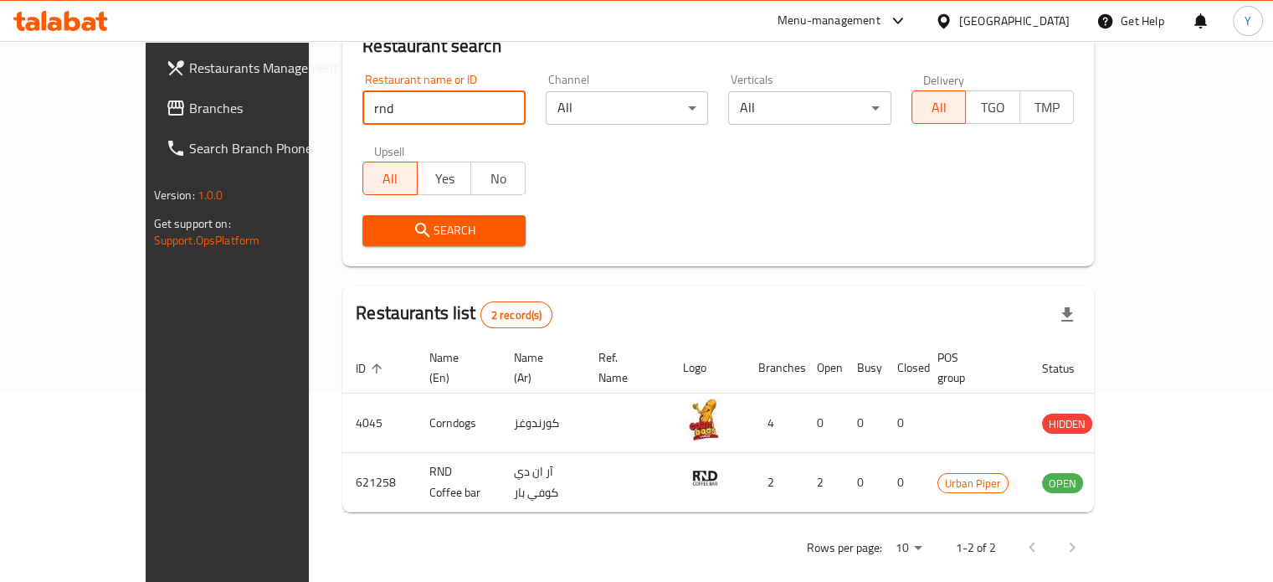
scroll to position [186, 0]
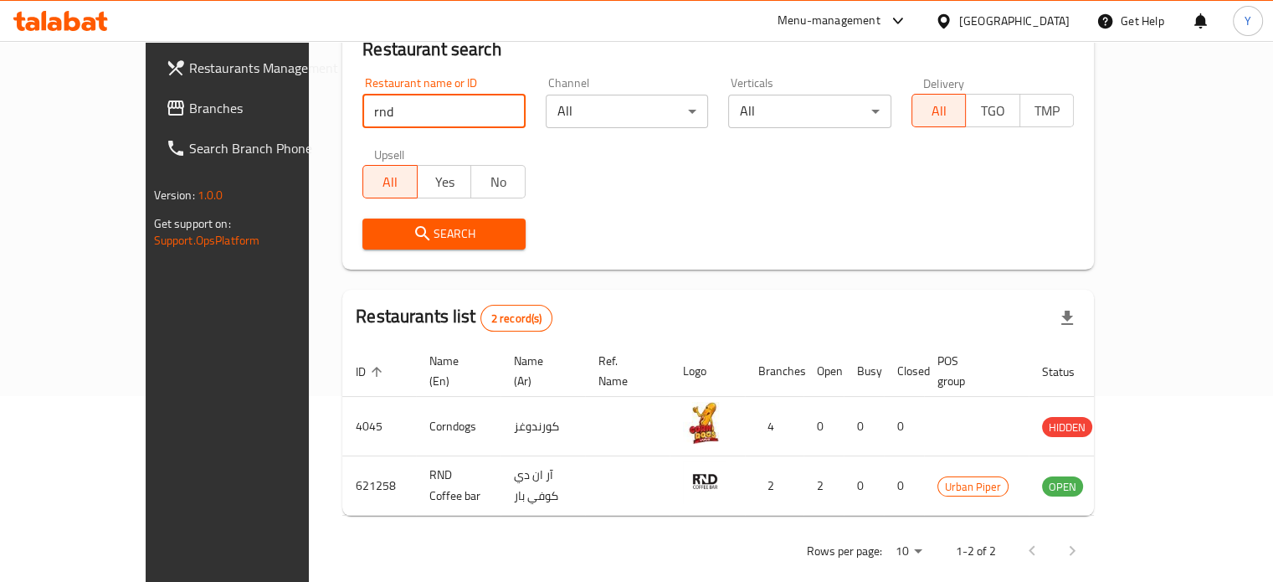
click at [864, 15] on div "Menu-management" at bounding box center [828, 21] width 103 height 20
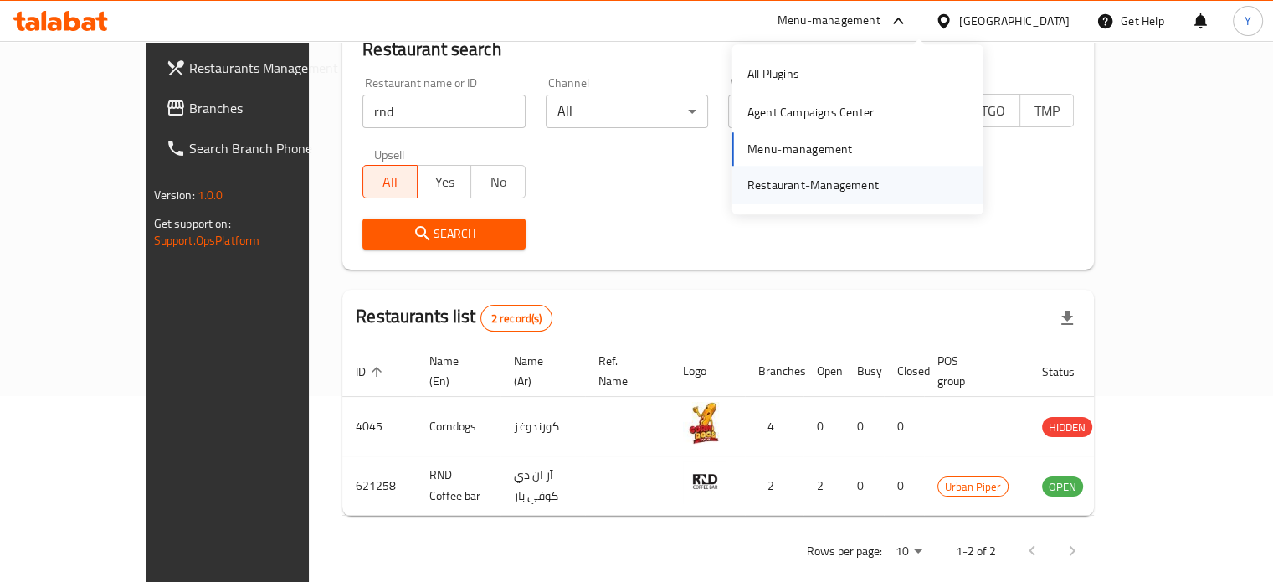
click at [774, 183] on div "Restaurant-Management" at bounding box center [812, 185] width 131 height 18
